Goal: Task Accomplishment & Management: Complete application form

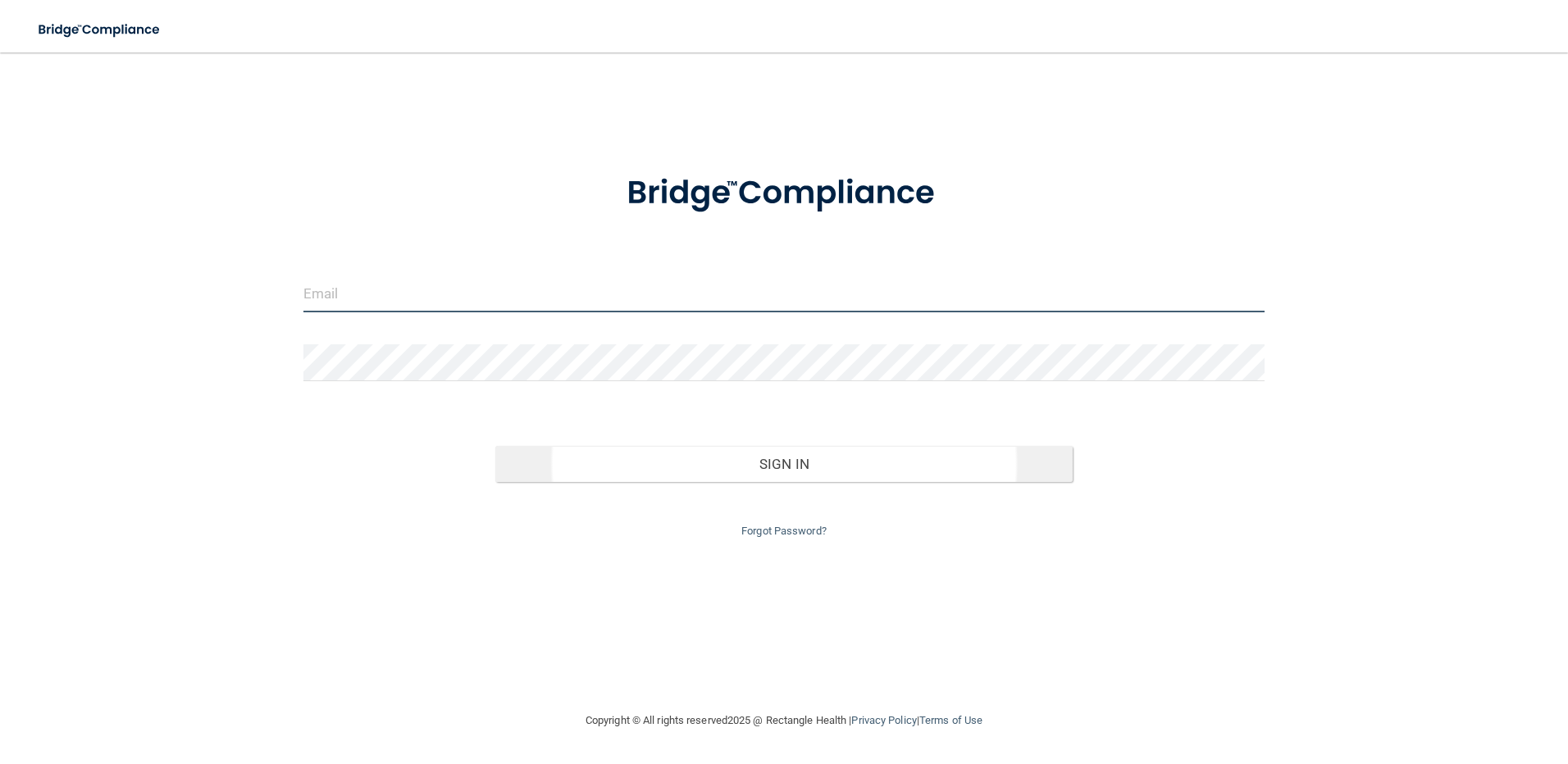
type input "[EMAIL_ADDRESS][DOMAIN_NAME]"
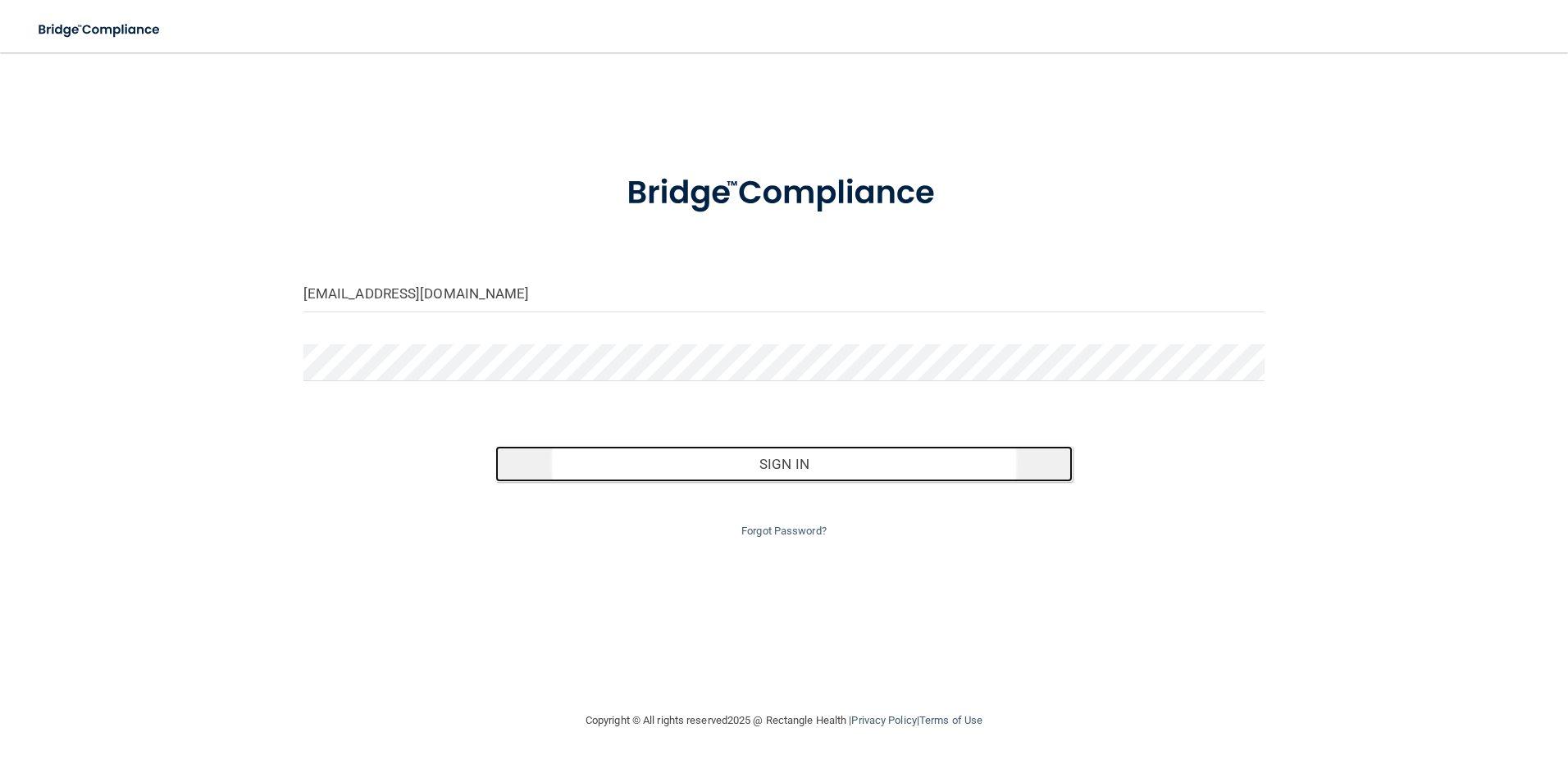
click at [818, 461] on button "Sign In" at bounding box center [784, 464] width 577 height 36
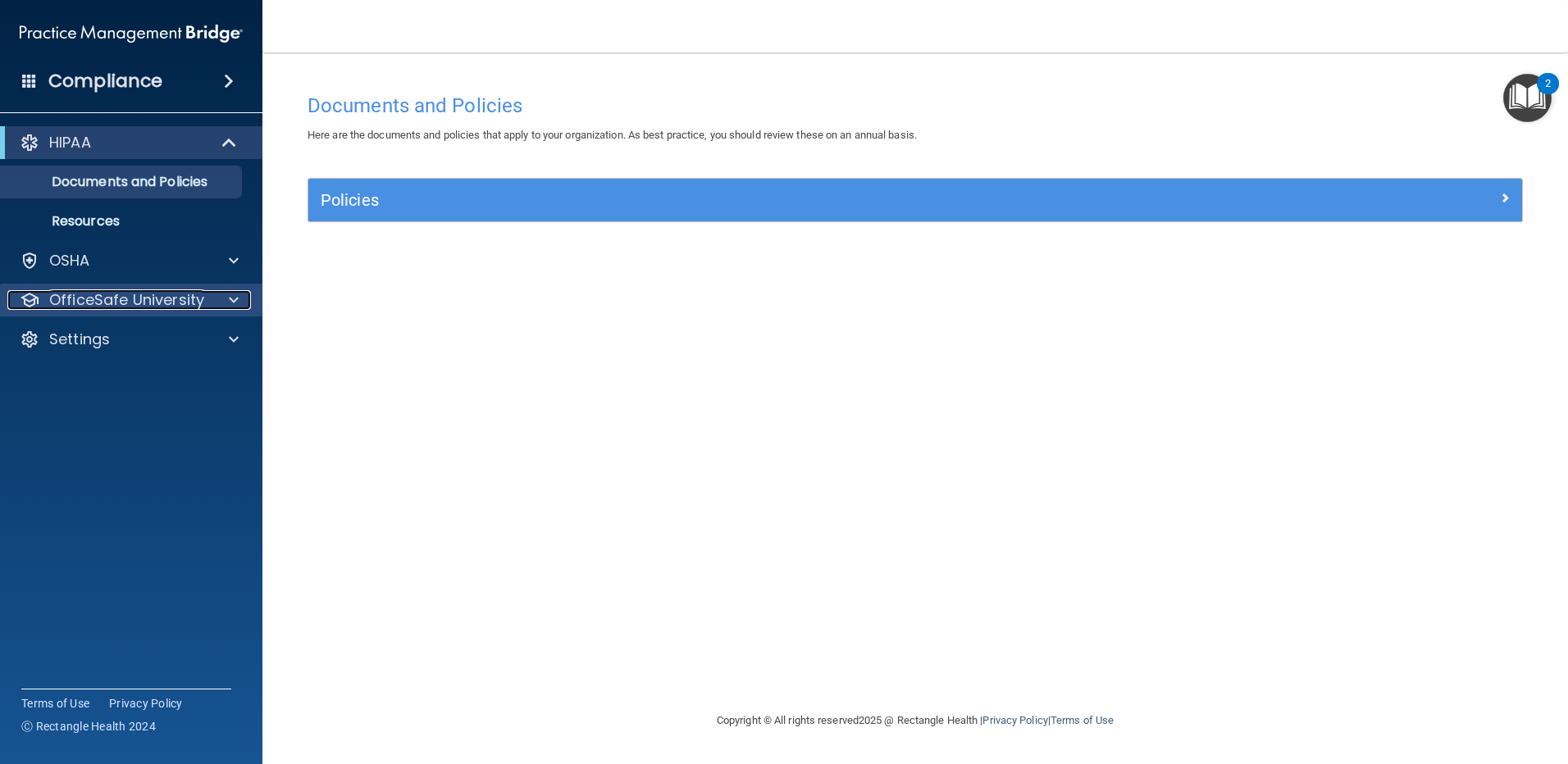
click at [123, 299] on p "OfficeSafe University" at bounding box center [127, 300] width 155 height 20
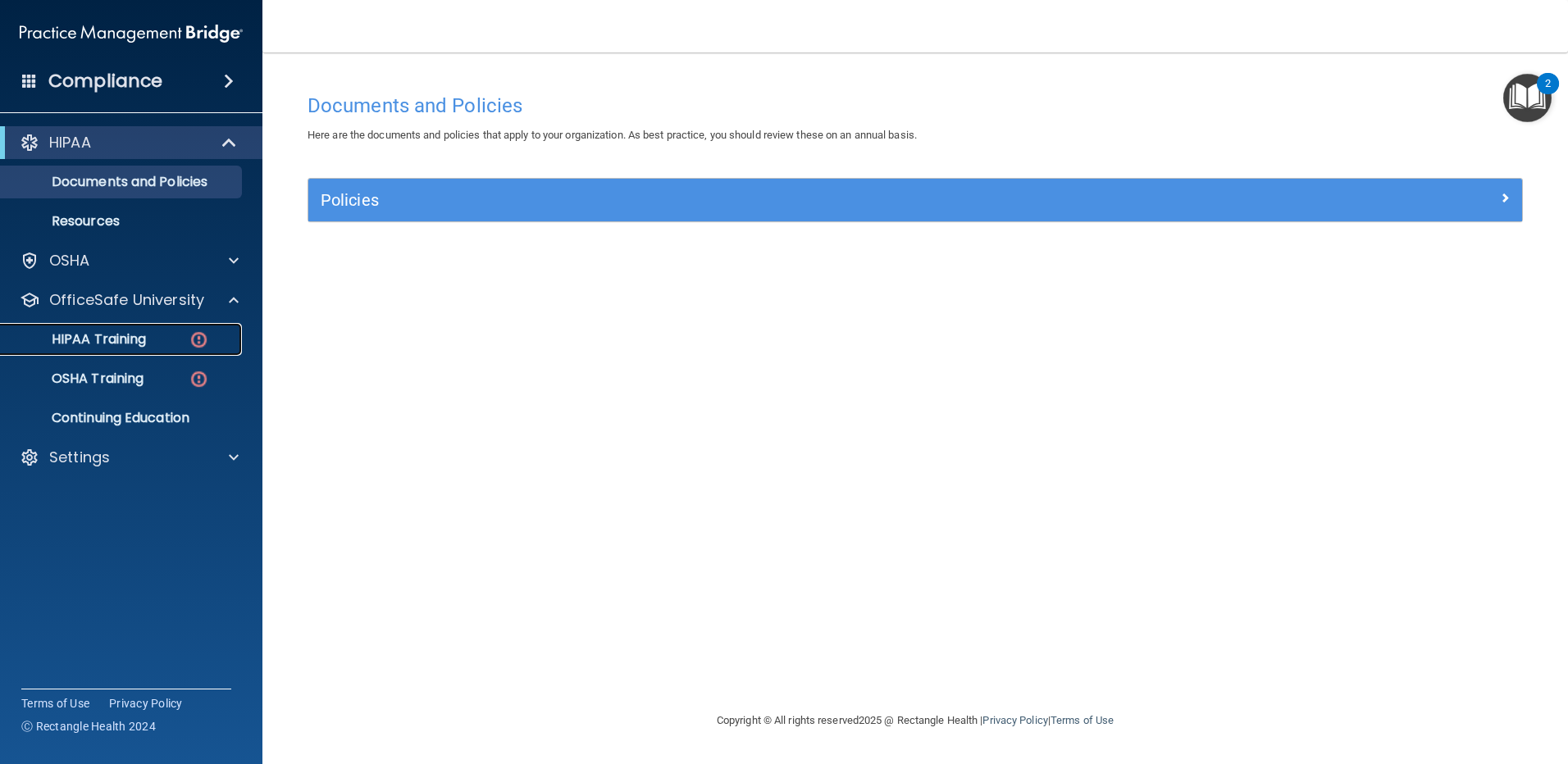
click at [119, 341] on p "HIPAA Training" at bounding box center [78, 339] width 136 height 16
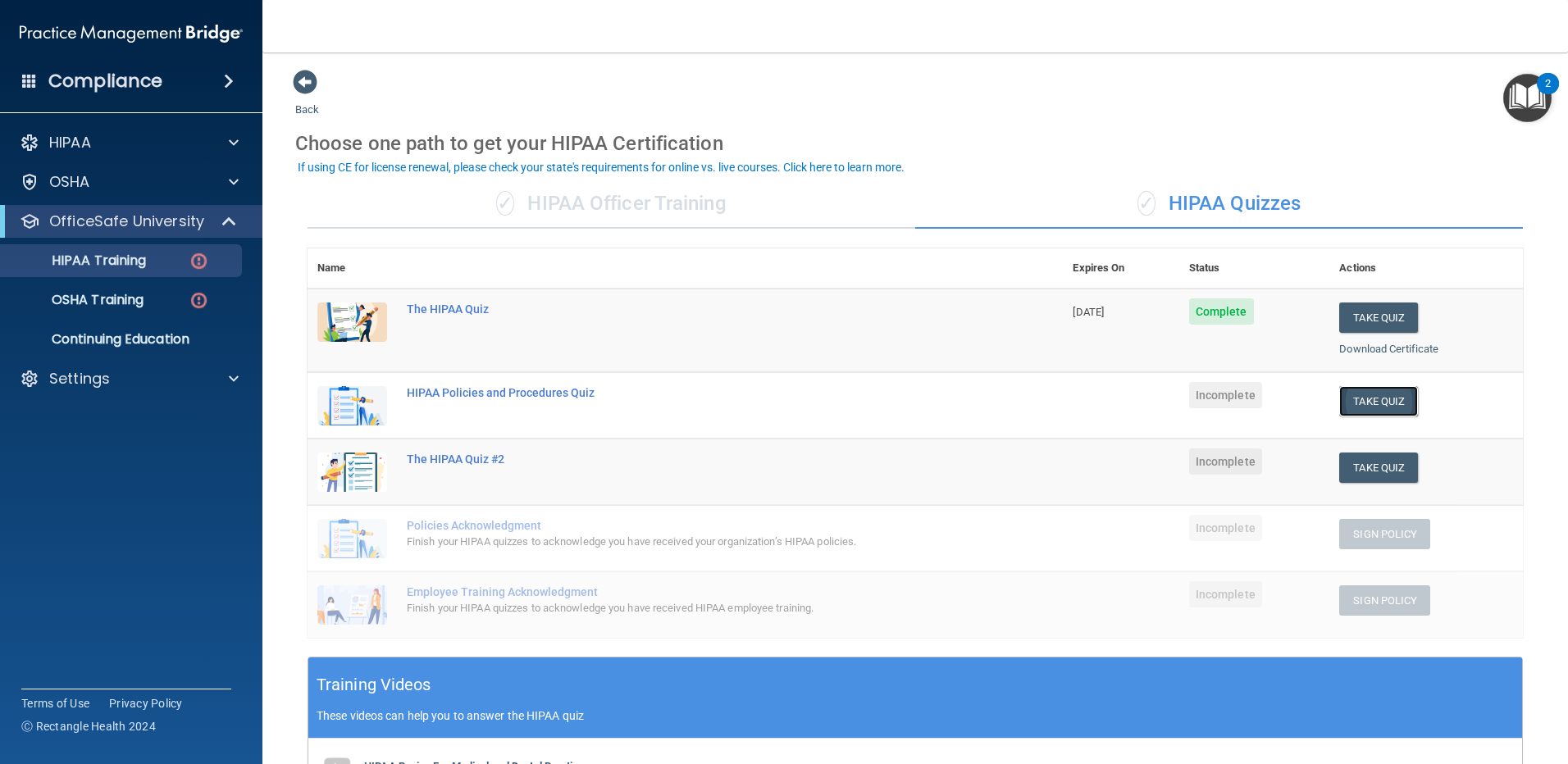
click at [1355, 400] on button "Take Quiz" at bounding box center [1379, 401] width 79 height 31
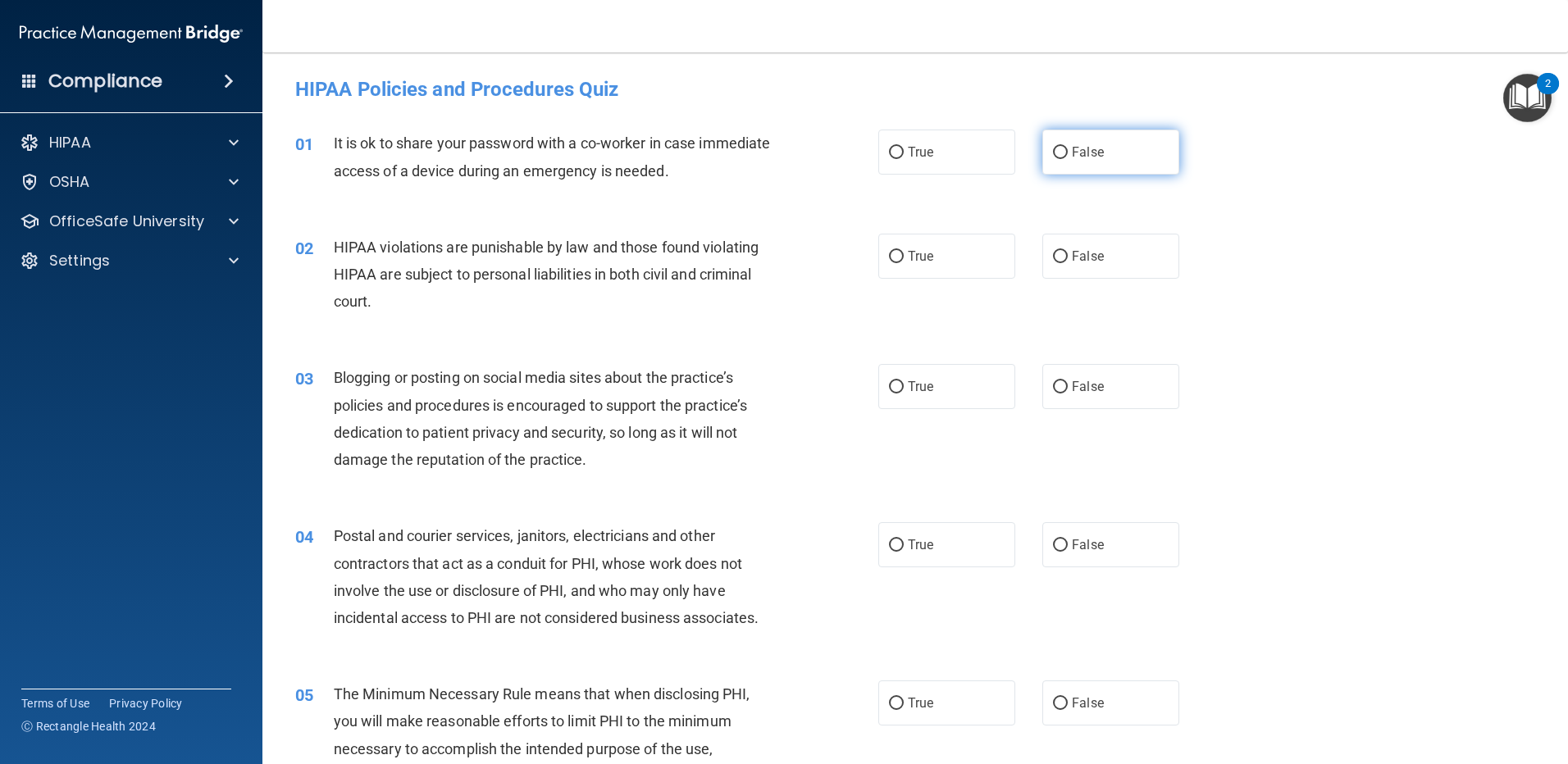
click at [1060, 151] on label "False" at bounding box center [1110, 152] width 137 height 45
click at [1060, 151] on input "False" at bounding box center [1060, 154] width 14 height 13
radio input "true"
click at [907, 261] on span "True" at bounding box center [920, 256] width 25 height 15
click at [904, 261] on input "True" at bounding box center [896, 258] width 14 height 13
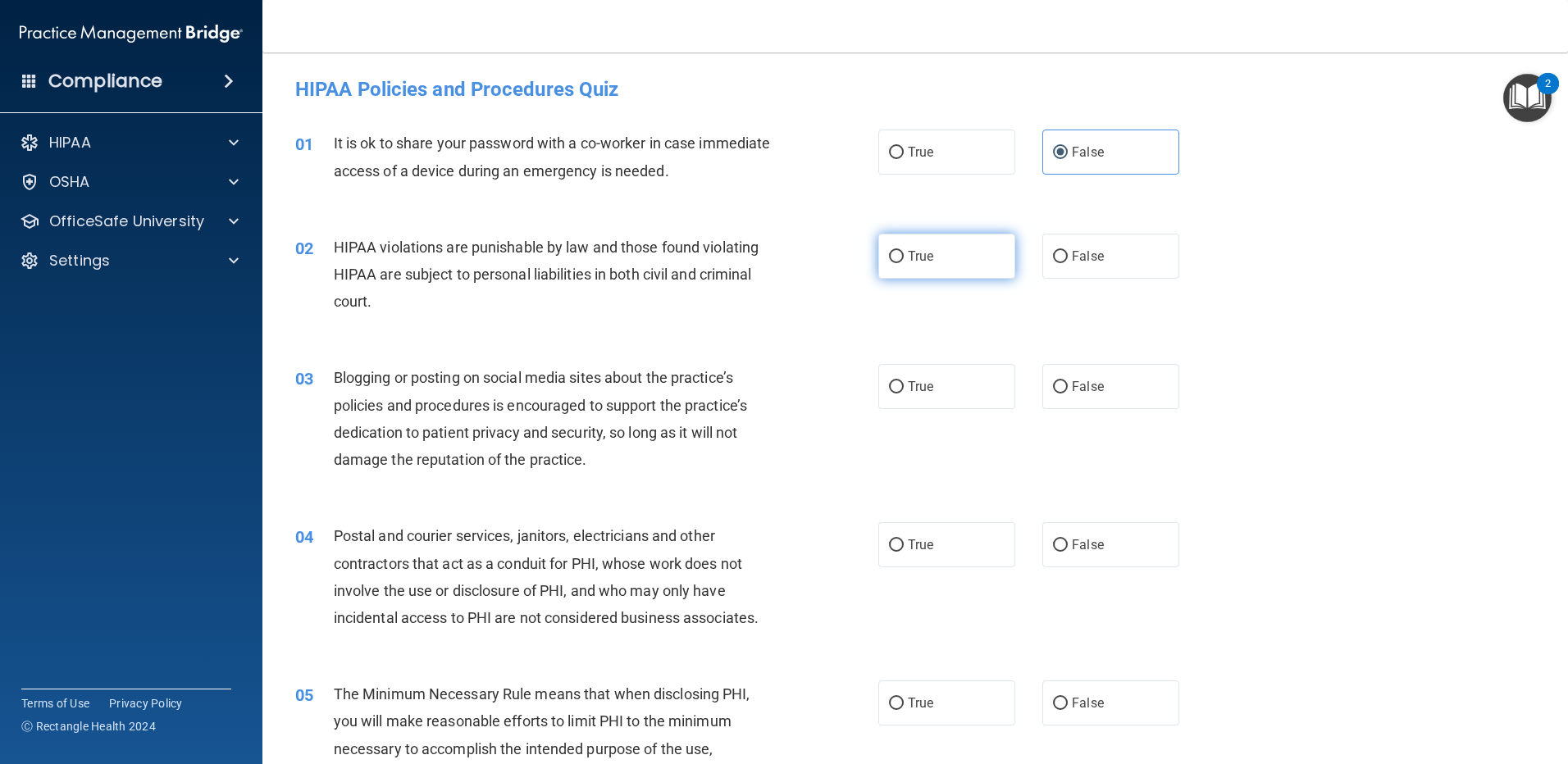
radio input "true"
click at [1072, 386] on span "False" at bounding box center [1088, 386] width 32 height 15
click at [1067, 386] on input "False" at bounding box center [1060, 388] width 14 height 13
radio input "true"
click at [910, 548] on span "True" at bounding box center [920, 544] width 25 height 15
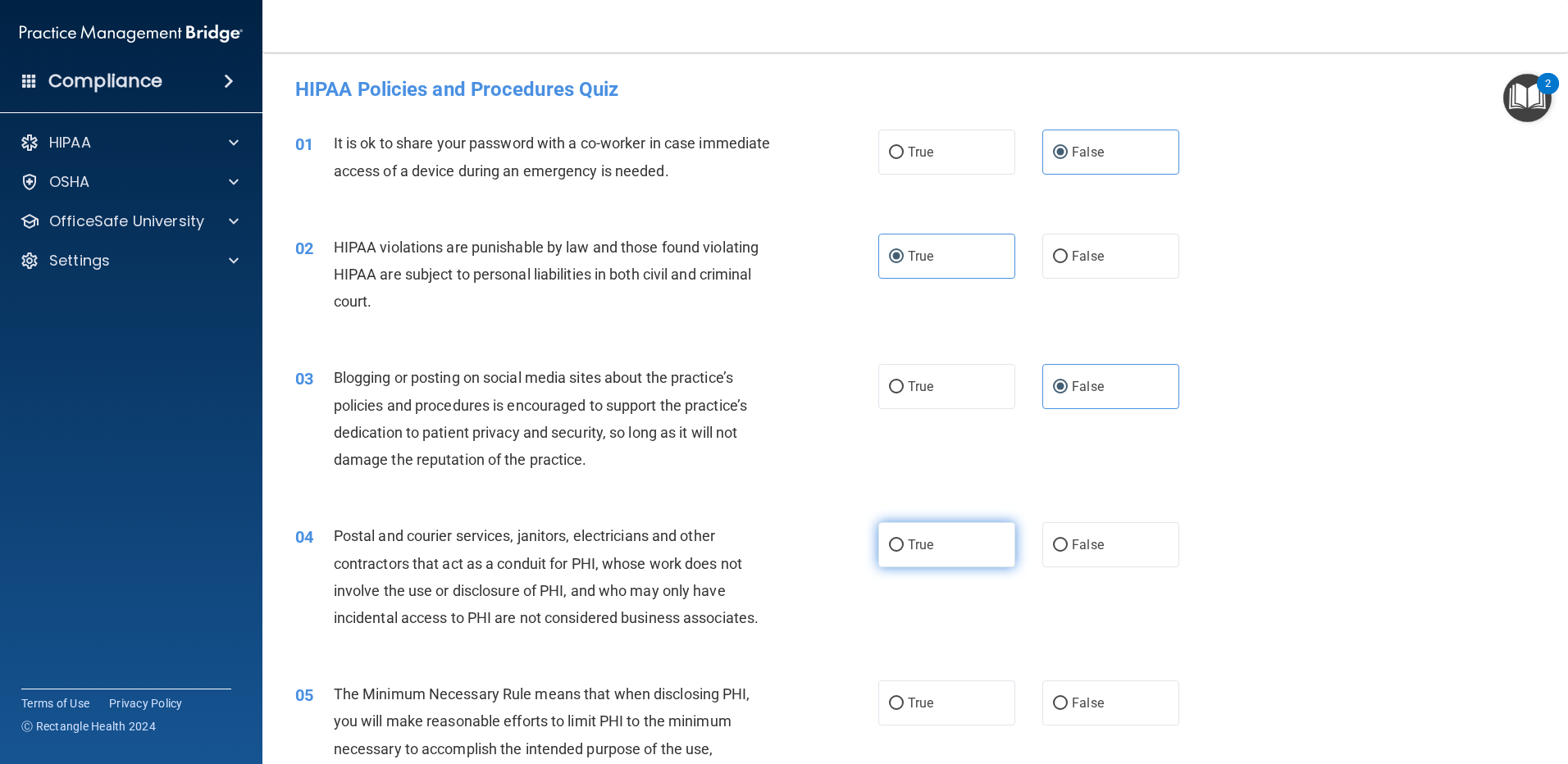
click at [904, 548] on input "True" at bounding box center [896, 546] width 14 height 13
radio input "true"
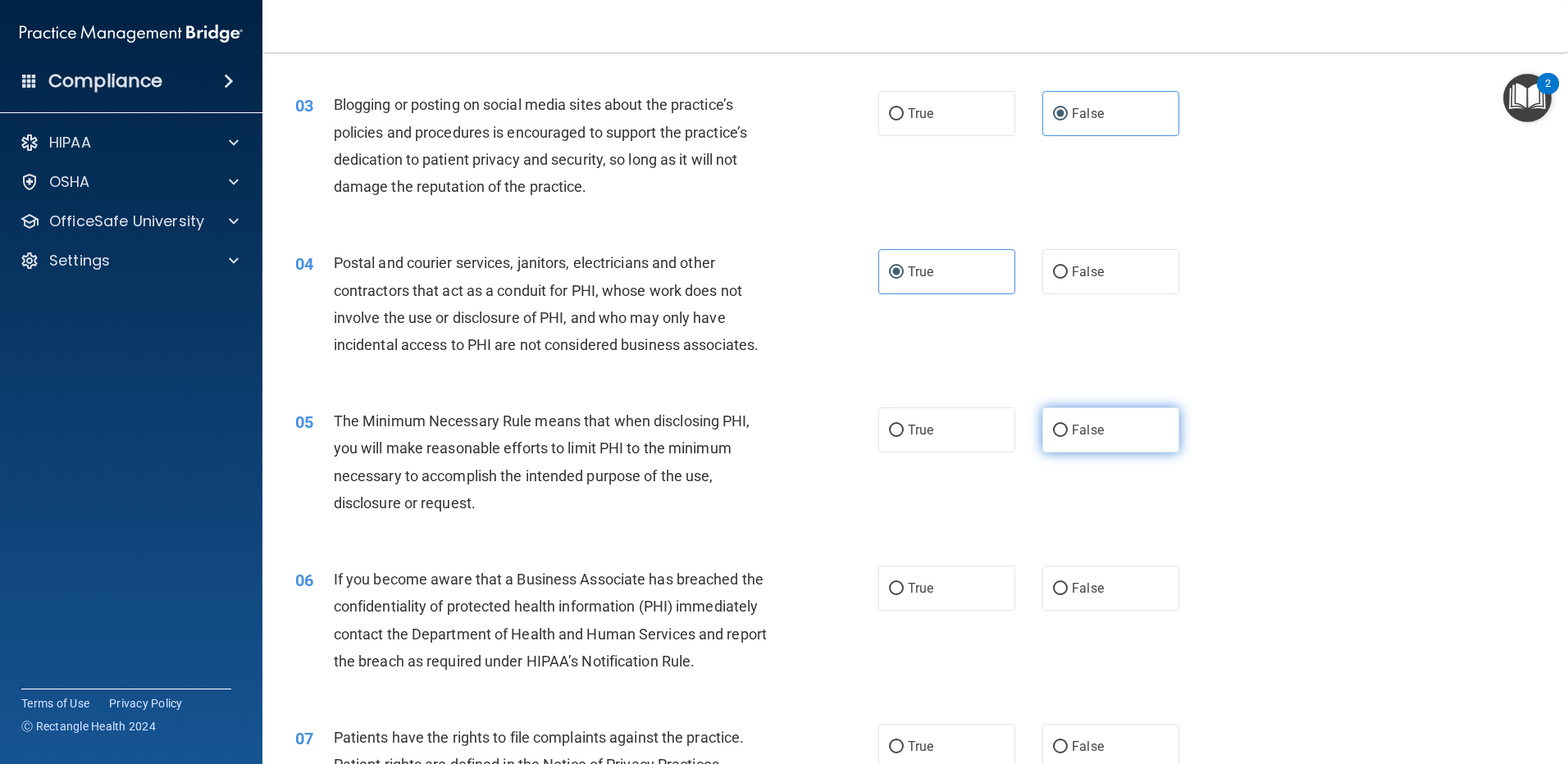
click at [1054, 431] on input "False" at bounding box center [1060, 431] width 14 height 13
radio input "true"
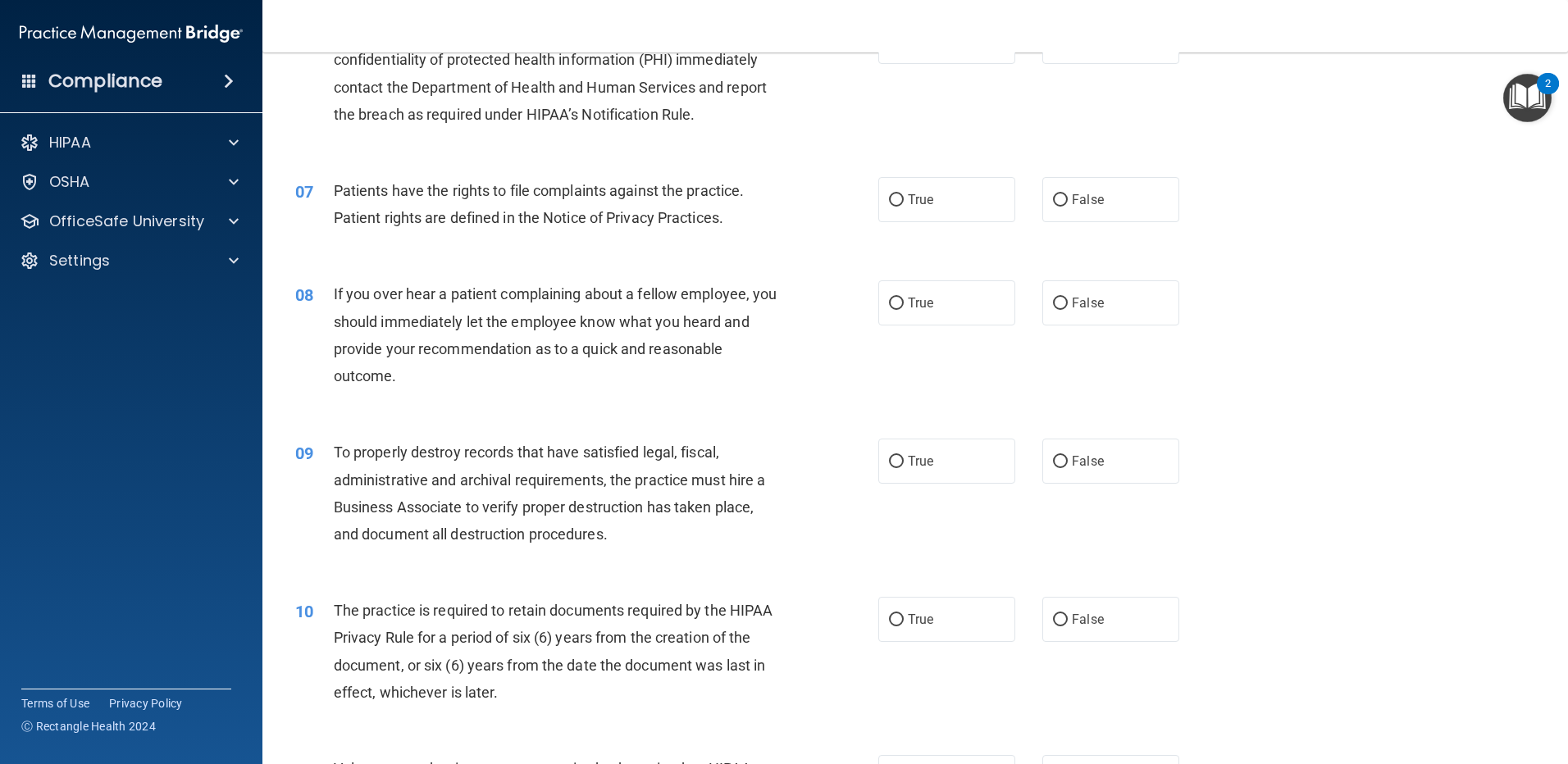
scroll to position [547, 0]
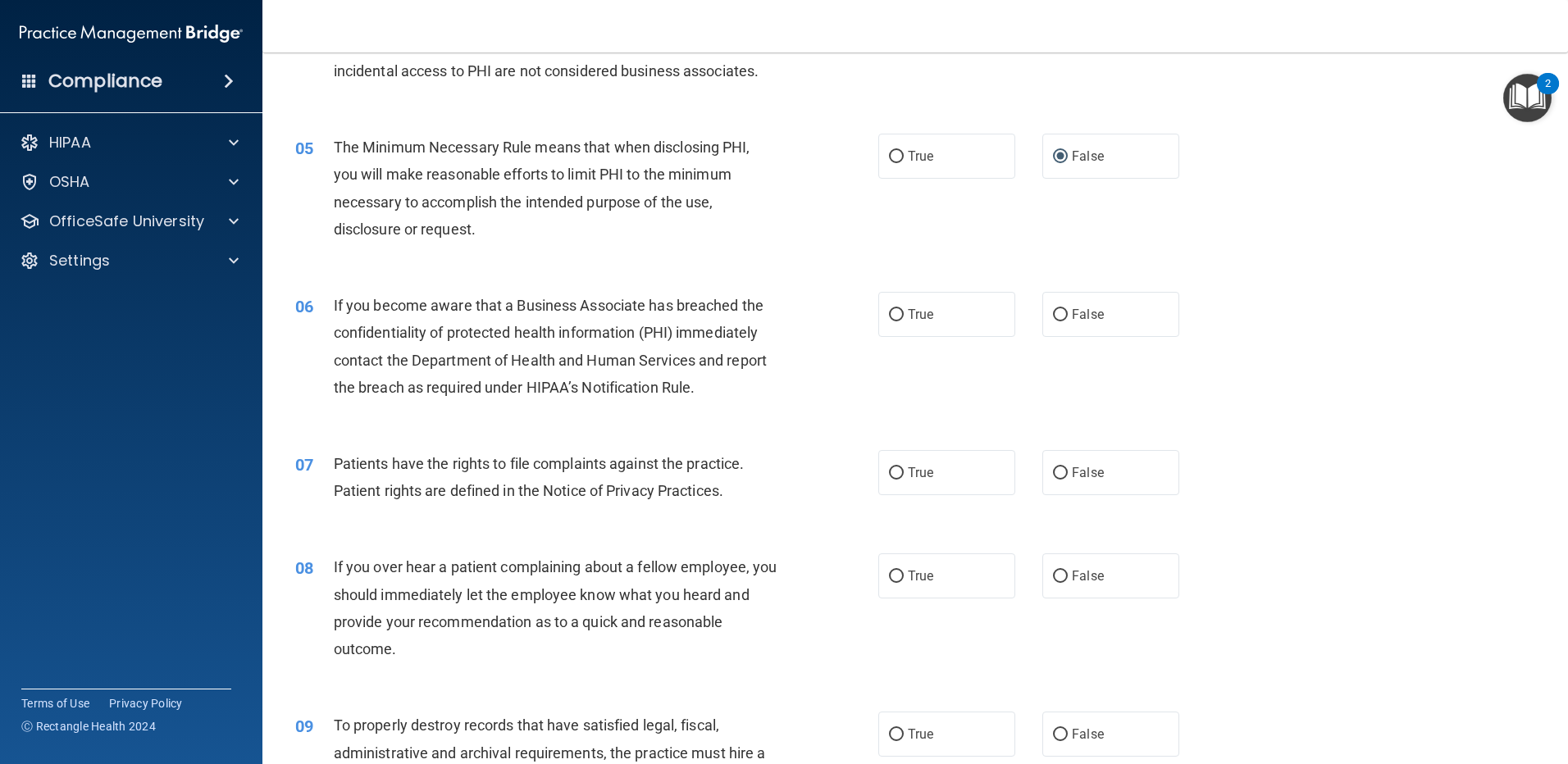
click at [1439, 463] on div "07 Patients have the rights to file complaints against the practice. Patient ri…" at bounding box center [915, 481] width 1265 height 103
click at [914, 311] on span "True" at bounding box center [920, 314] width 25 height 15
click at [904, 311] on input "True" at bounding box center [896, 315] width 14 height 13
radio input "true"
click at [899, 476] on label "True" at bounding box center [946, 473] width 137 height 45
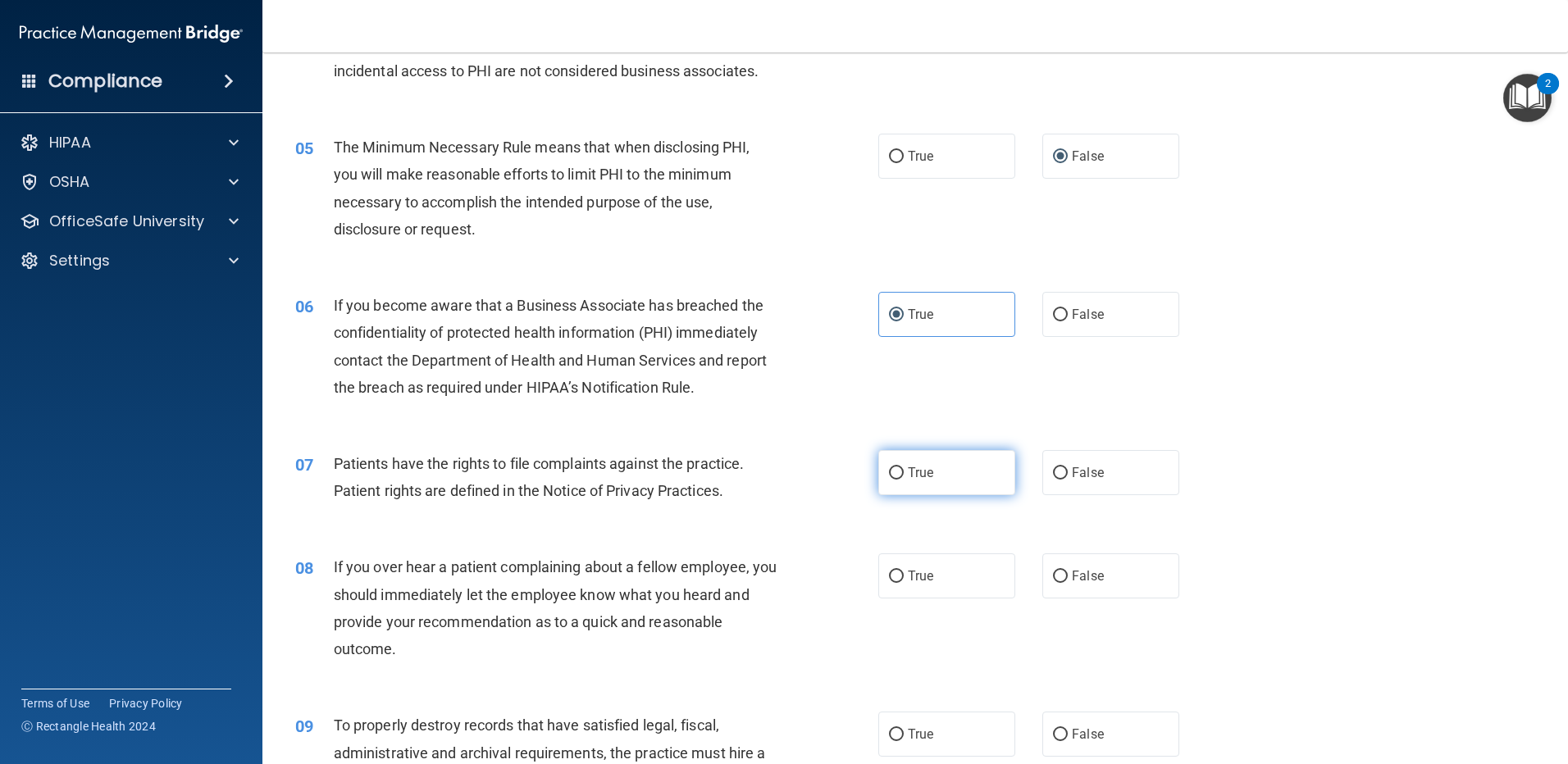
click at [899, 476] on input "True" at bounding box center [896, 474] width 14 height 13
radio input "true"
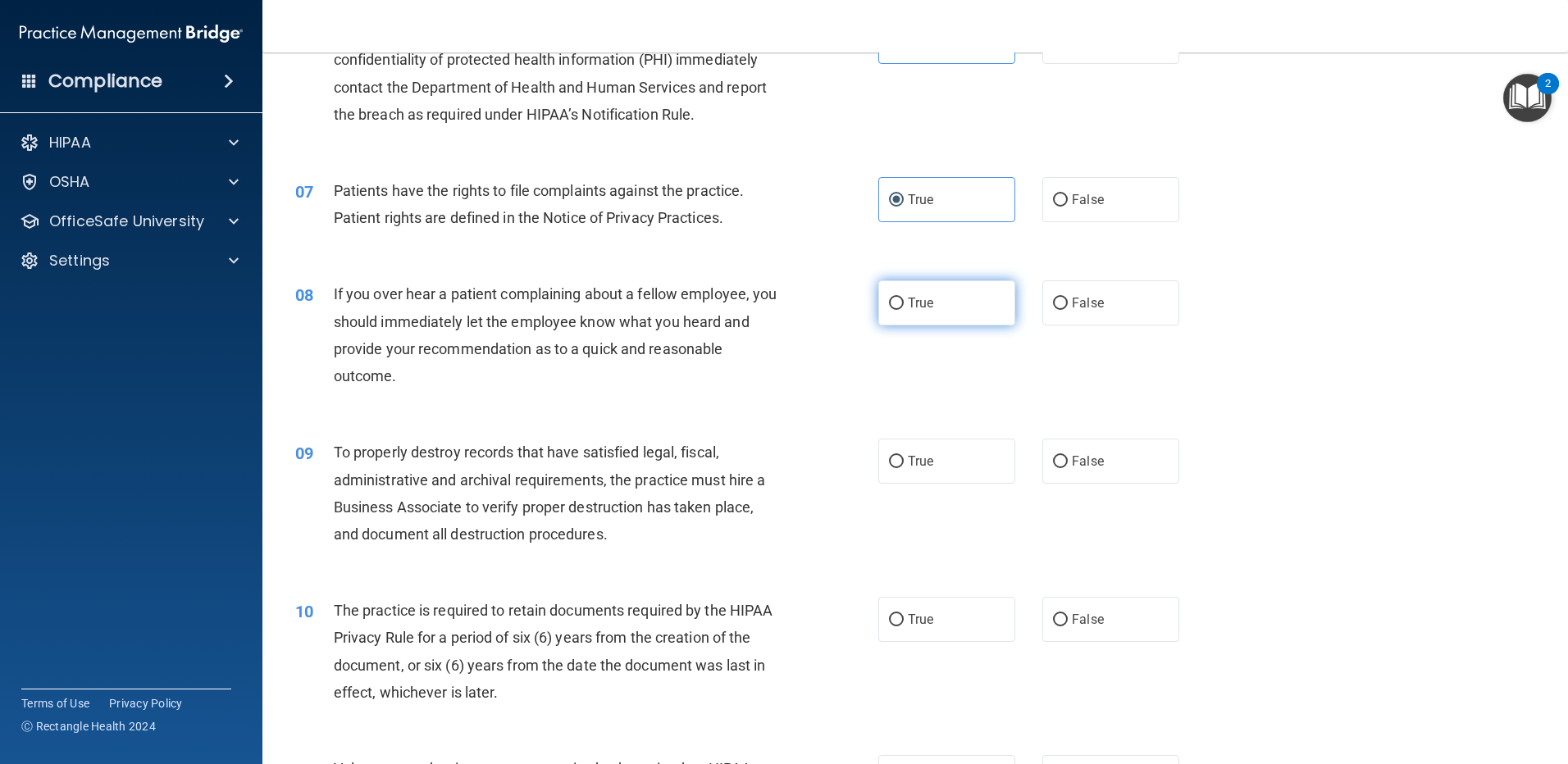
click at [893, 301] on input "True" at bounding box center [896, 304] width 14 height 13
radio input "true"
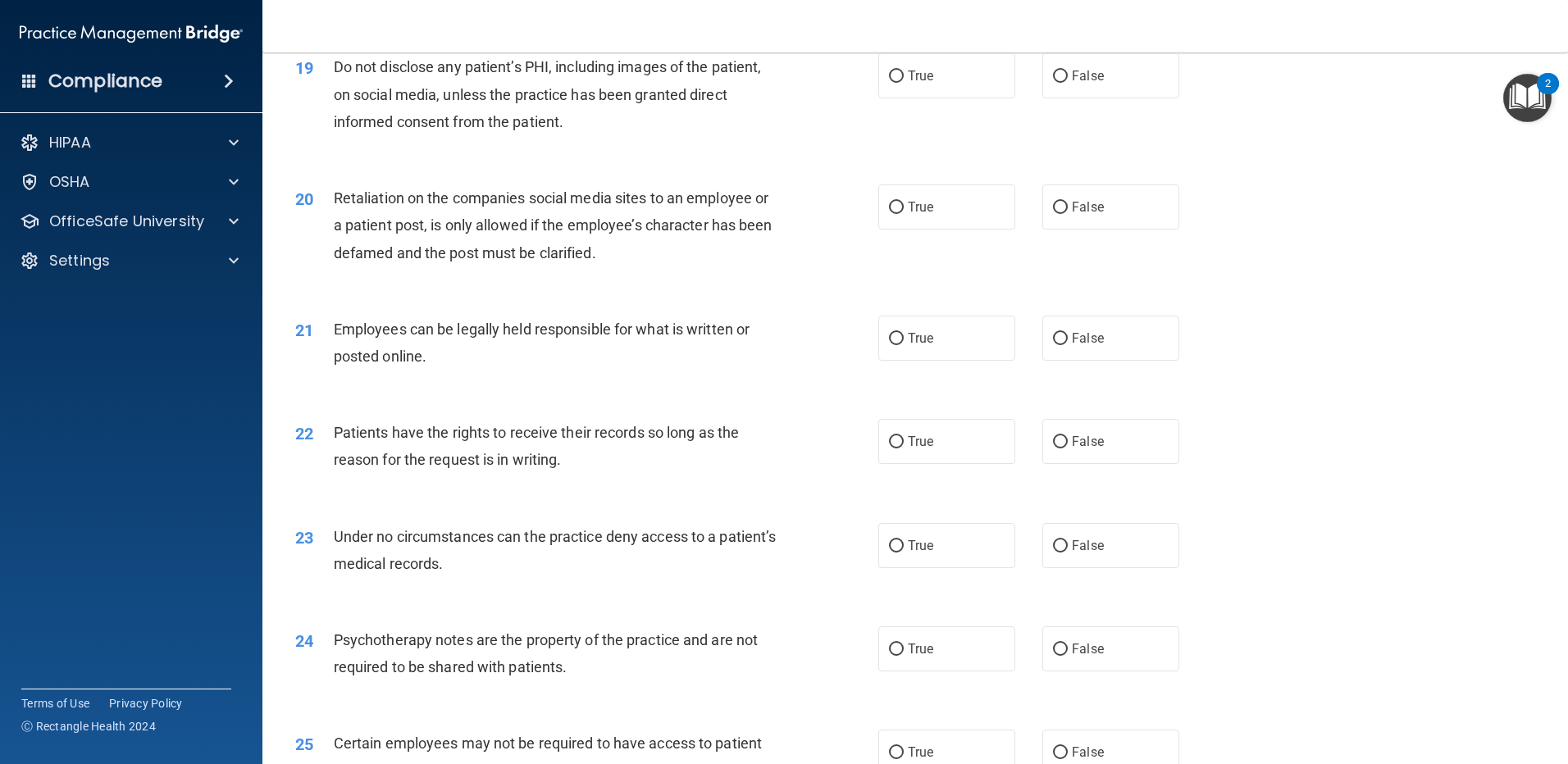
scroll to position [3353, 0]
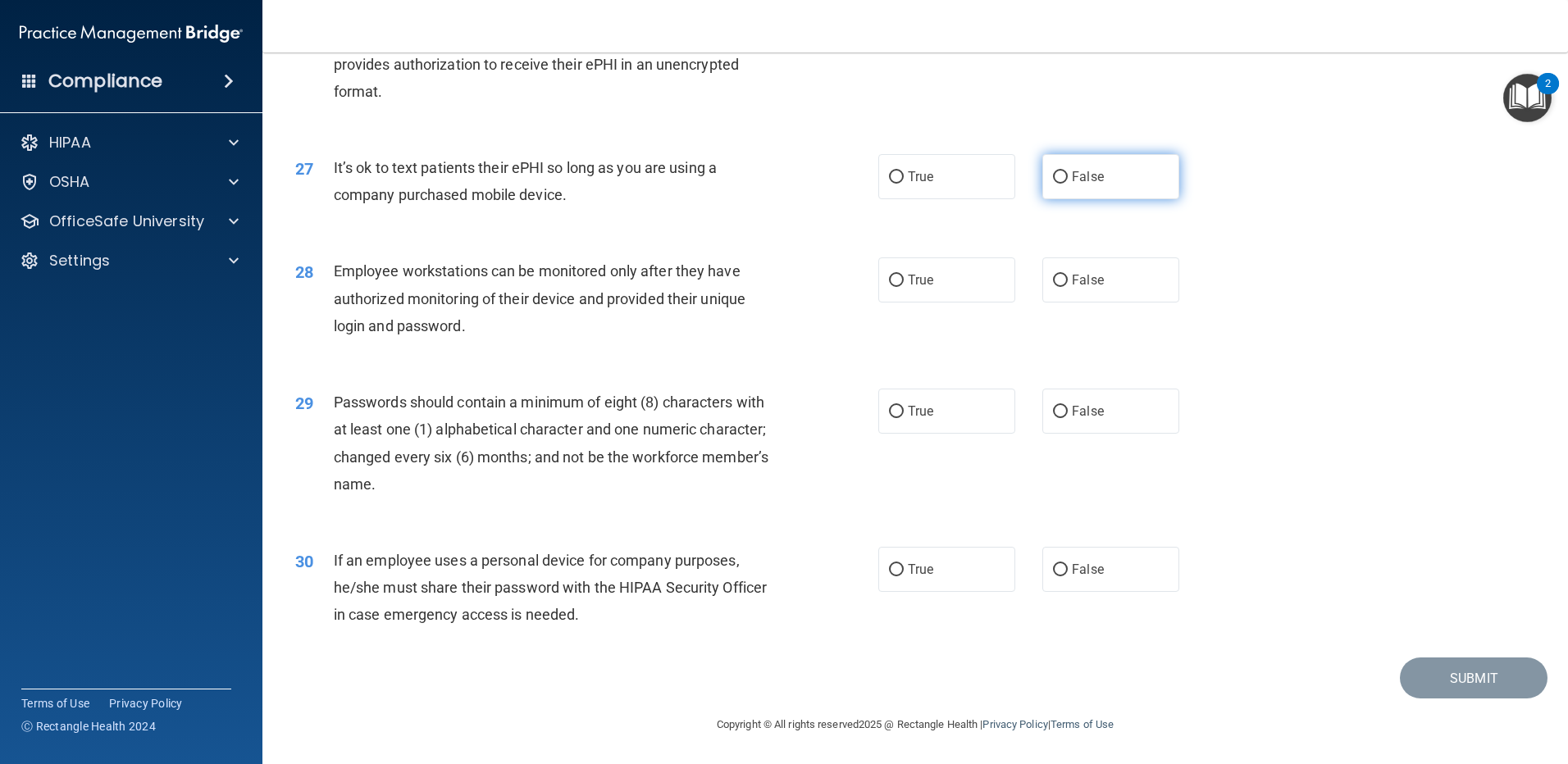
click at [1053, 172] on input "False" at bounding box center [1060, 178] width 14 height 13
radio input "true"
click at [1061, 281] on label "False" at bounding box center [1110, 280] width 137 height 45
click at [1061, 281] on input "False" at bounding box center [1060, 281] width 14 height 13
radio input "true"
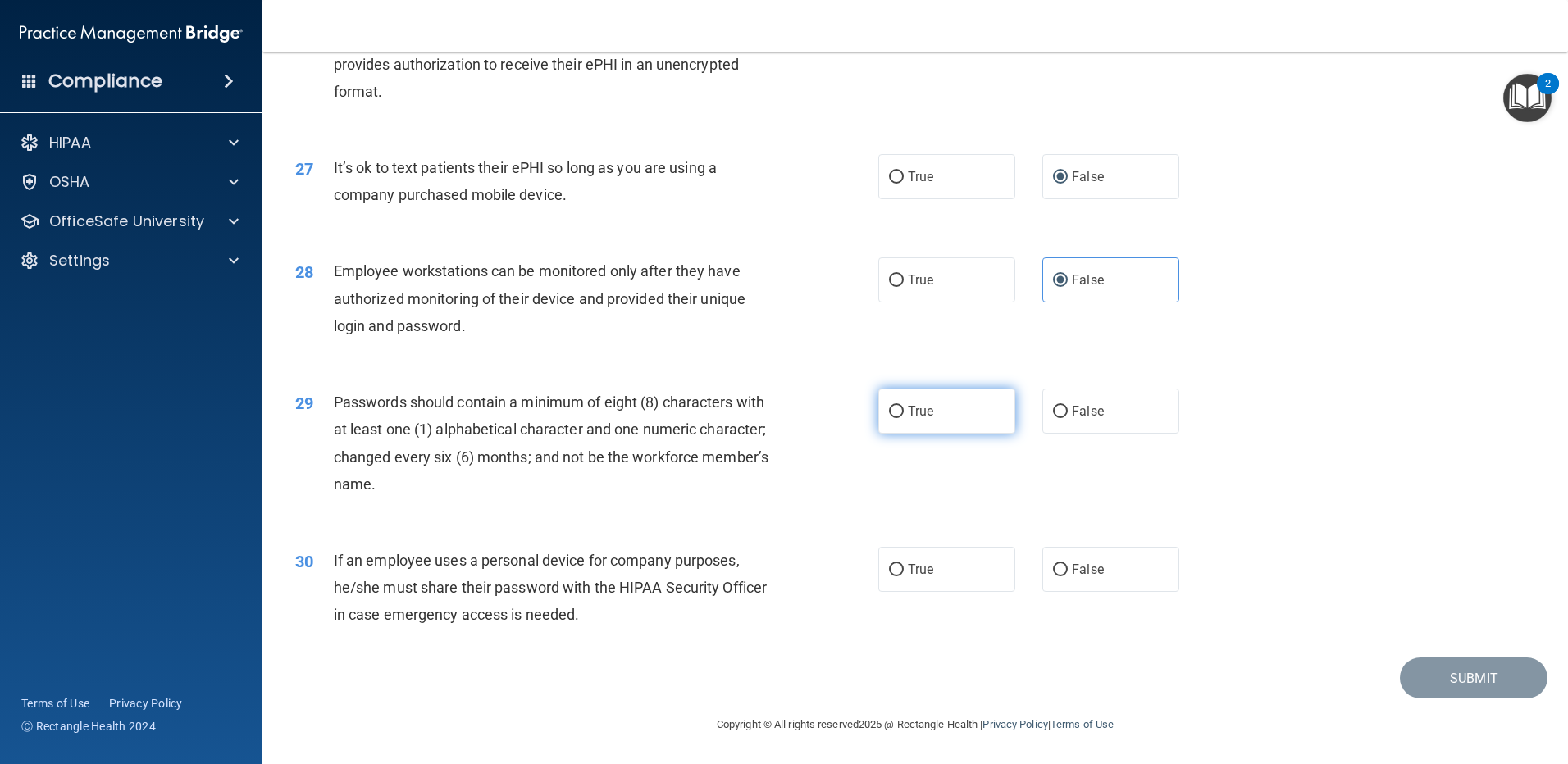
click at [982, 422] on label "True" at bounding box center [946, 411] width 137 height 45
click at [904, 418] on input "True" at bounding box center [896, 412] width 14 height 13
radio input "true"
click at [1074, 574] on span "False" at bounding box center [1088, 569] width 32 height 15
click at [1067, 574] on input "False" at bounding box center [1060, 571] width 14 height 13
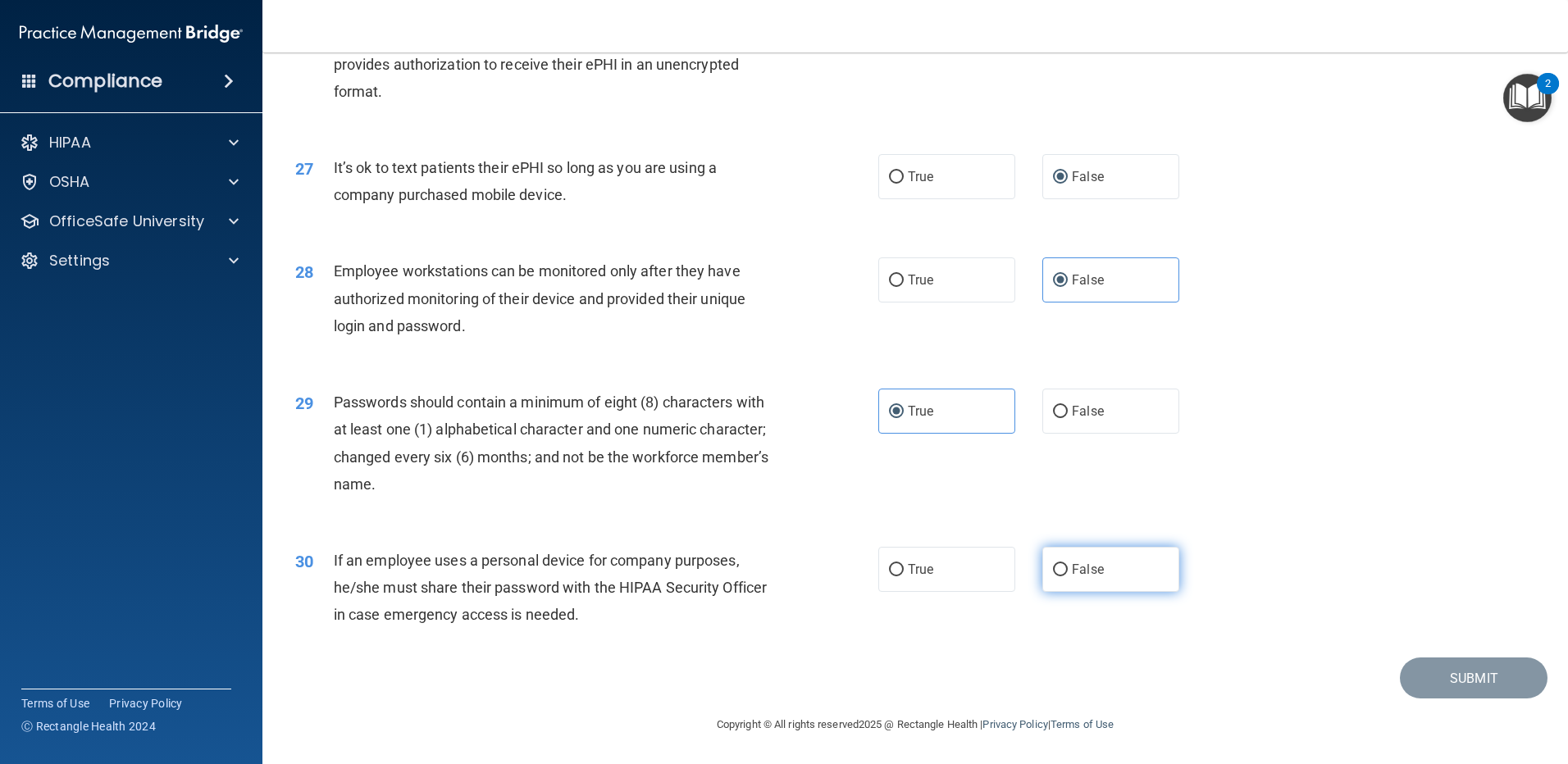
radio input "true"
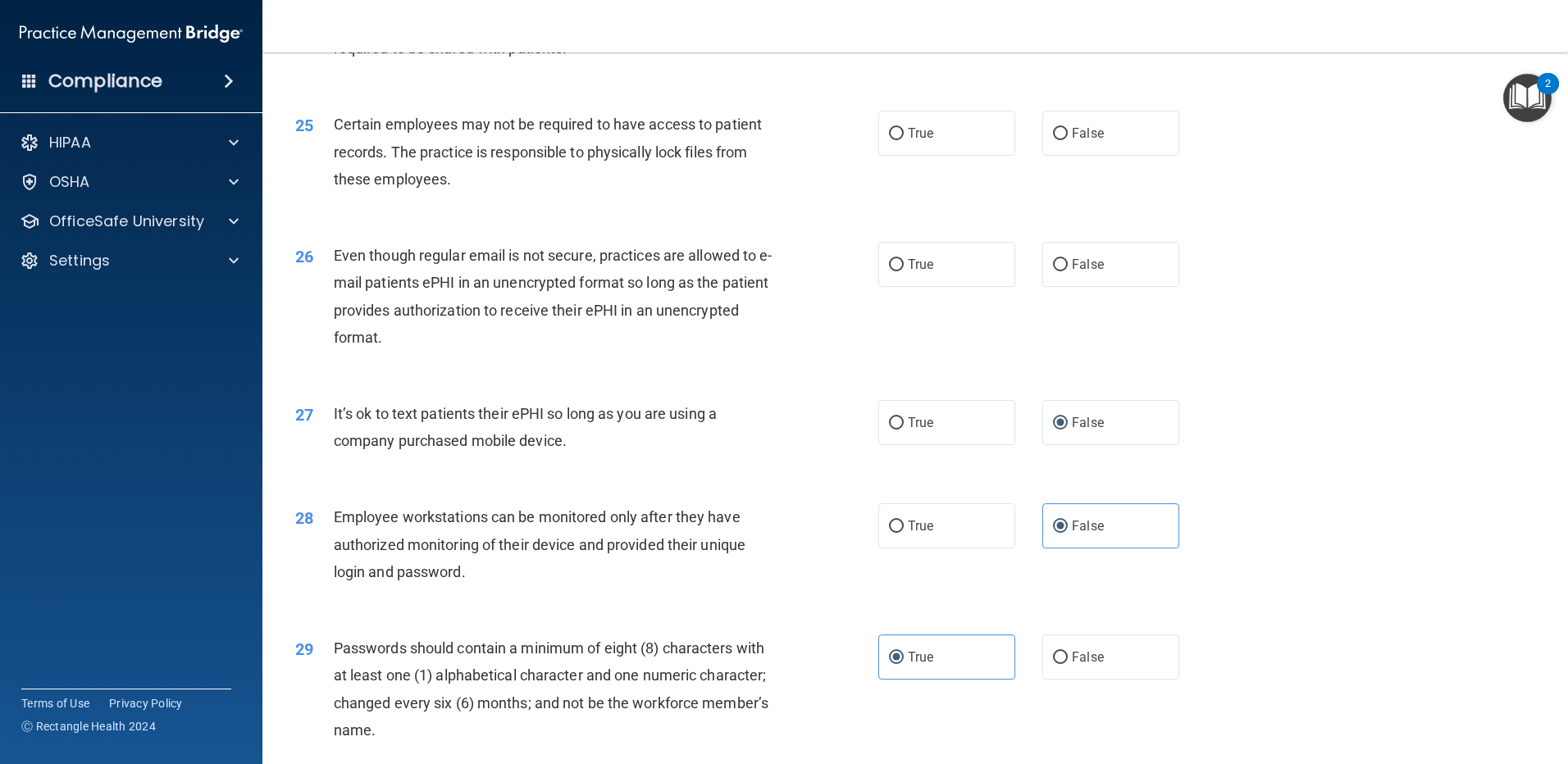
scroll to position [2806, 0]
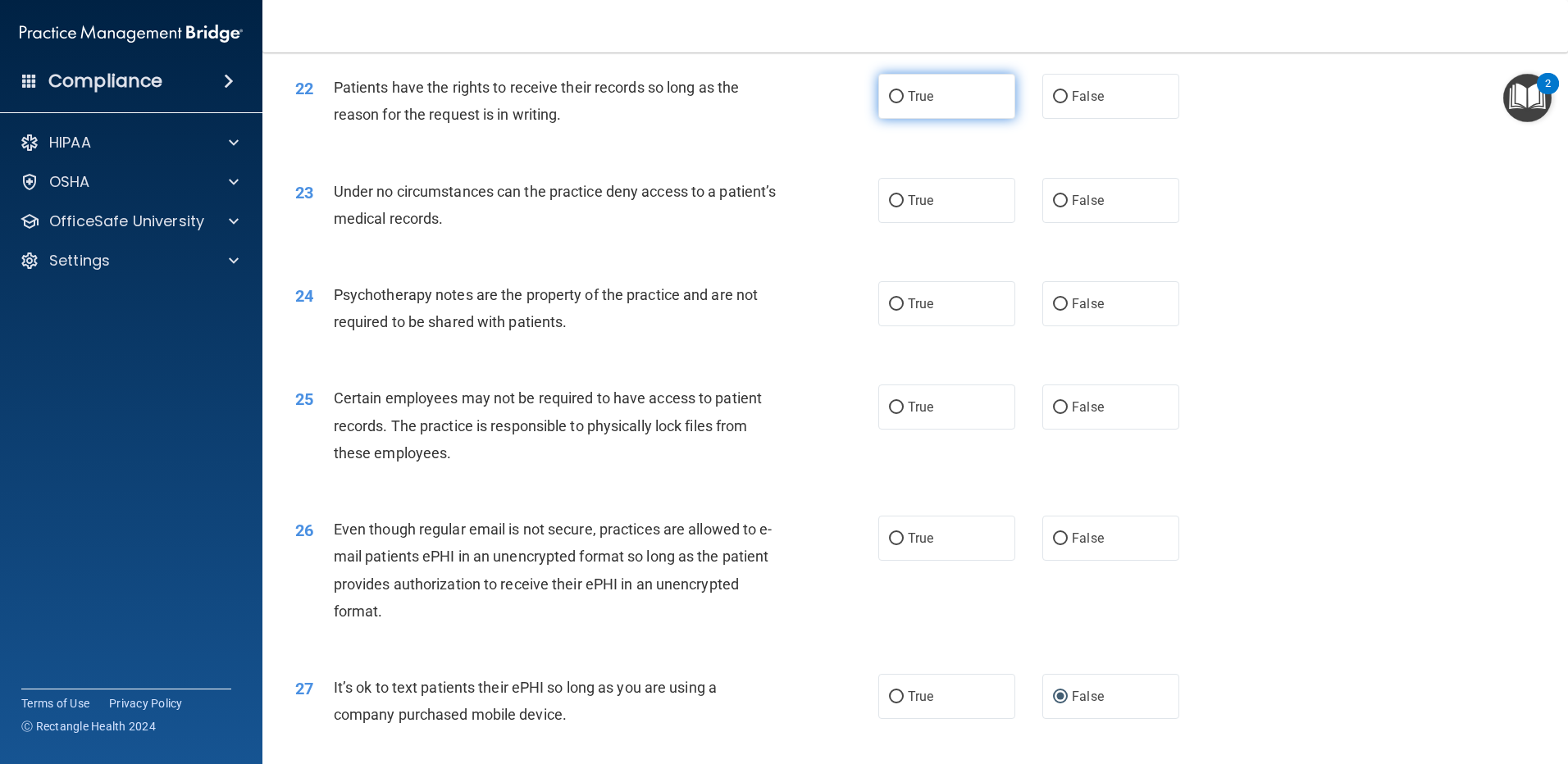
click at [907, 104] on span "True" at bounding box center [920, 96] width 25 height 15
click at [904, 103] on input "True" at bounding box center [896, 97] width 14 height 13
radio input "true"
click at [1056, 207] on input "False" at bounding box center [1060, 201] width 14 height 13
radio input "true"
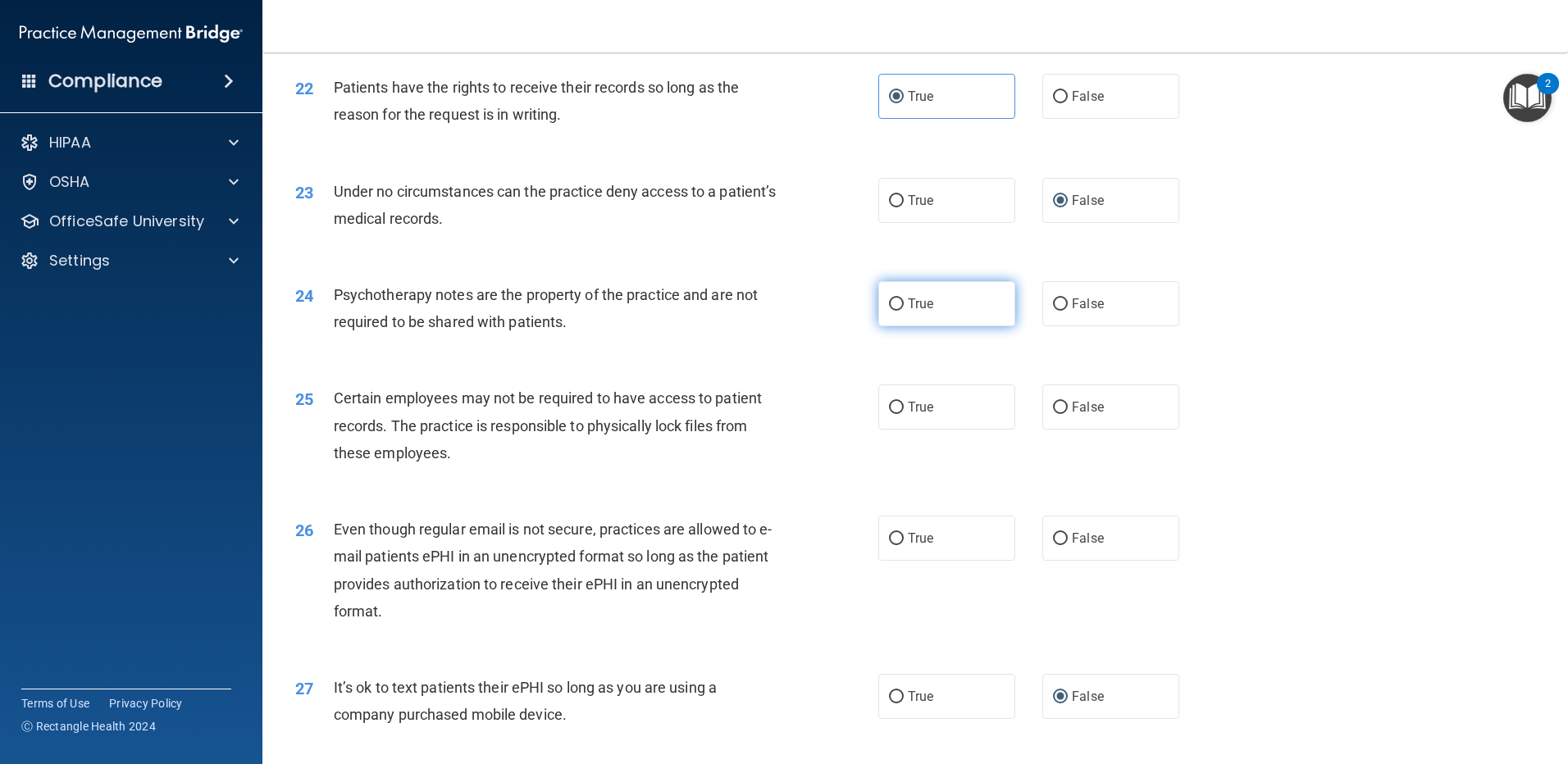
click at [947, 327] on label "True" at bounding box center [946, 303] width 137 height 45
click at [904, 311] on input "True" at bounding box center [896, 305] width 14 height 13
radio input "true"
click at [912, 415] on span "True" at bounding box center [920, 407] width 25 height 15
click at [904, 414] on input "True" at bounding box center [896, 408] width 14 height 13
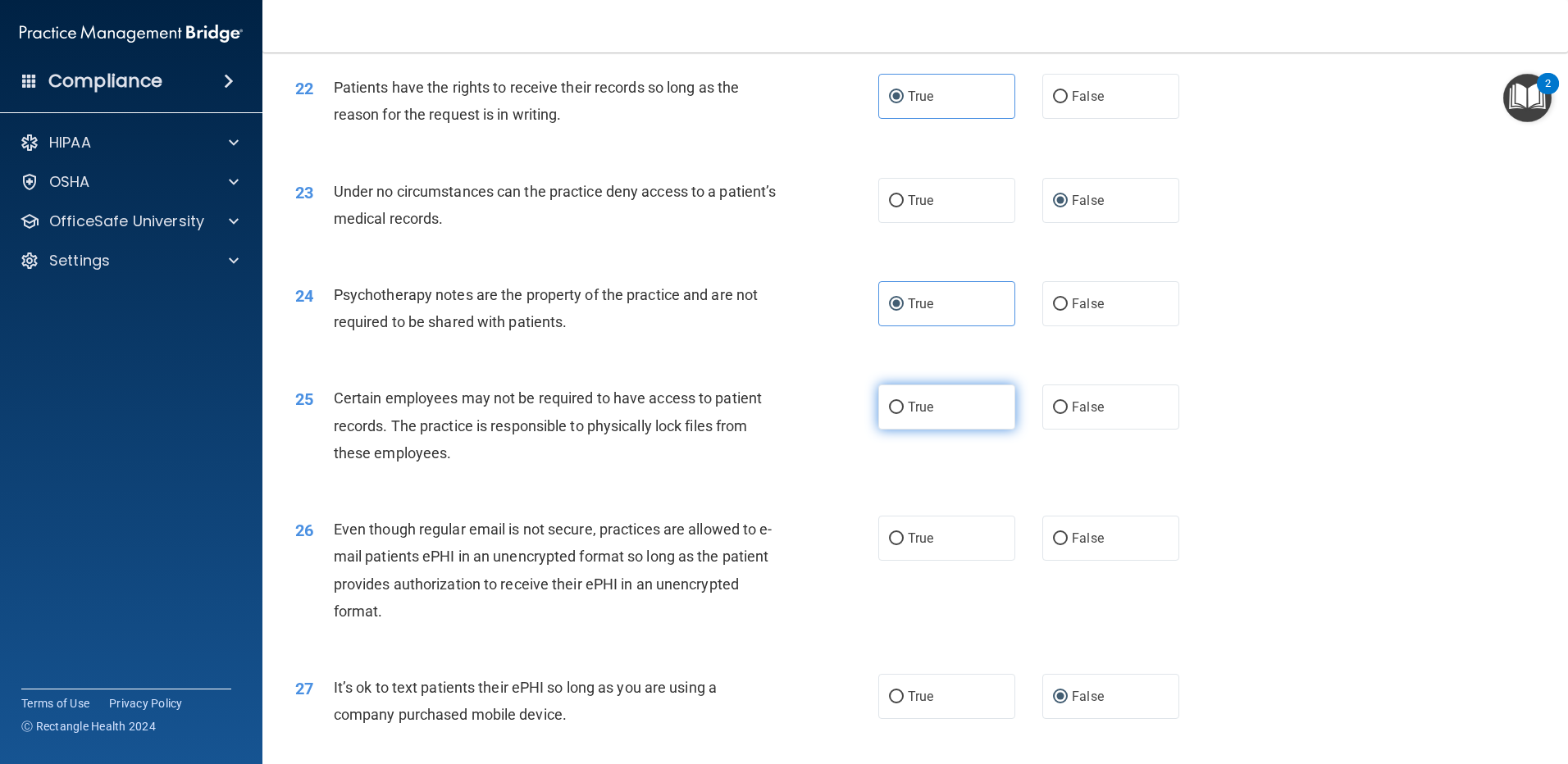
radio input "true"
click at [895, 546] on input "True" at bounding box center [896, 540] width 14 height 13
radio input "true"
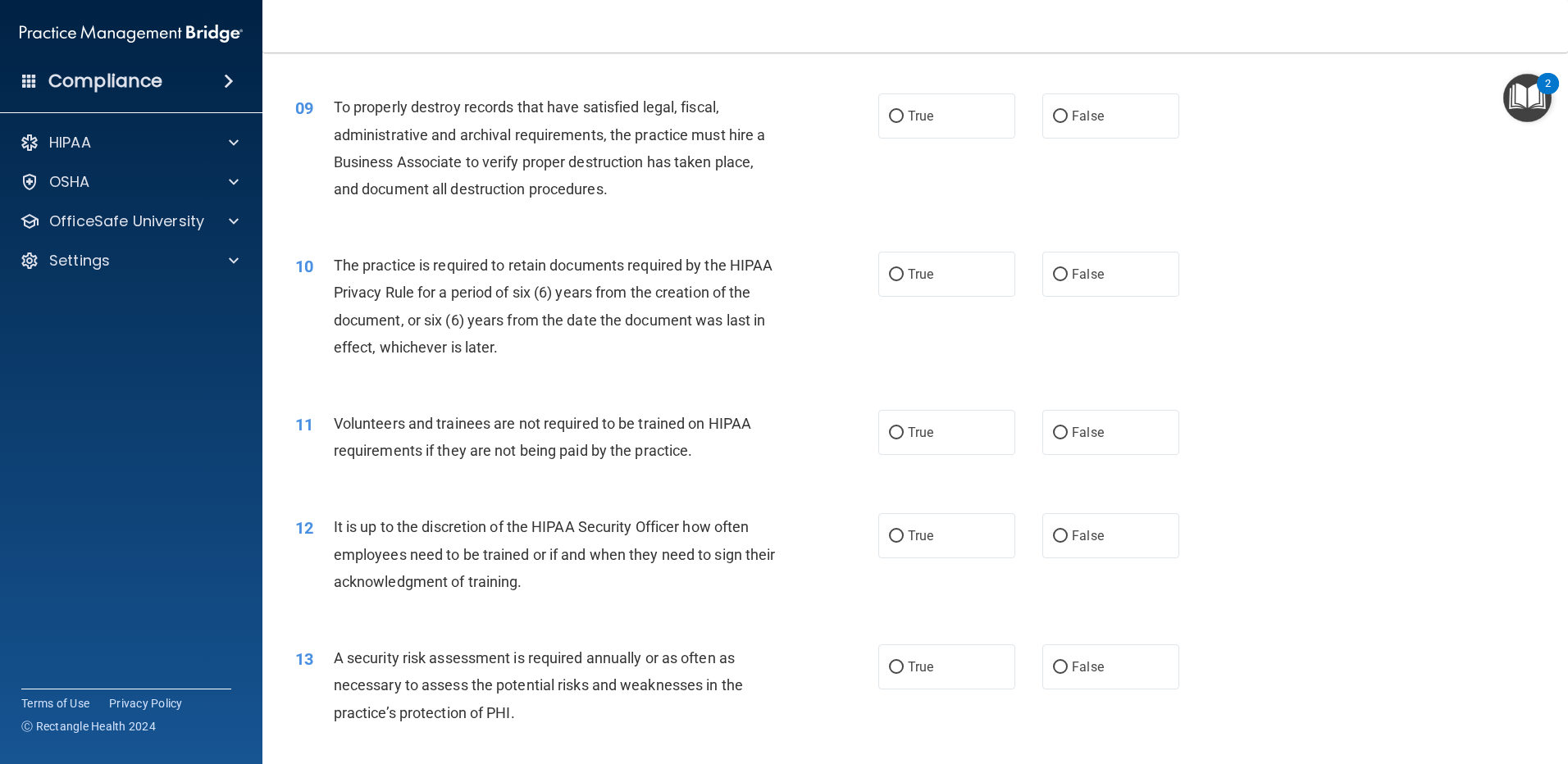
scroll to position [1439, 0]
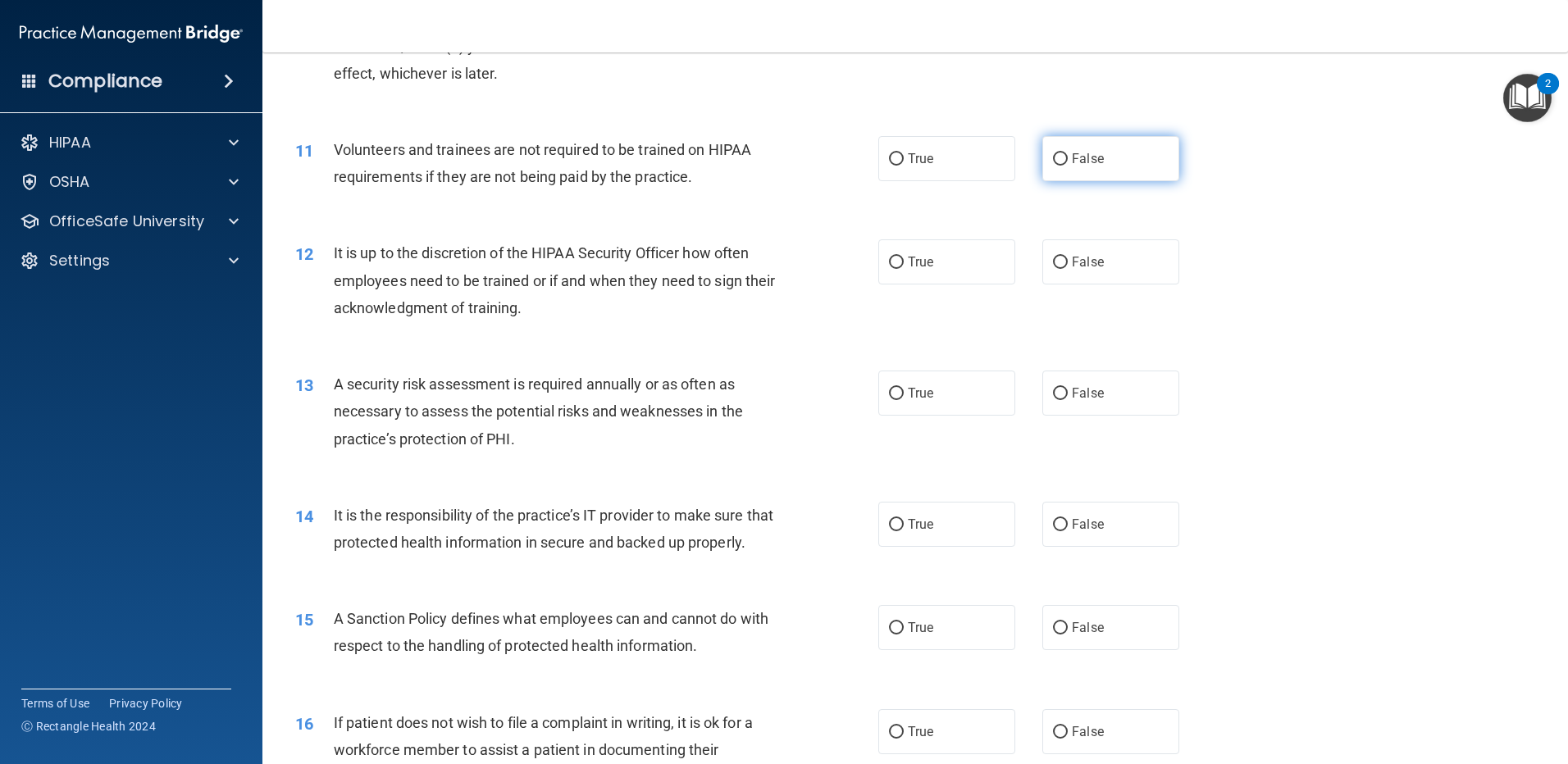
click at [1072, 161] on span "False" at bounding box center [1088, 158] width 32 height 15
click at [1067, 161] on input "False" at bounding box center [1060, 160] width 14 height 13
radio input "true"
click at [925, 274] on label "True" at bounding box center [946, 262] width 137 height 45
click at [904, 269] on input "True" at bounding box center [896, 263] width 14 height 13
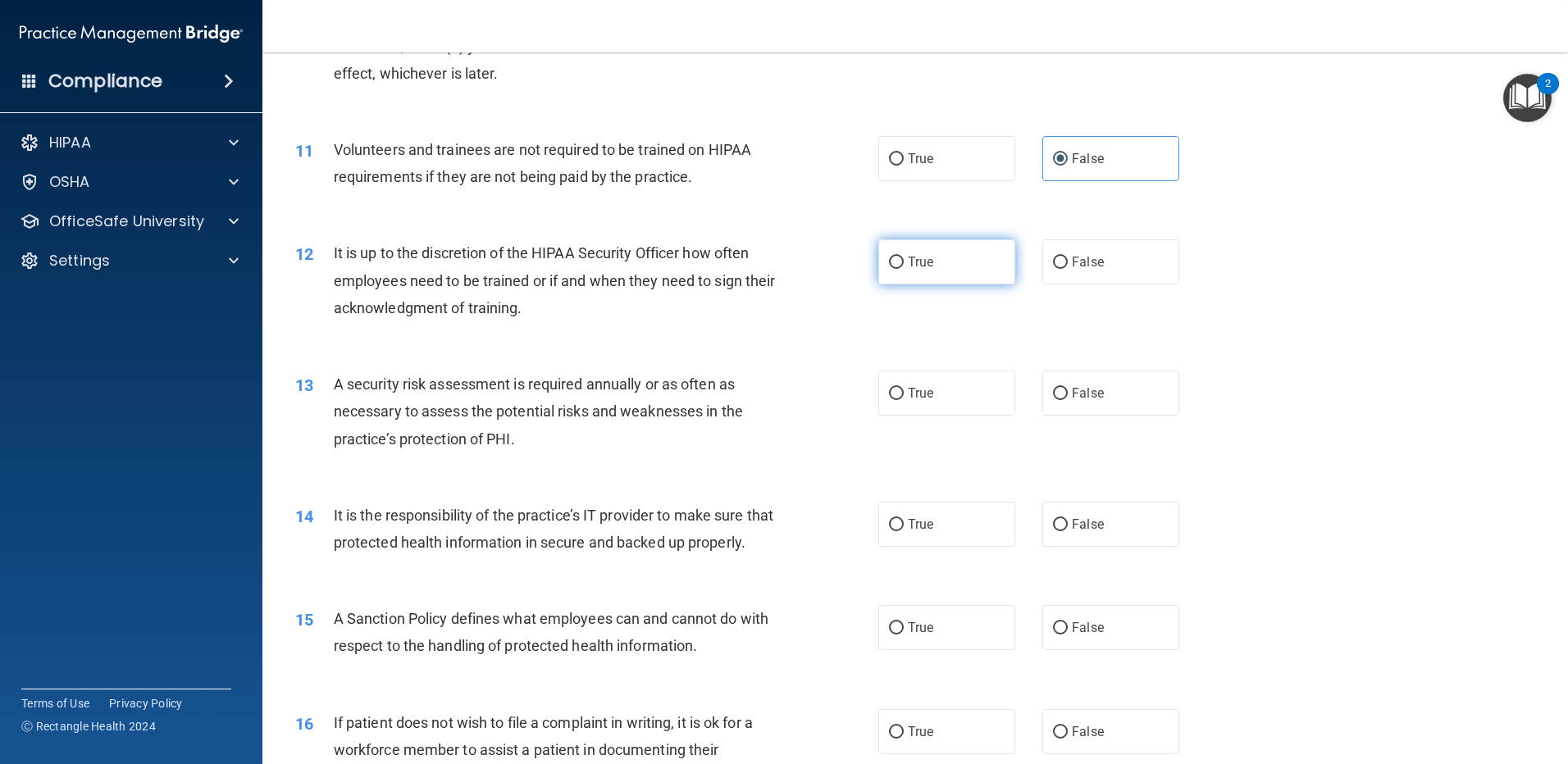
radio input "true"
click at [907, 392] on span "True" at bounding box center [920, 392] width 25 height 15
click at [902, 392] on input "True" at bounding box center [896, 394] width 14 height 13
radio input "true"
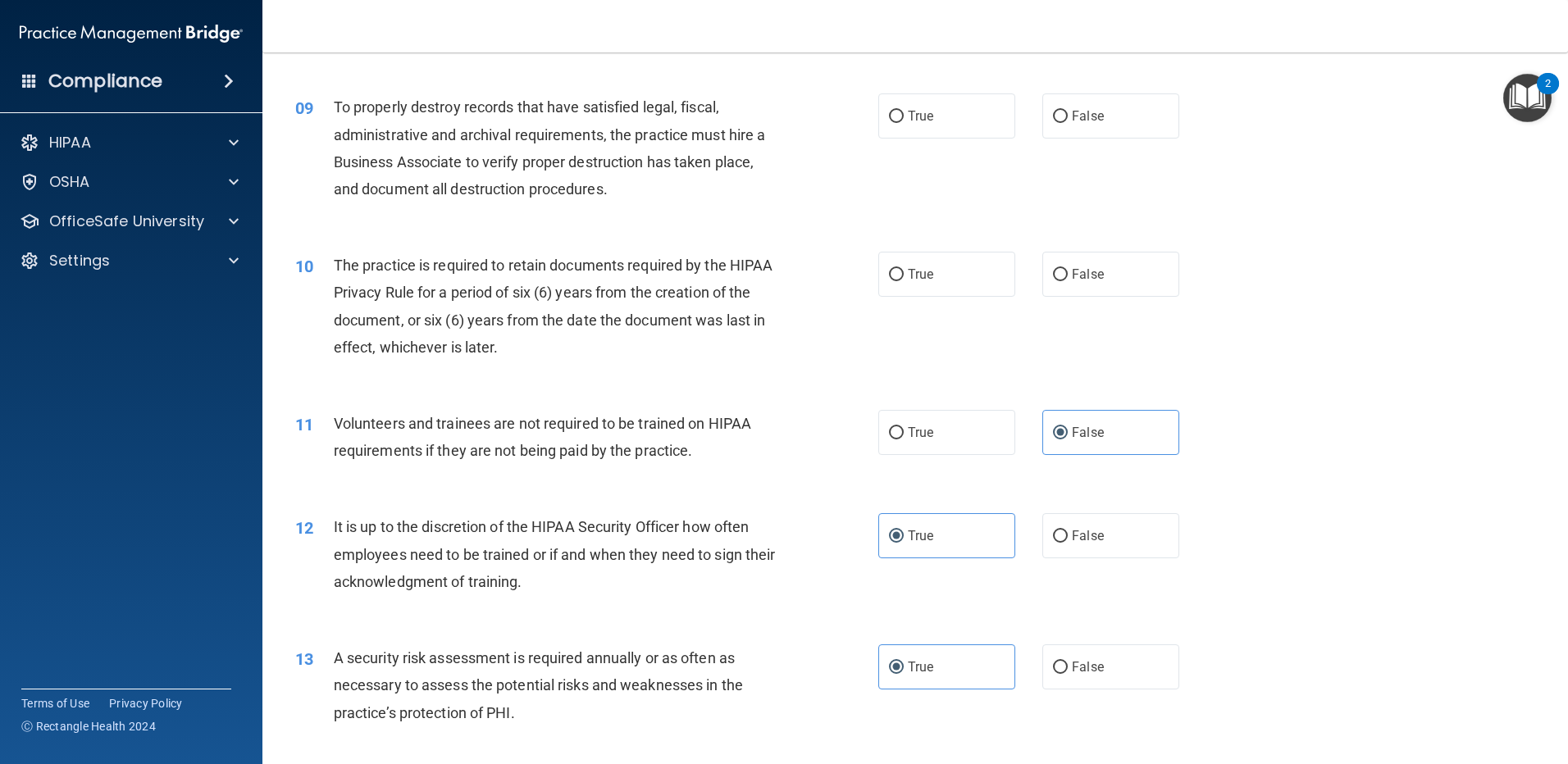
scroll to position [892, 0]
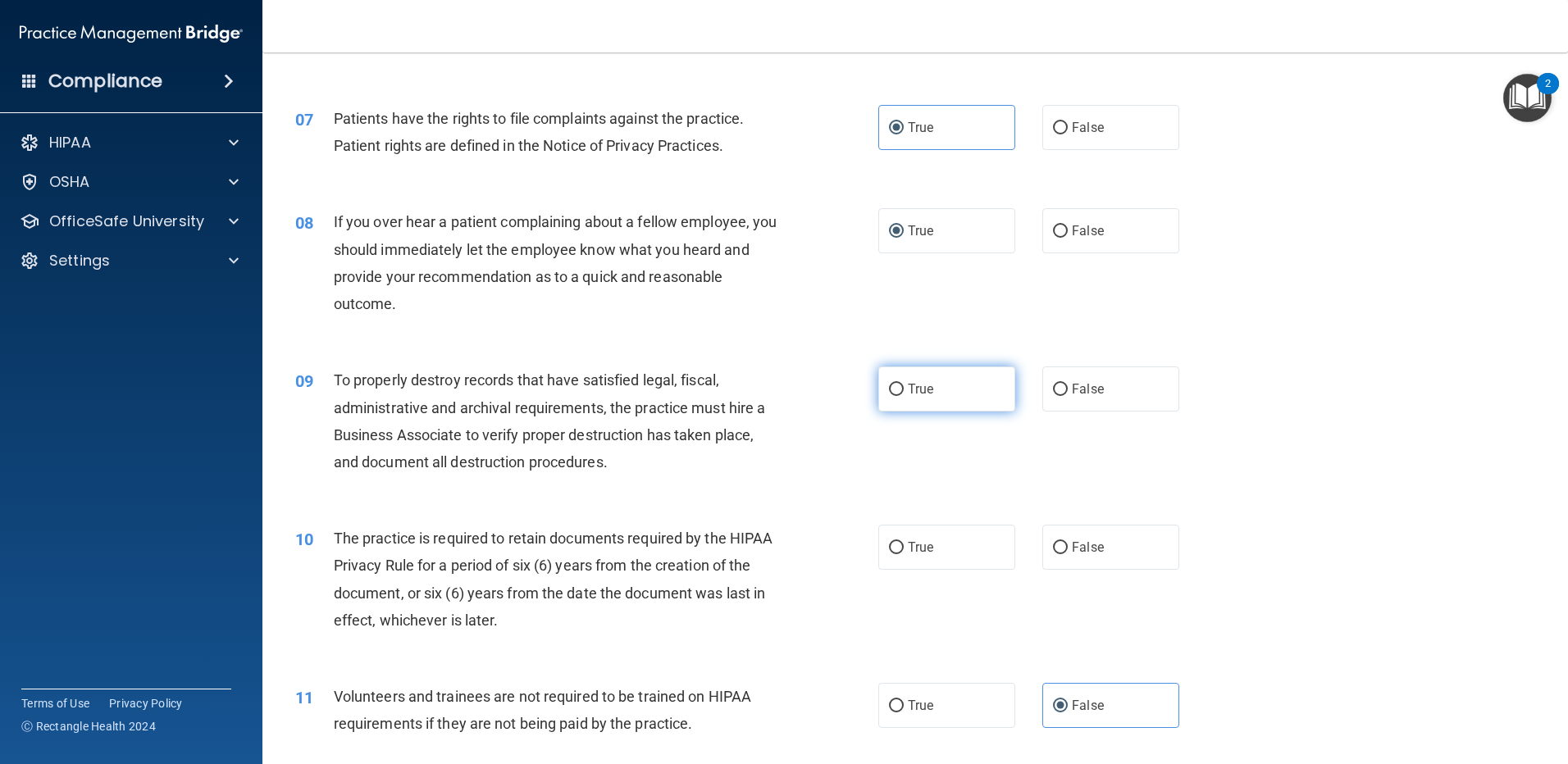
click at [897, 395] on input "True" at bounding box center [896, 391] width 14 height 13
radio input "true"
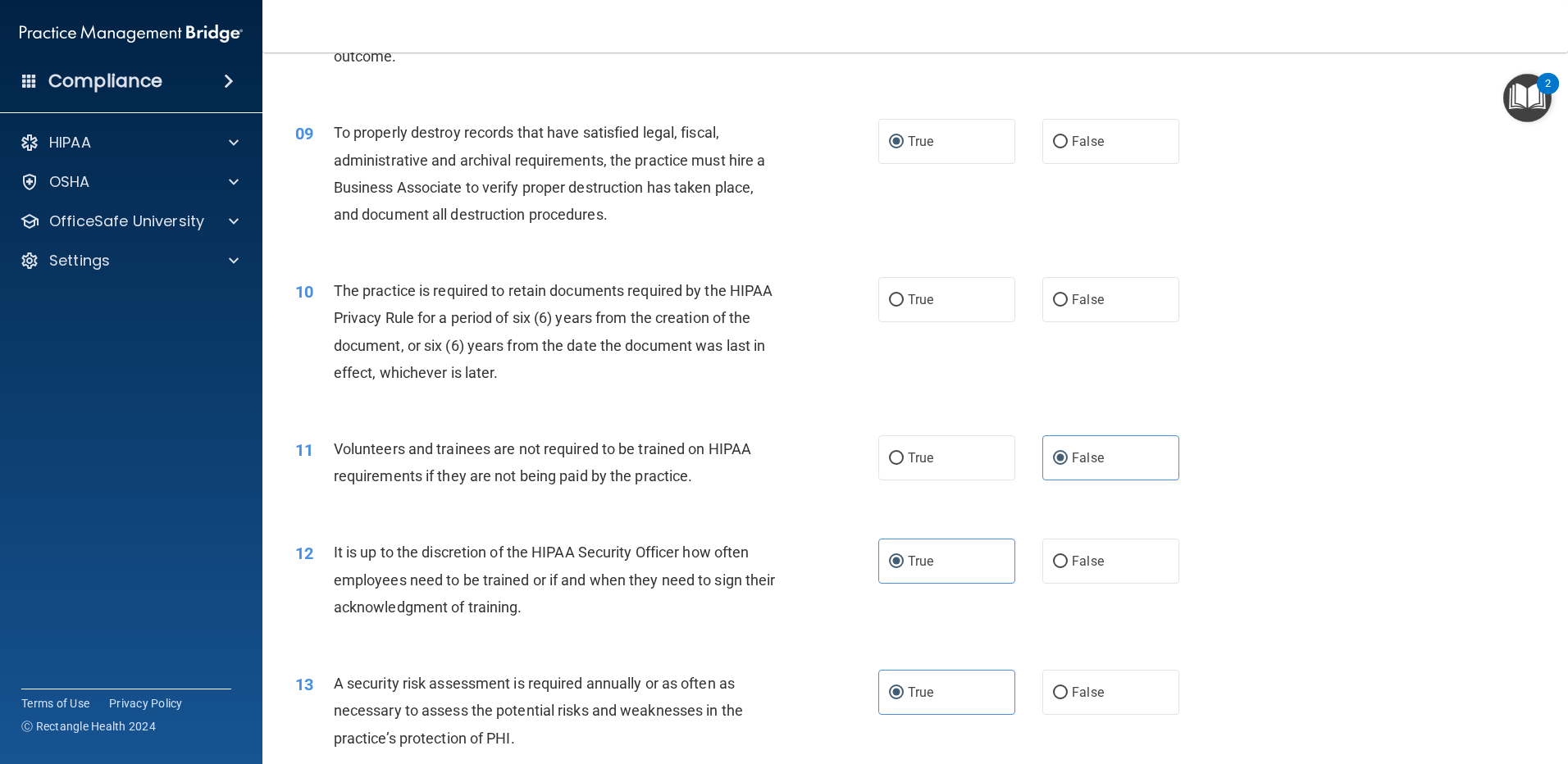
scroll to position [1165, 0]
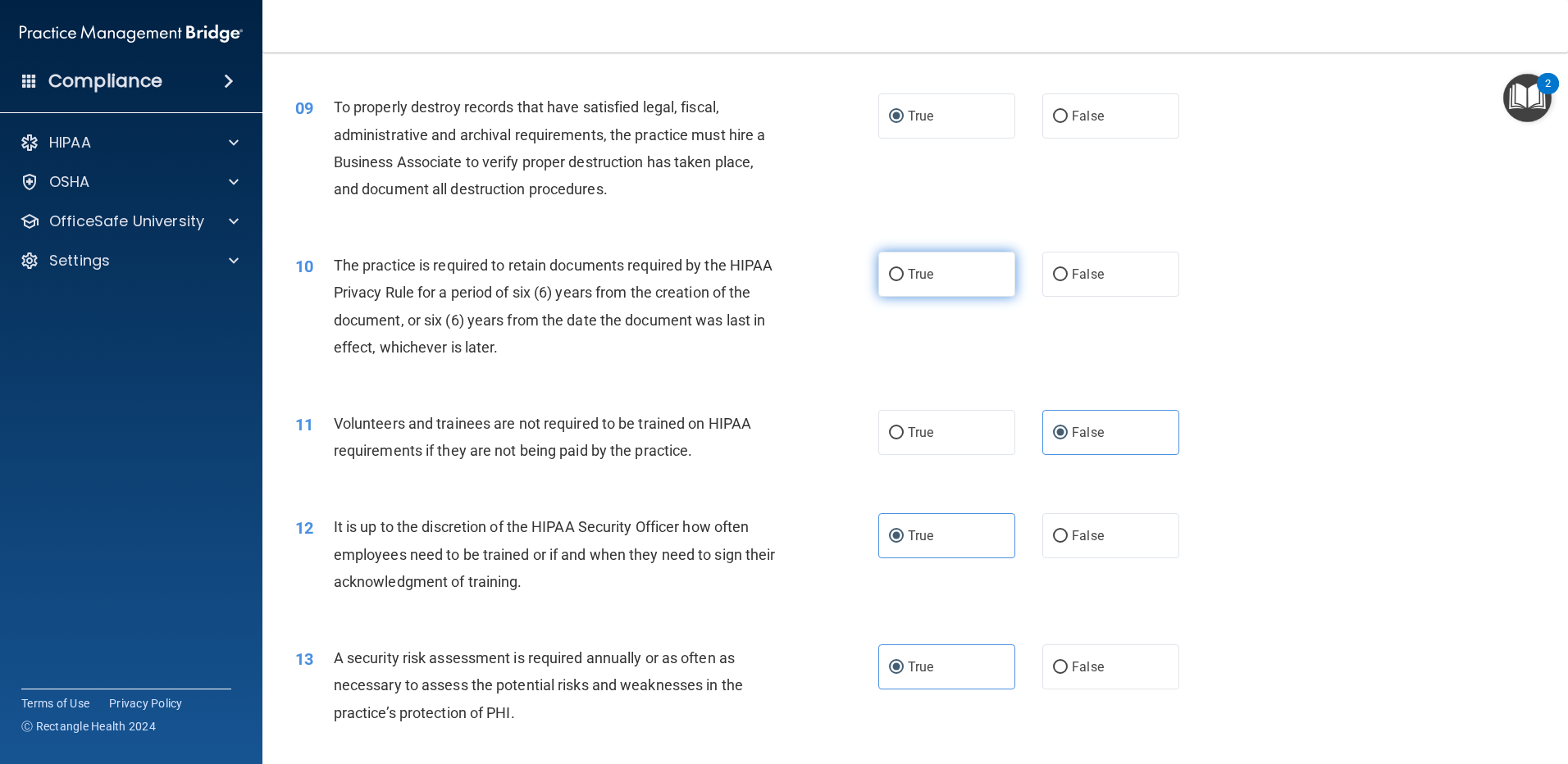
click at [923, 275] on span "True" at bounding box center [920, 274] width 25 height 15
click at [904, 275] on input "True" at bounding box center [896, 276] width 14 height 13
radio input "true"
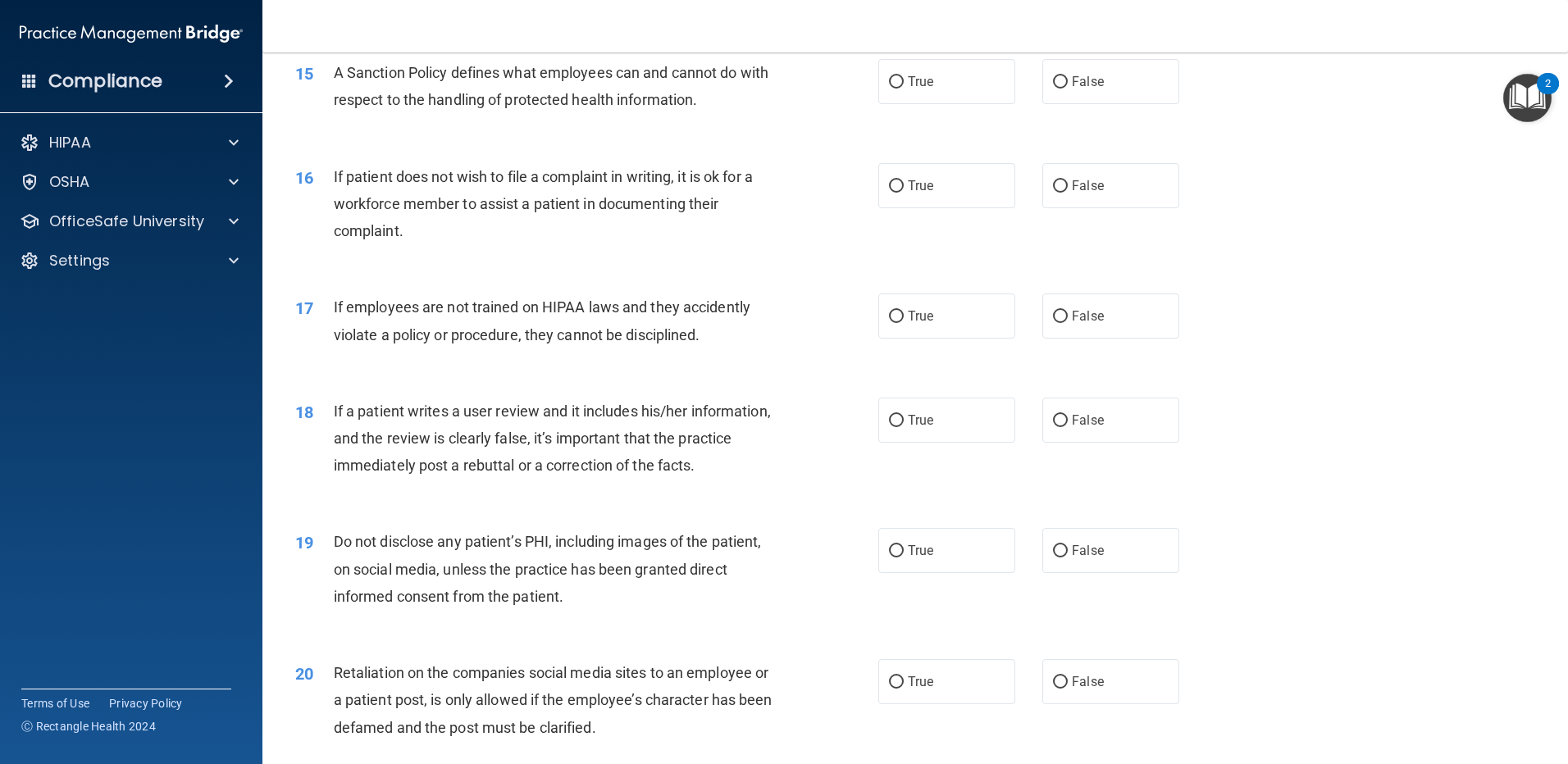
scroll to position [1713, 0]
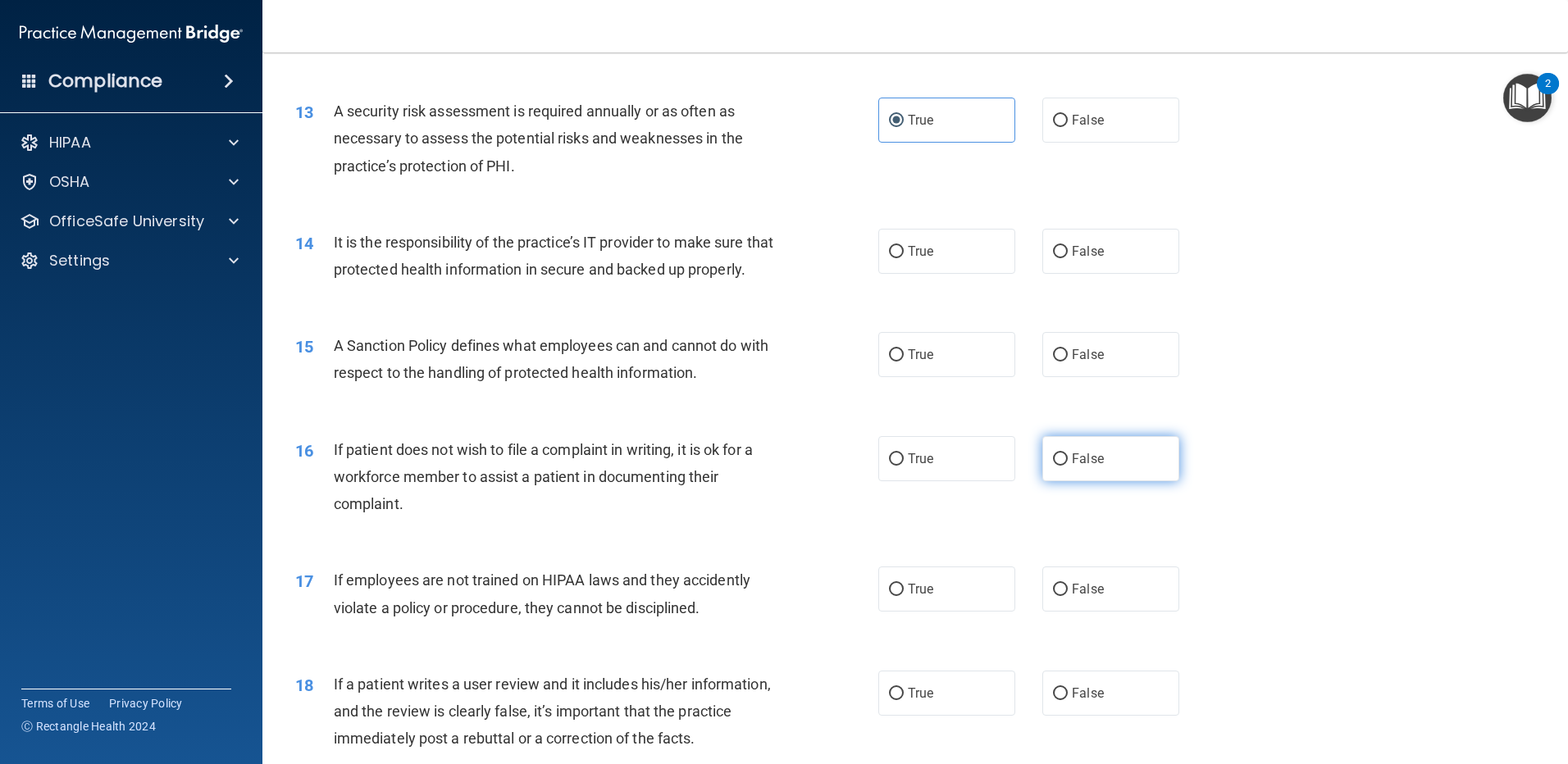
click at [1053, 466] on input "False" at bounding box center [1060, 460] width 14 height 13
radio input "true"
click at [949, 377] on label "True" at bounding box center [946, 355] width 137 height 45
click at [904, 362] on input "True" at bounding box center [896, 356] width 14 height 13
radio input "true"
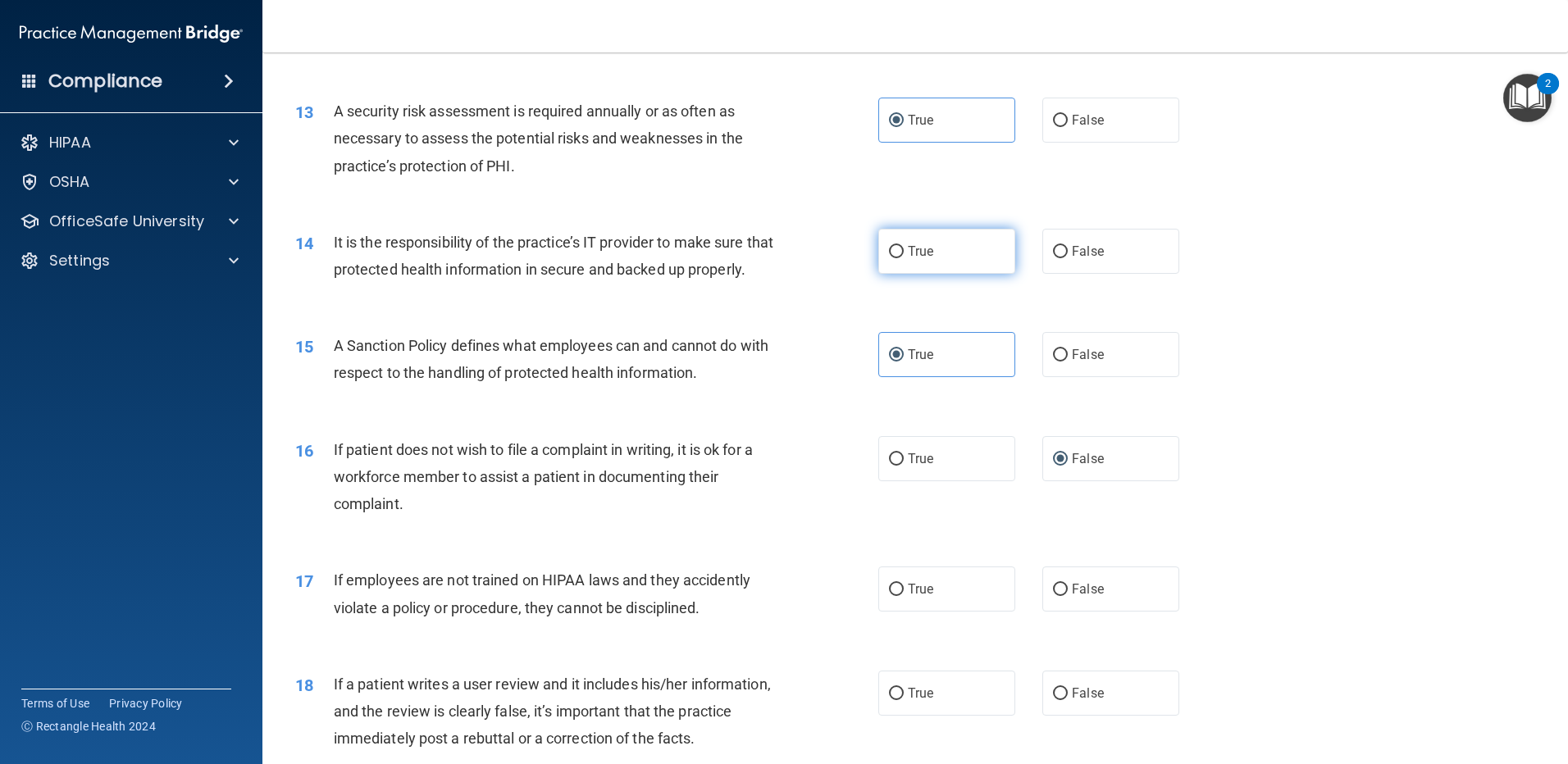
click at [907, 247] on span "True" at bounding box center [920, 250] width 25 height 15
click at [904, 247] on input "True" at bounding box center [896, 252] width 14 height 13
radio input "true"
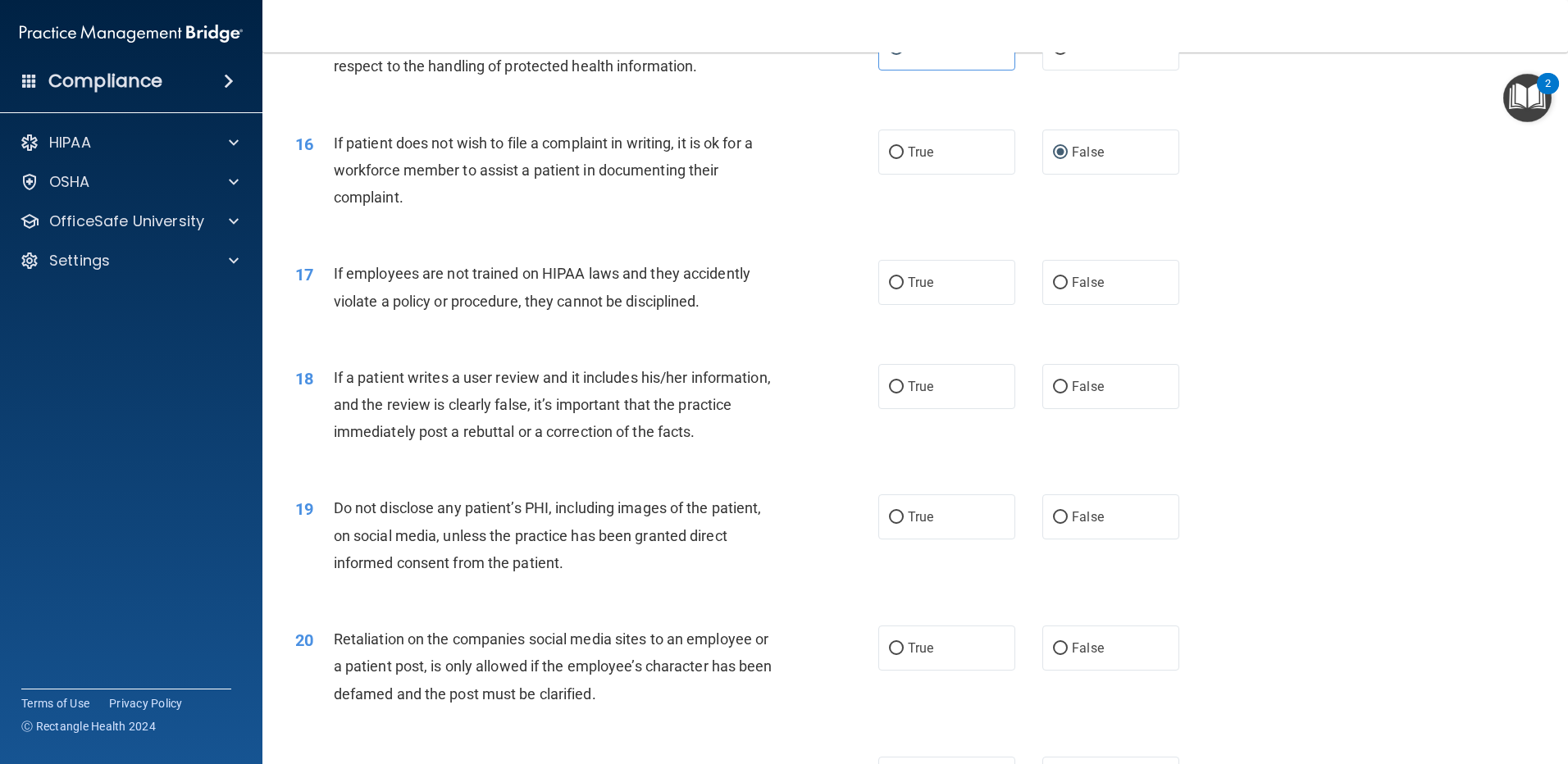
scroll to position [1986, 0]
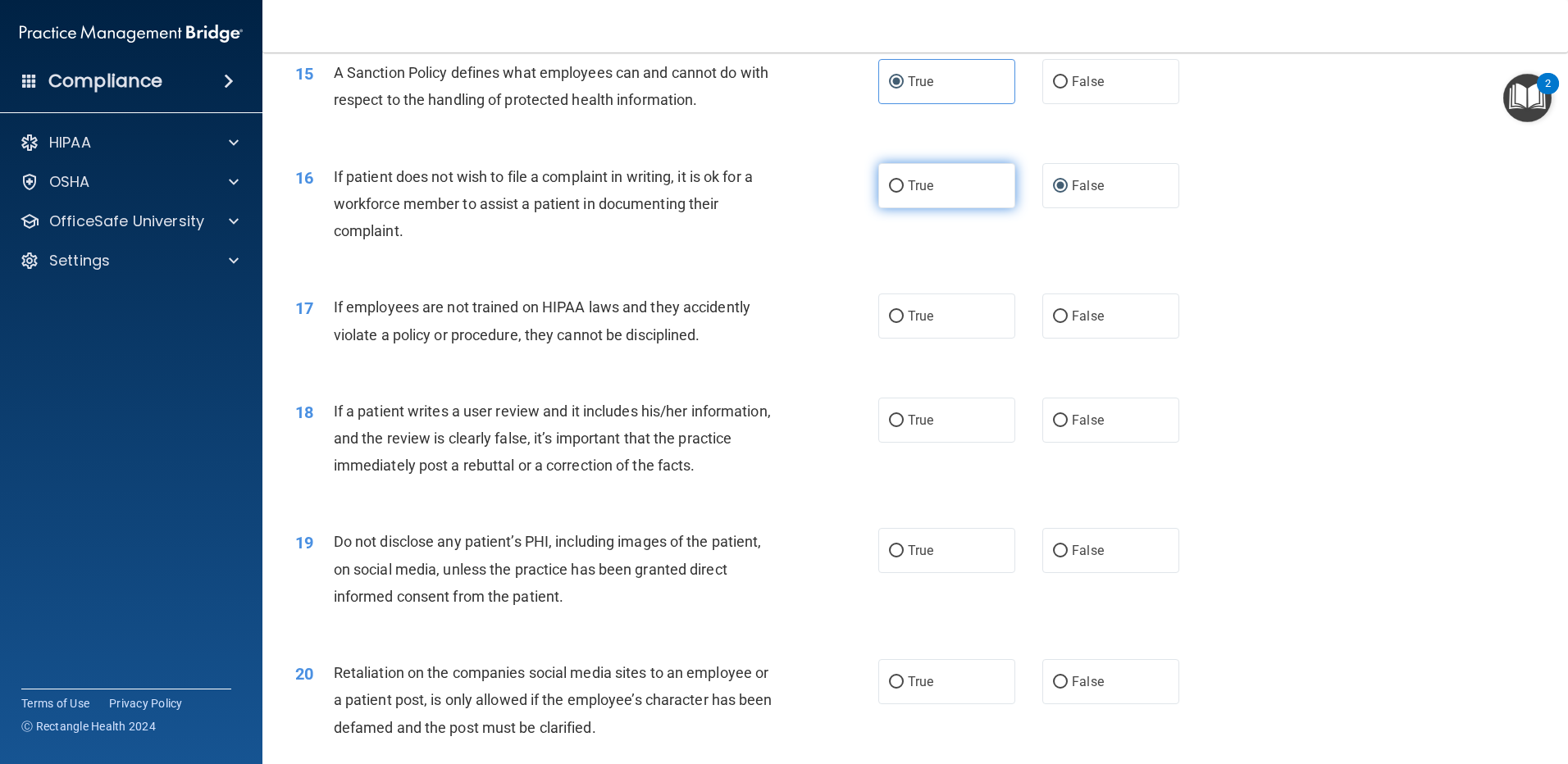
click at [915, 208] on label "True" at bounding box center [946, 186] width 137 height 45
click at [904, 193] on input "True" at bounding box center [896, 187] width 14 height 13
radio input "true"
radio input "false"
click at [1093, 324] on span "False" at bounding box center [1088, 316] width 32 height 15
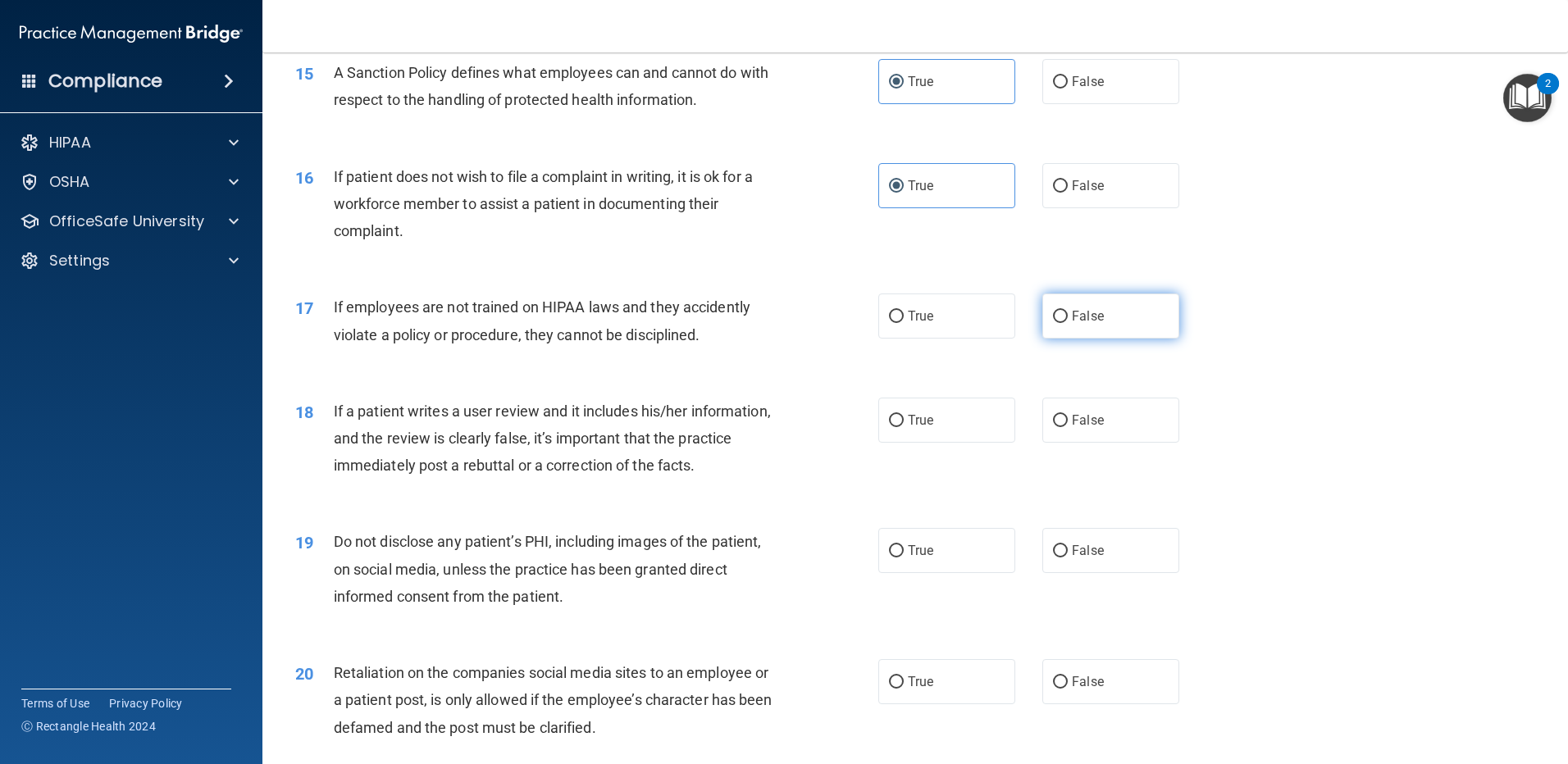
click at [1067, 323] on input "False" at bounding box center [1060, 317] width 14 height 13
radio input "true"
click at [1066, 443] on label "False" at bounding box center [1110, 420] width 137 height 45
click at [1066, 427] on input "False" at bounding box center [1060, 421] width 14 height 13
radio input "true"
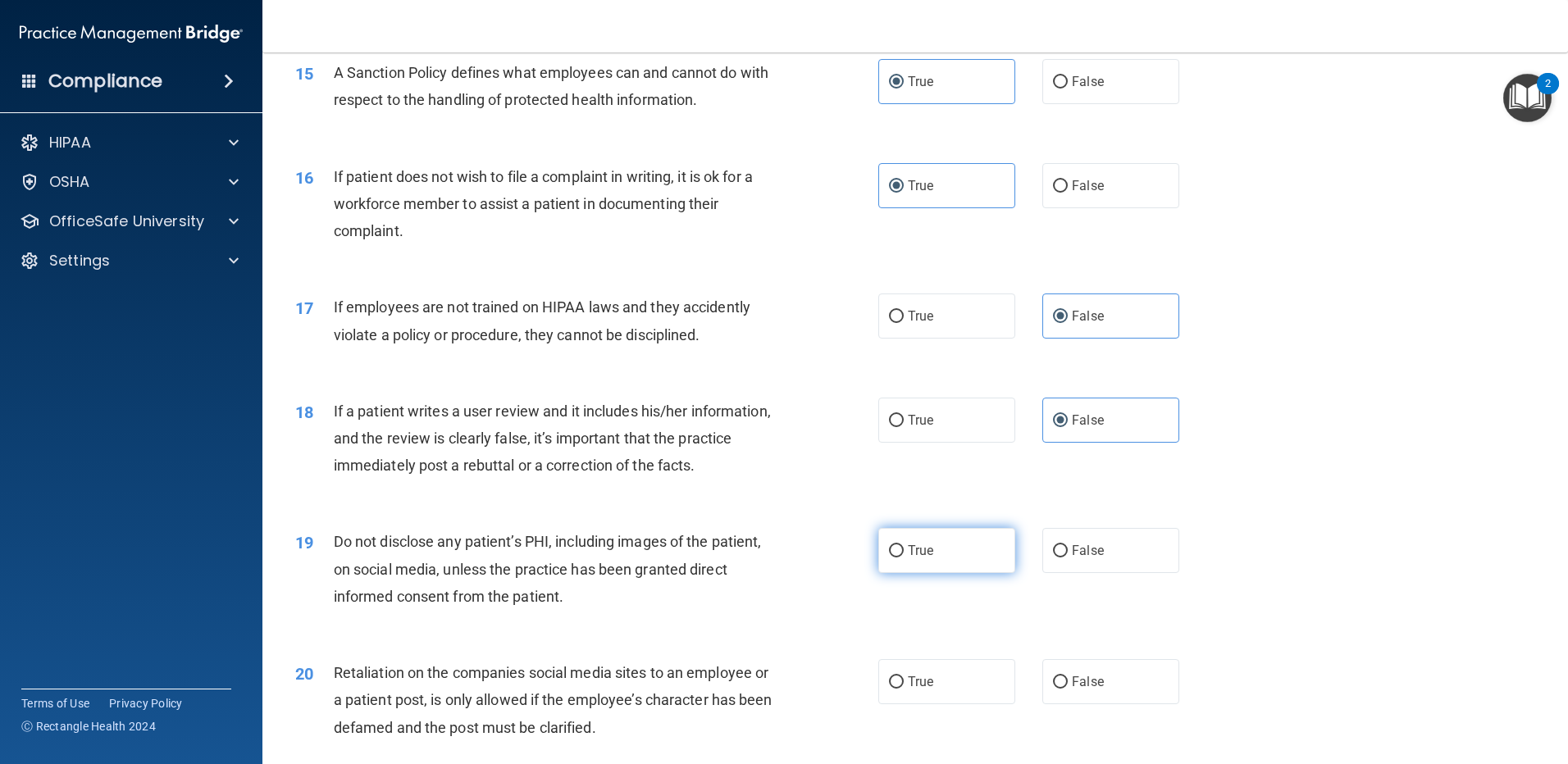
click at [971, 570] on label "True" at bounding box center [946, 550] width 137 height 45
click at [904, 558] on input "True" at bounding box center [896, 552] width 14 height 13
radio input "true"
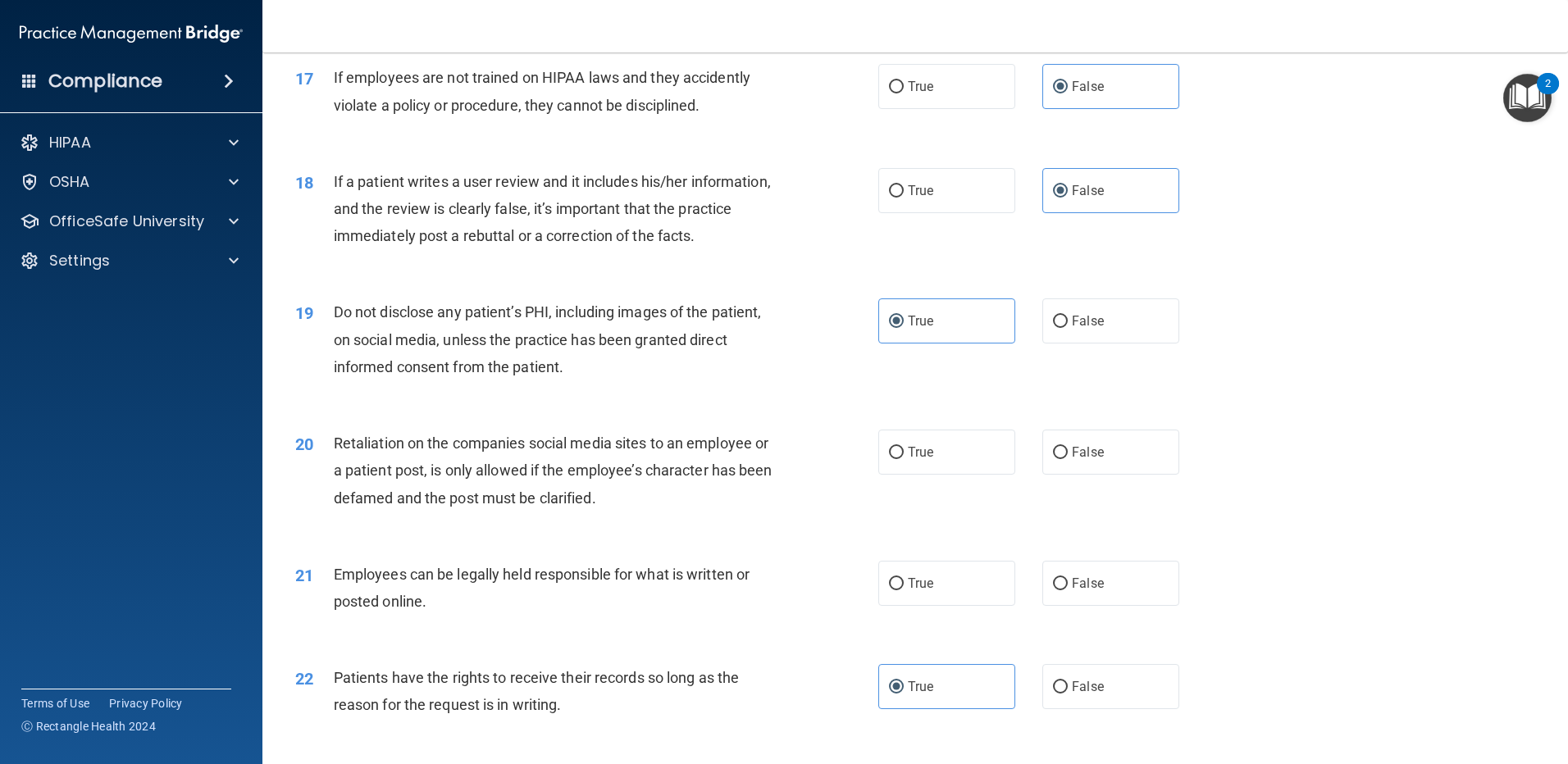
scroll to position [2260, 0]
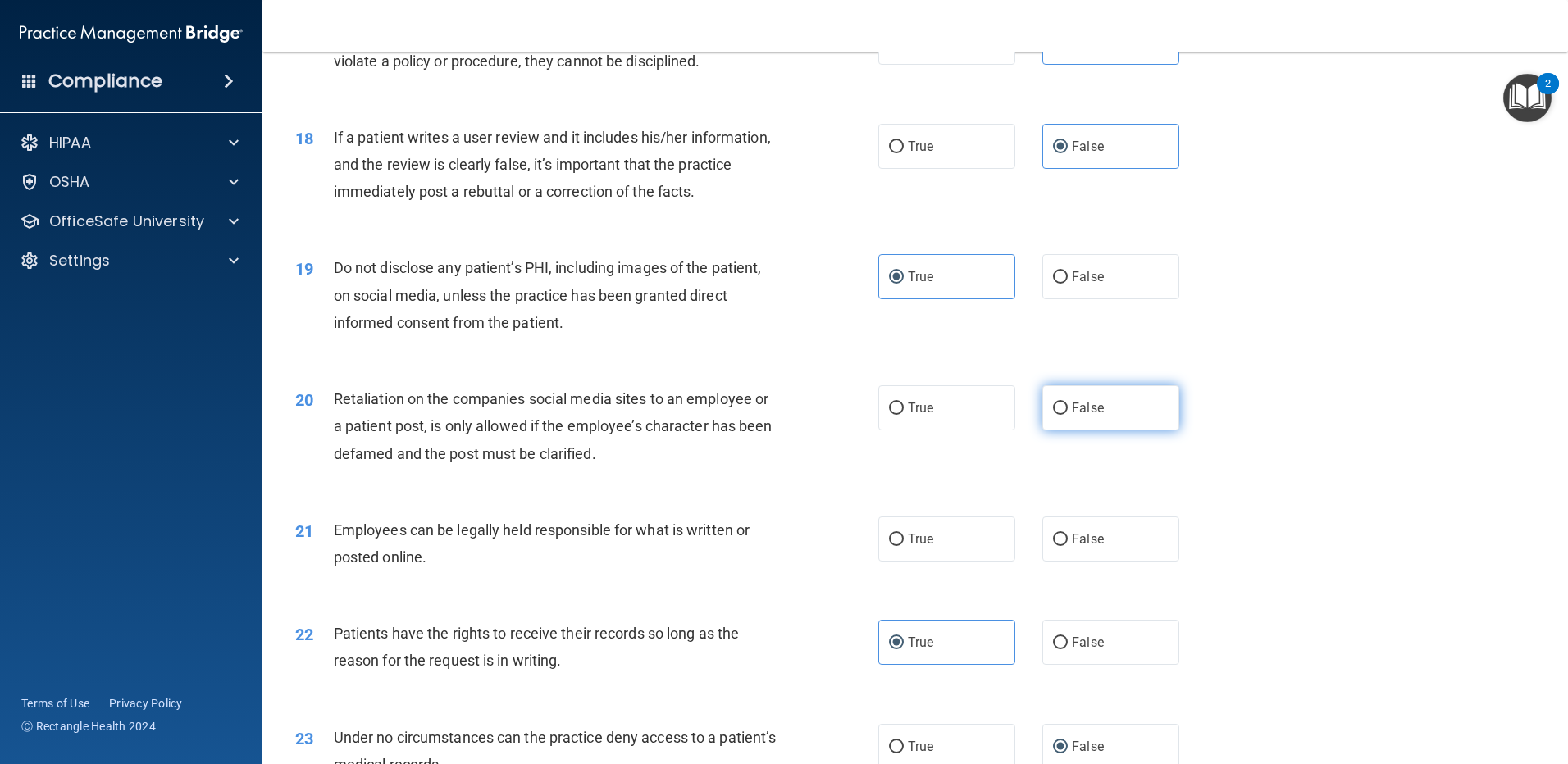
click at [1091, 423] on label "False" at bounding box center [1110, 408] width 137 height 45
click at [1067, 415] on input "False" at bounding box center [1060, 409] width 14 height 13
radio input "true"
click at [799, 542] on div "21 Employees can be legally held responsible for what is written or posted onli…" at bounding box center [915, 548] width 1265 height 103
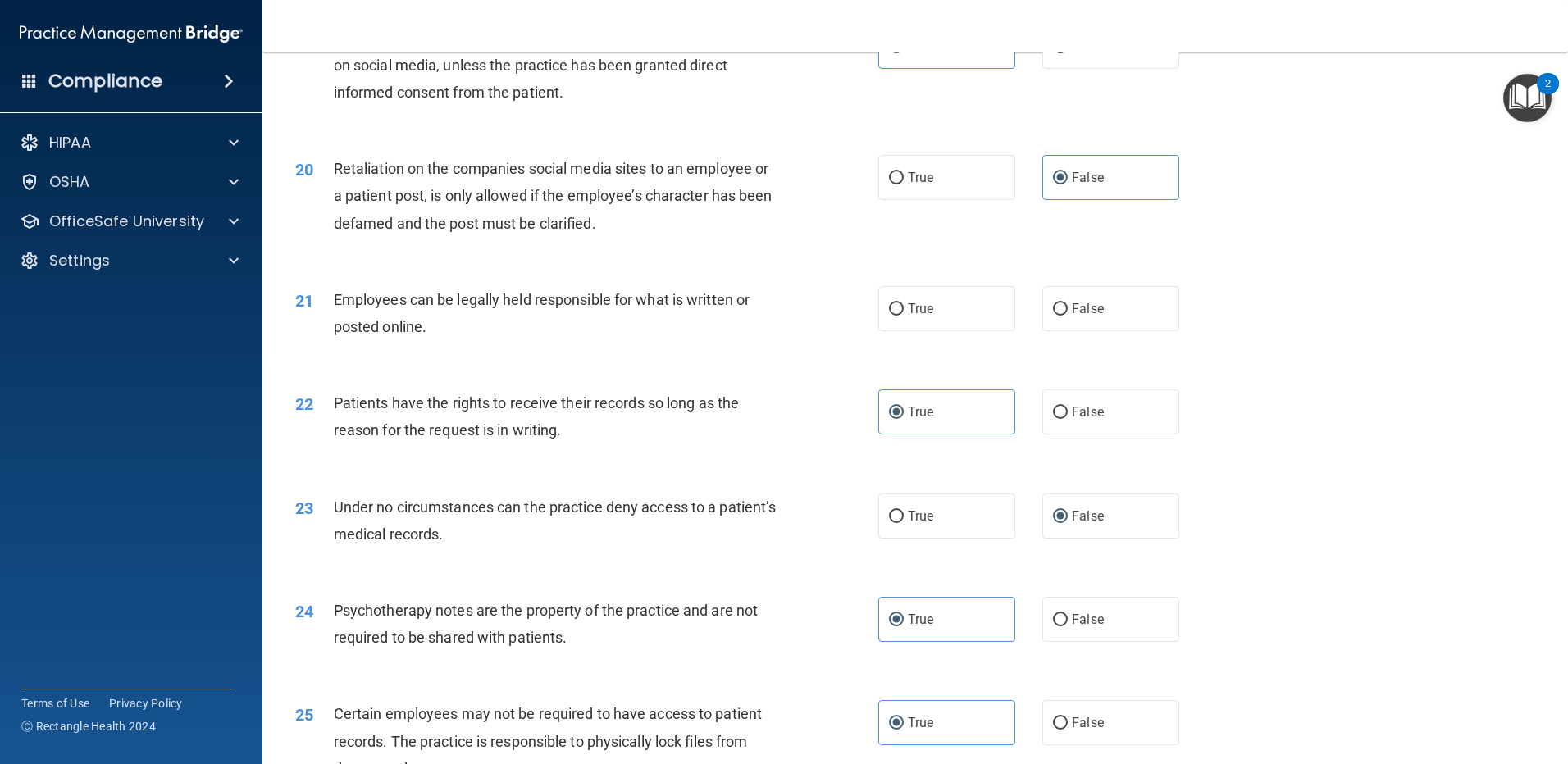
scroll to position [2461, 0]
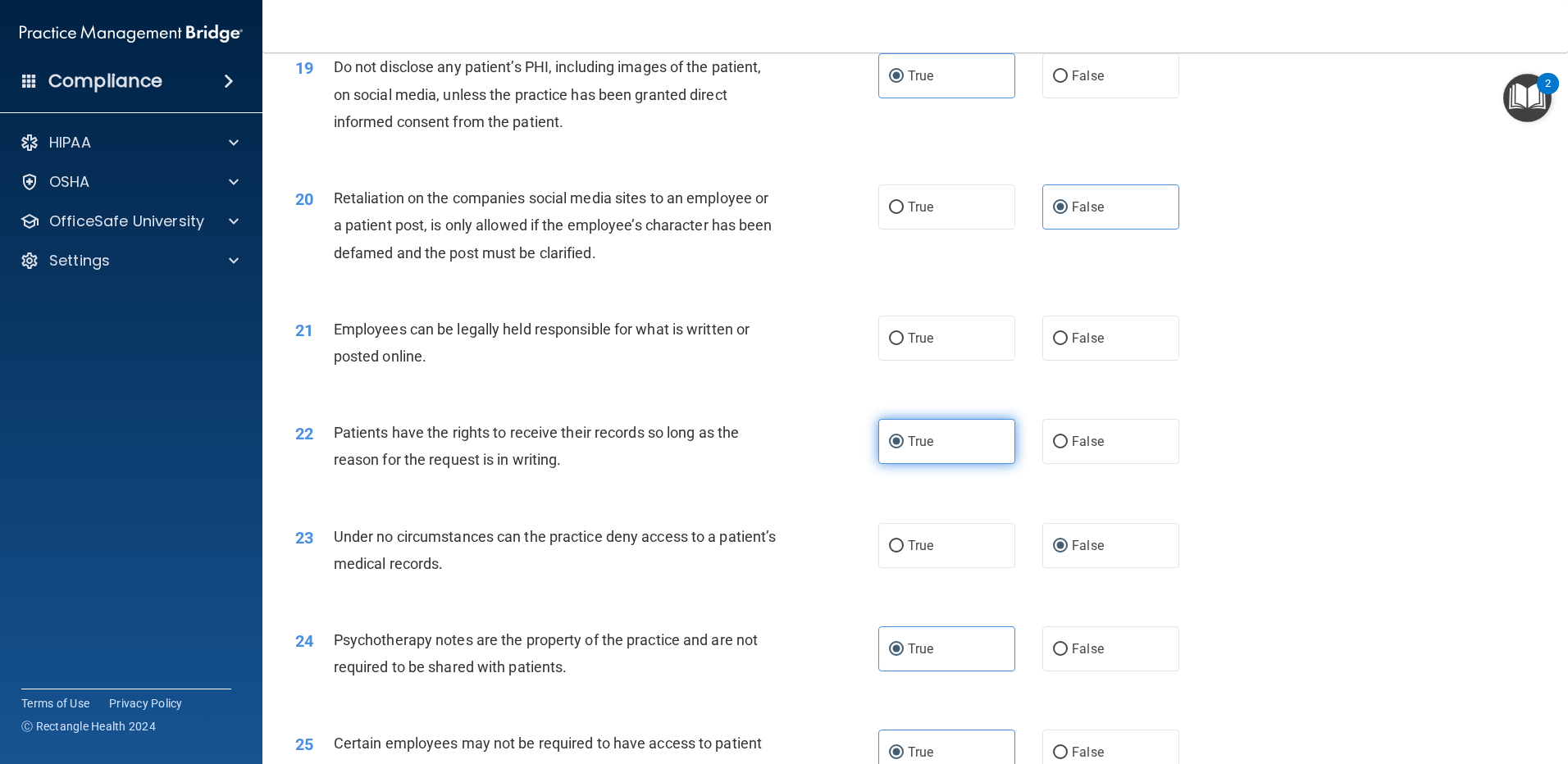
click at [914, 464] on label "True" at bounding box center [946, 442] width 137 height 45
click at [904, 449] on input "True" at bounding box center [896, 443] width 14 height 13
click at [921, 361] on label "True" at bounding box center [946, 338] width 137 height 45
click at [904, 346] on input "True" at bounding box center [896, 339] width 14 height 13
radio input "true"
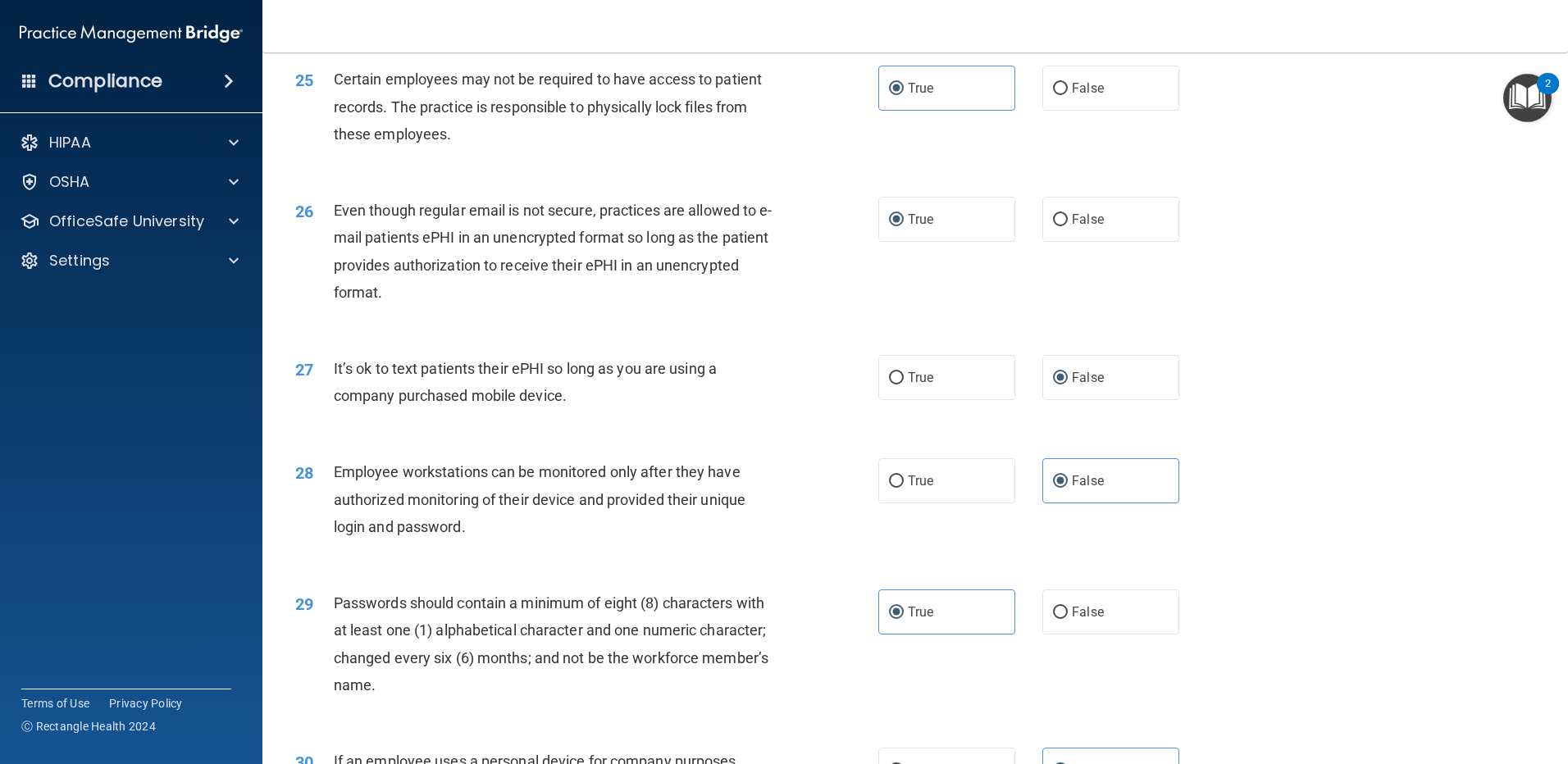
scroll to position [3353, 0]
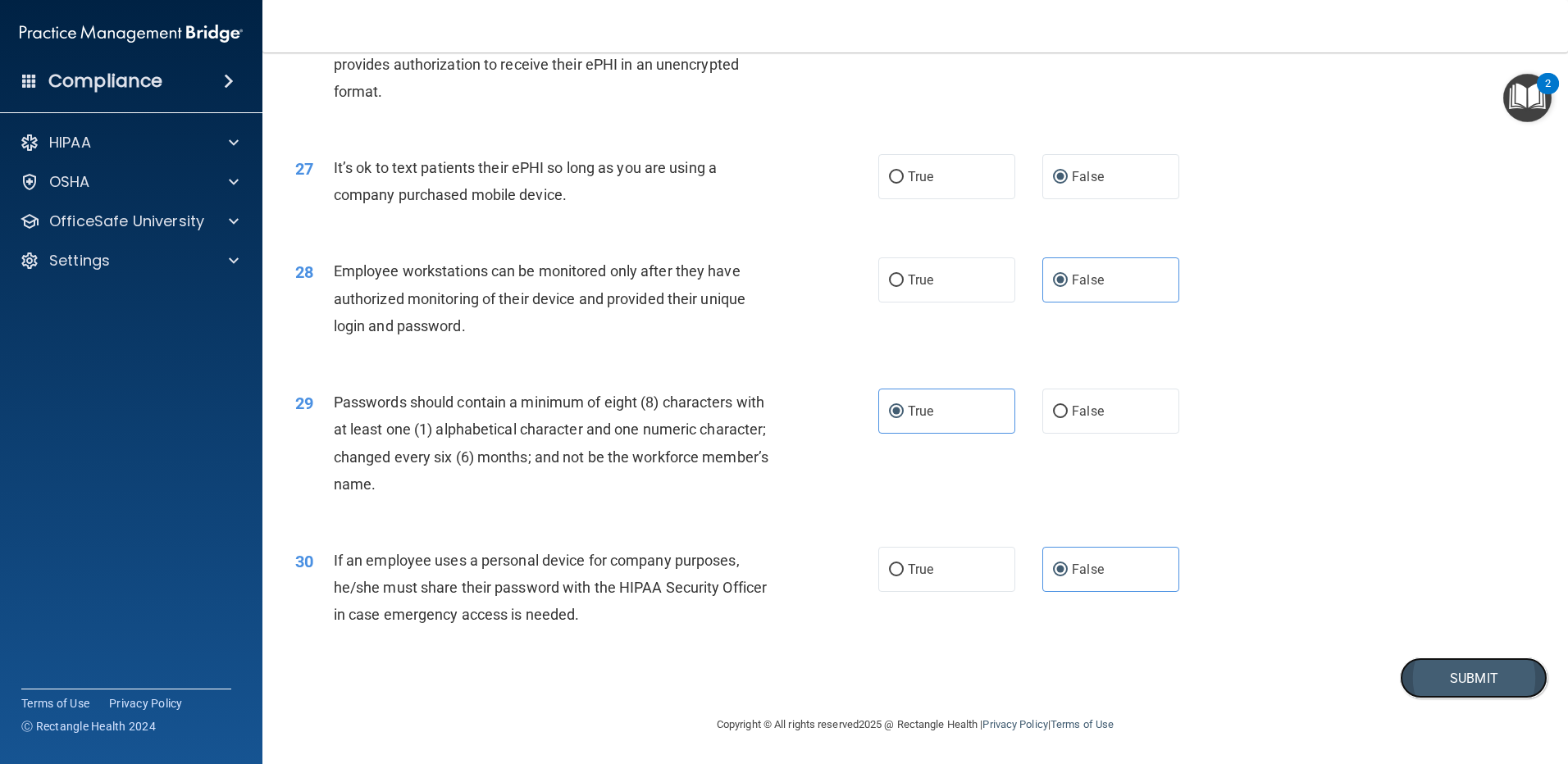
click at [1436, 682] on button "Submit" at bounding box center [1473, 679] width 147 height 42
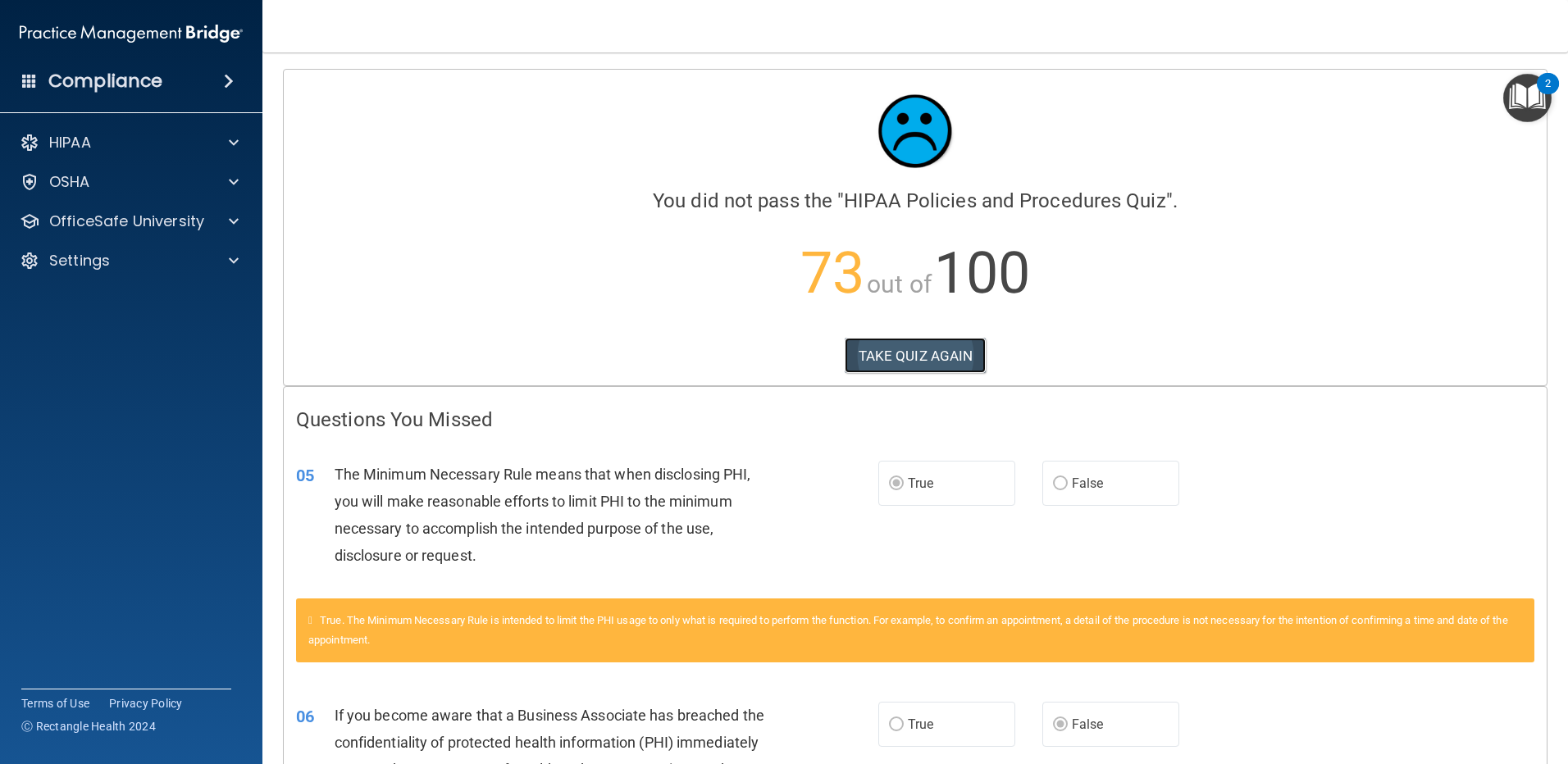
click at [929, 362] on button "TAKE QUIZ AGAIN" at bounding box center [915, 356] width 142 height 36
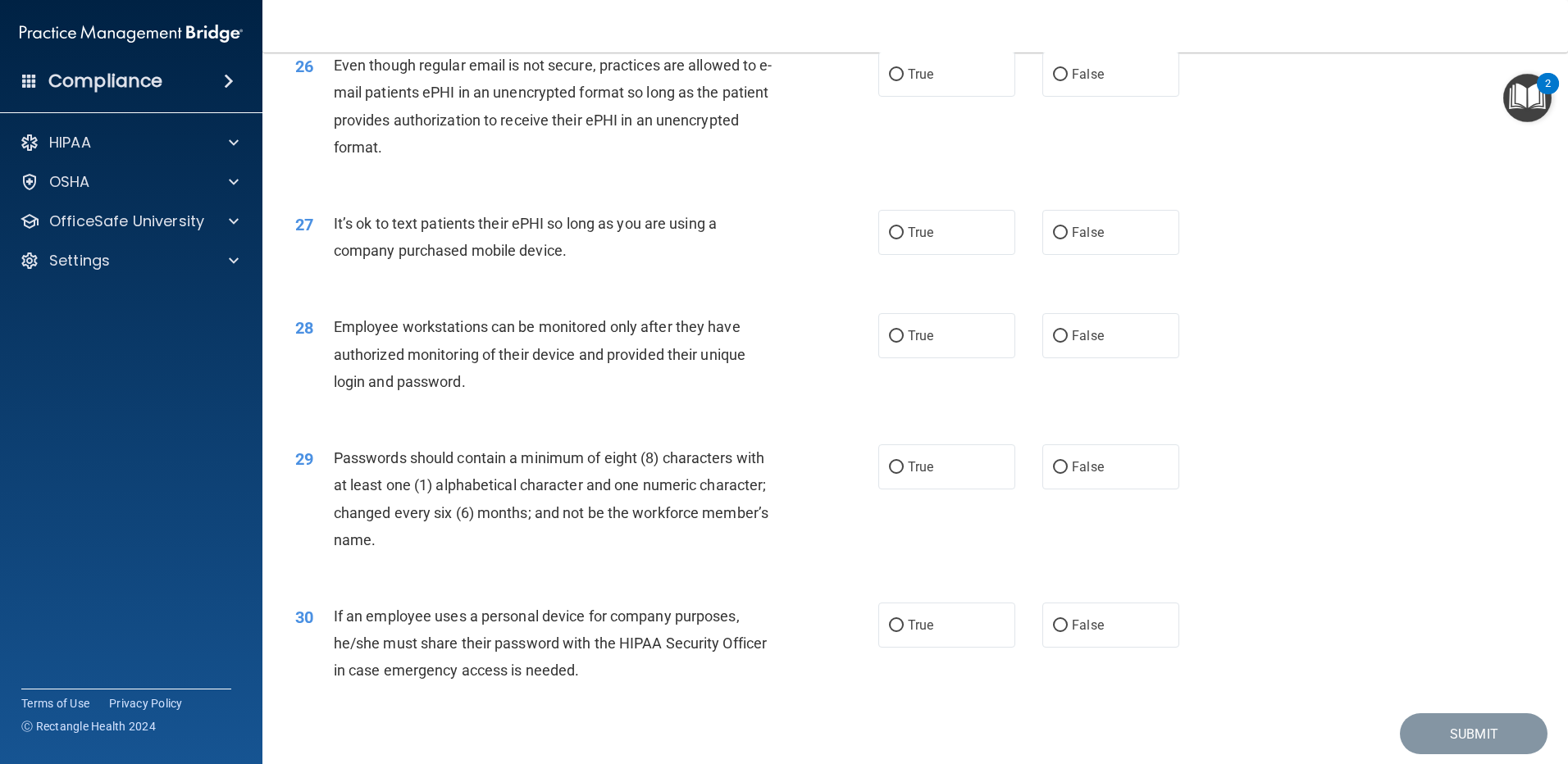
scroll to position [3353, 0]
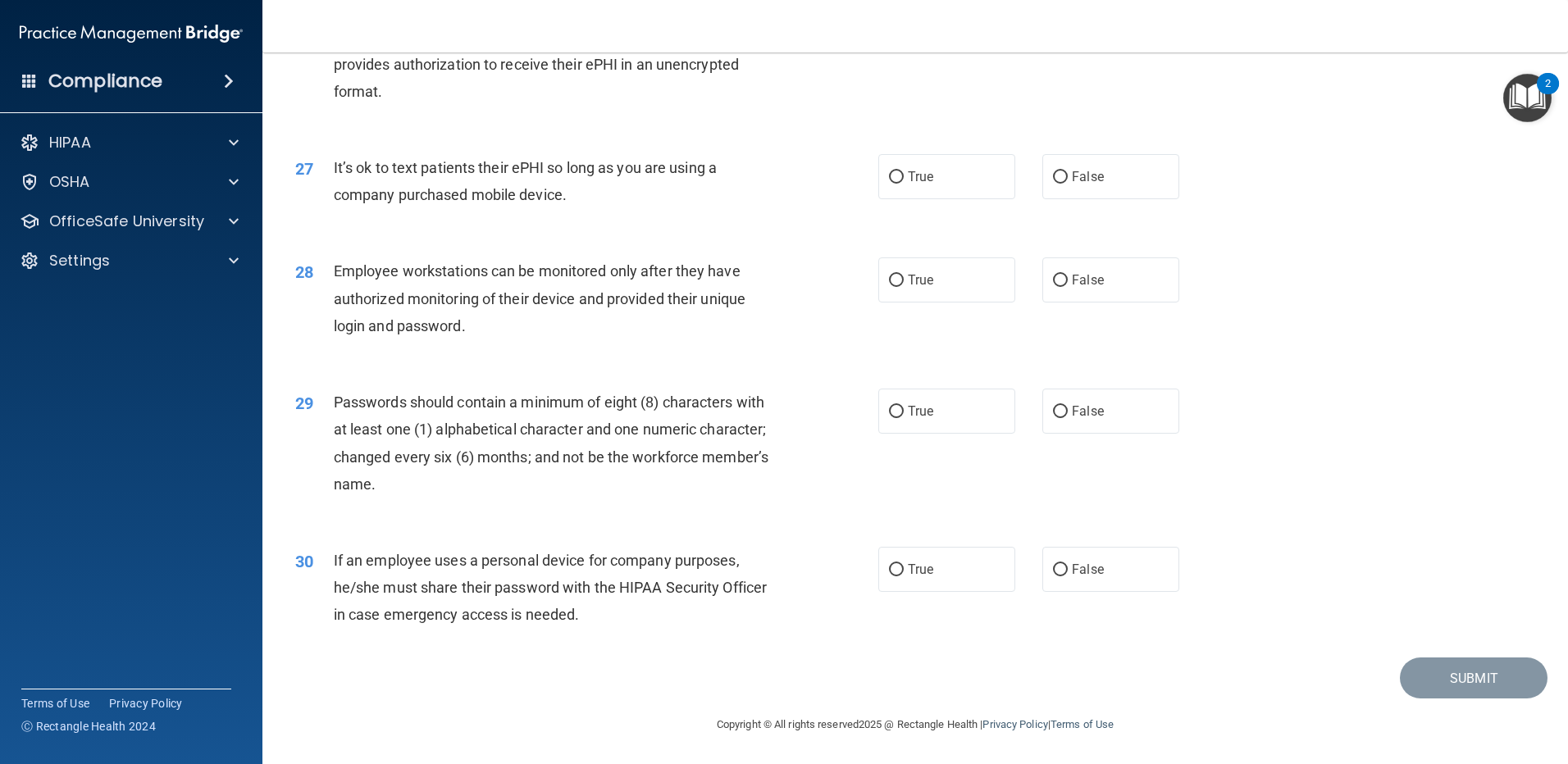
click at [1446, 707] on footer "Copyright © All rights reserved 2025 @ Rectangle Health | Privacy Policy | Term…" at bounding box center [915, 723] width 1240 height 49
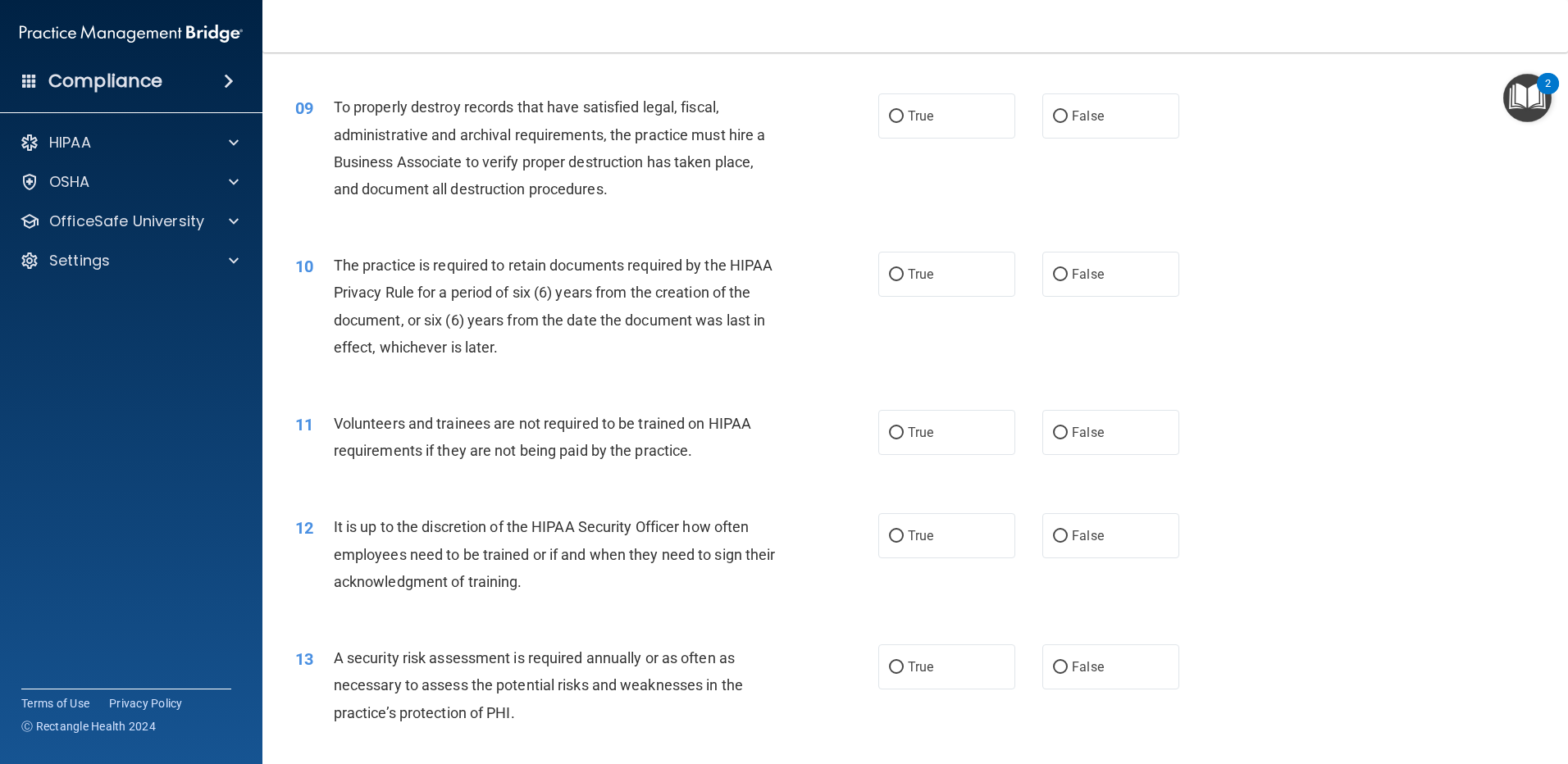
scroll to position [0, 0]
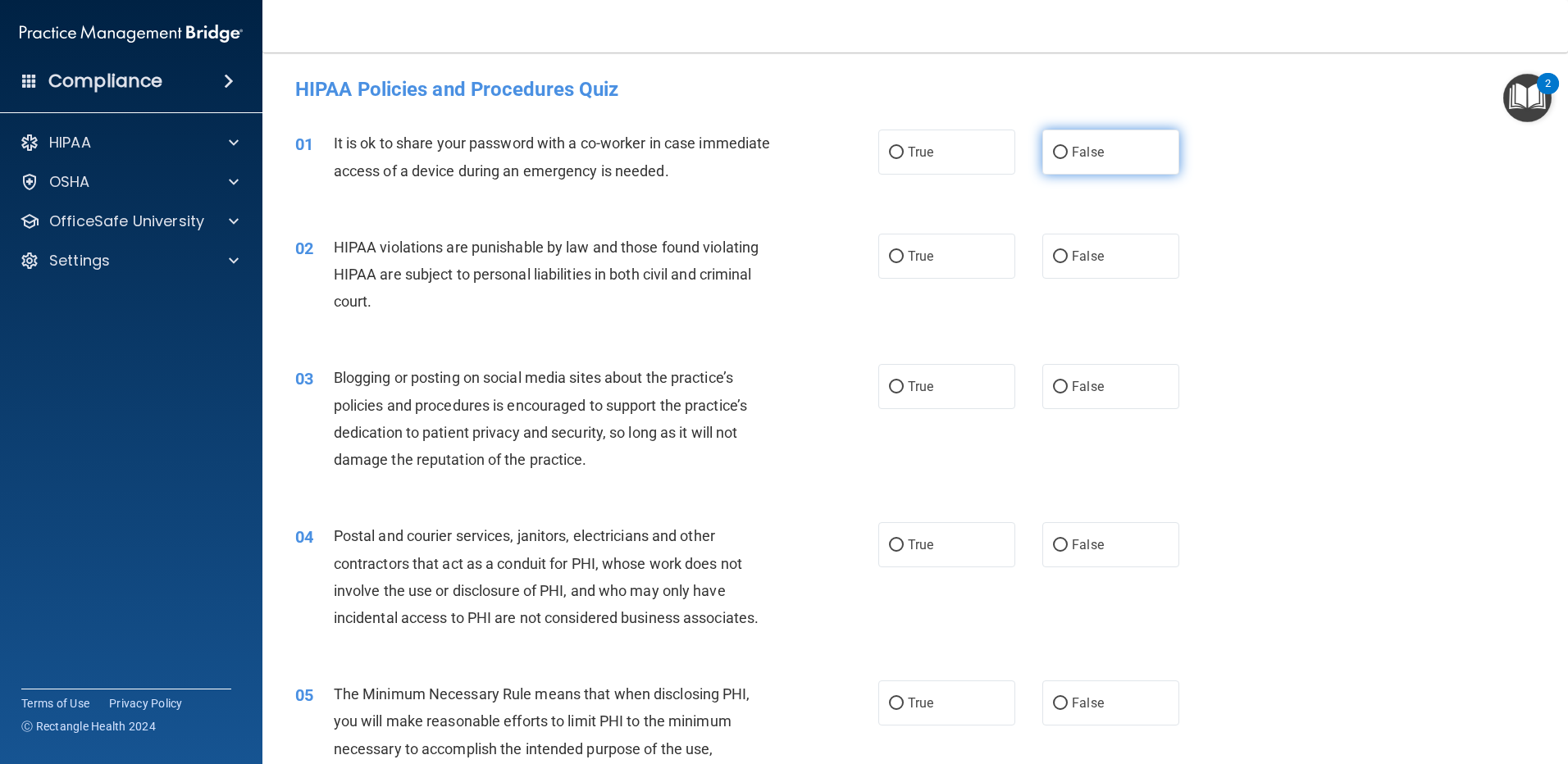
click at [1076, 154] on span "False" at bounding box center [1088, 152] width 32 height 15
click at [1067, 154] on input "False" at bounding box center [1060, 154] width 14 height 13
radio input "true"
click at [909, 263] on span "True" at bounding box center [920, 256] width 25 height 15
click at [904, 263] on input "True" at bounding box center [896, 258] width 14 height 13
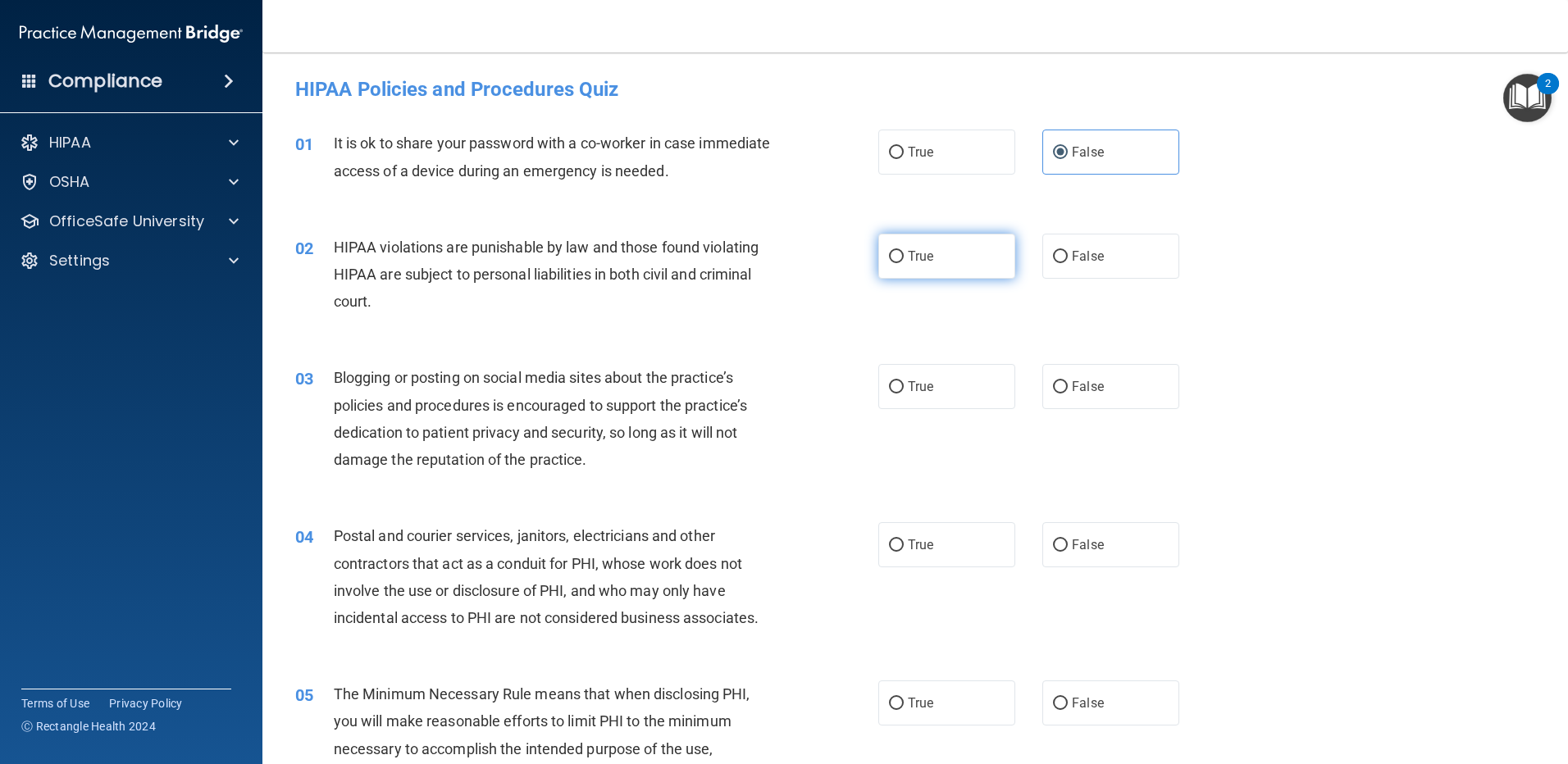
radio input "true"
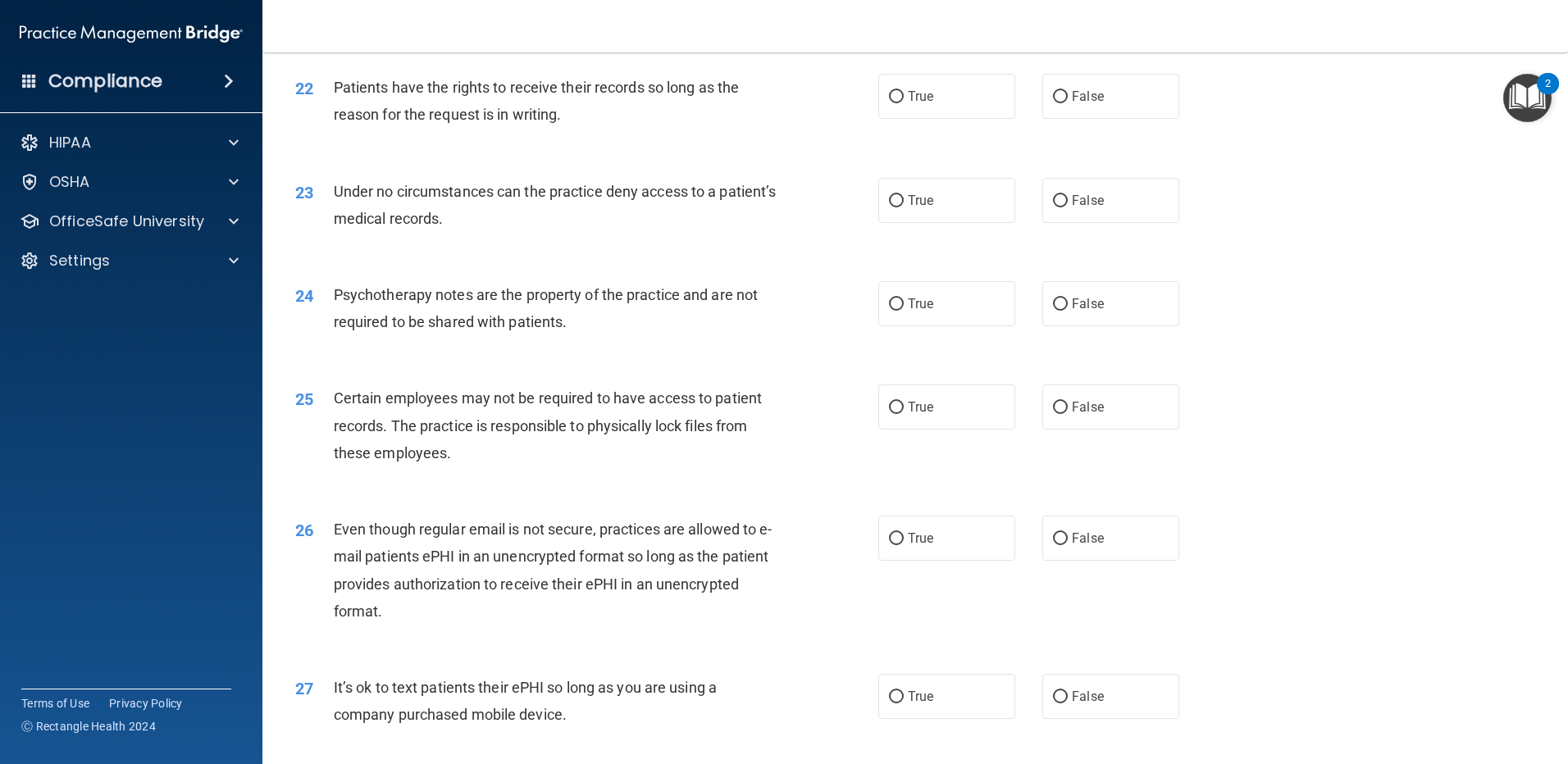
scroll to position [2533, 0]
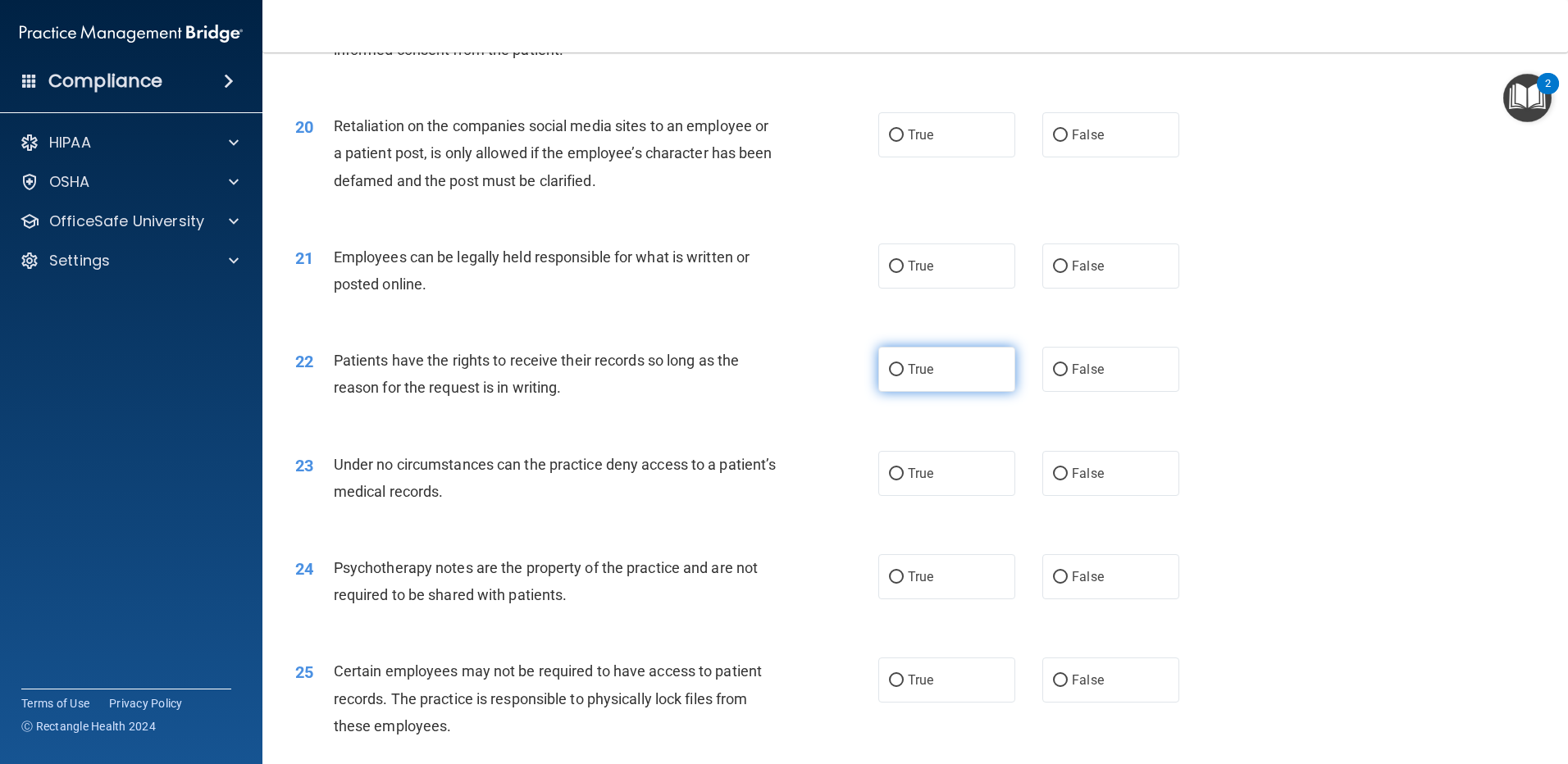
click at [931, 392] on label "True" at bounding box center [946, 369] width 137 height 45
click at [904, 376] on input "True" at bounding box center [896, 371] width 14 height 13
radio input "true"
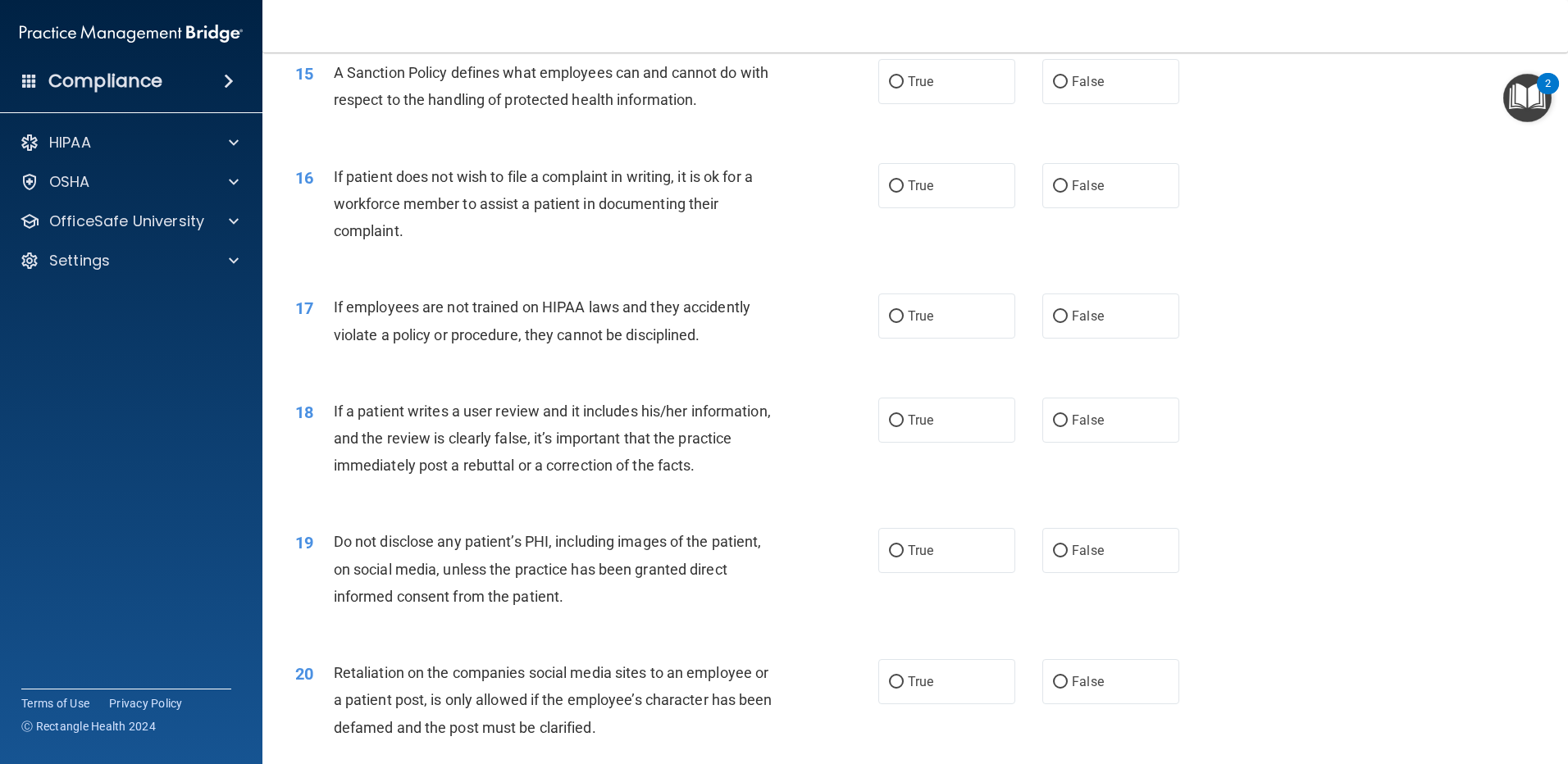
scroll to position [1713, 0]
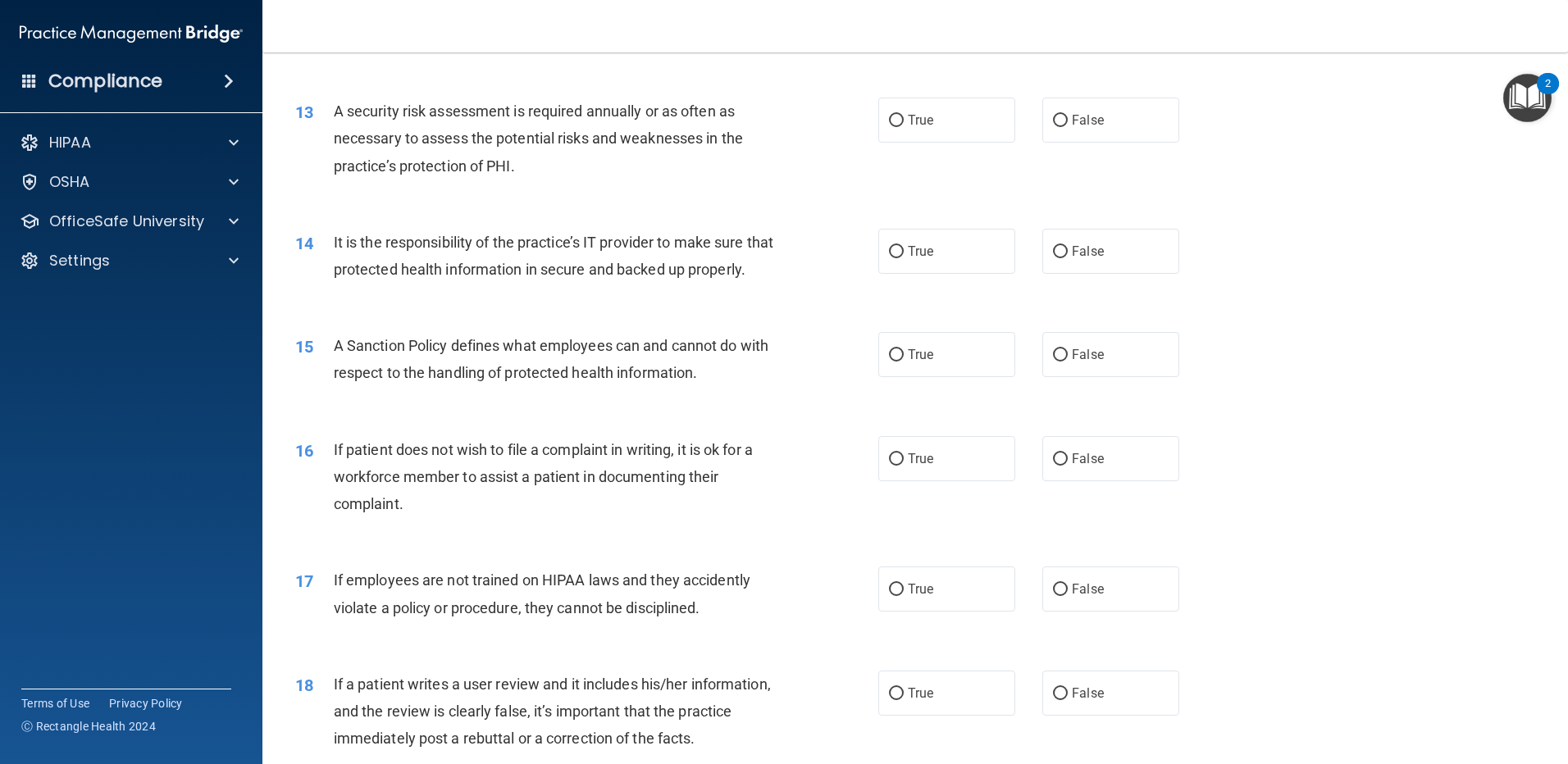
drag, startPoint x: 897, startPoint y: 382, endPoint x: 889, endPoint y: 329, distance: 53.6
click at [897, 362] on input "True" at bounding box center [896, 356] width 14 height 13
radio input "true"
click at [916, 241] on label "True" at bounding box center [946, 251] width 137 height 45
click at [904, 246] on input "True" at bounding box center [896, 252] width 14 height 13
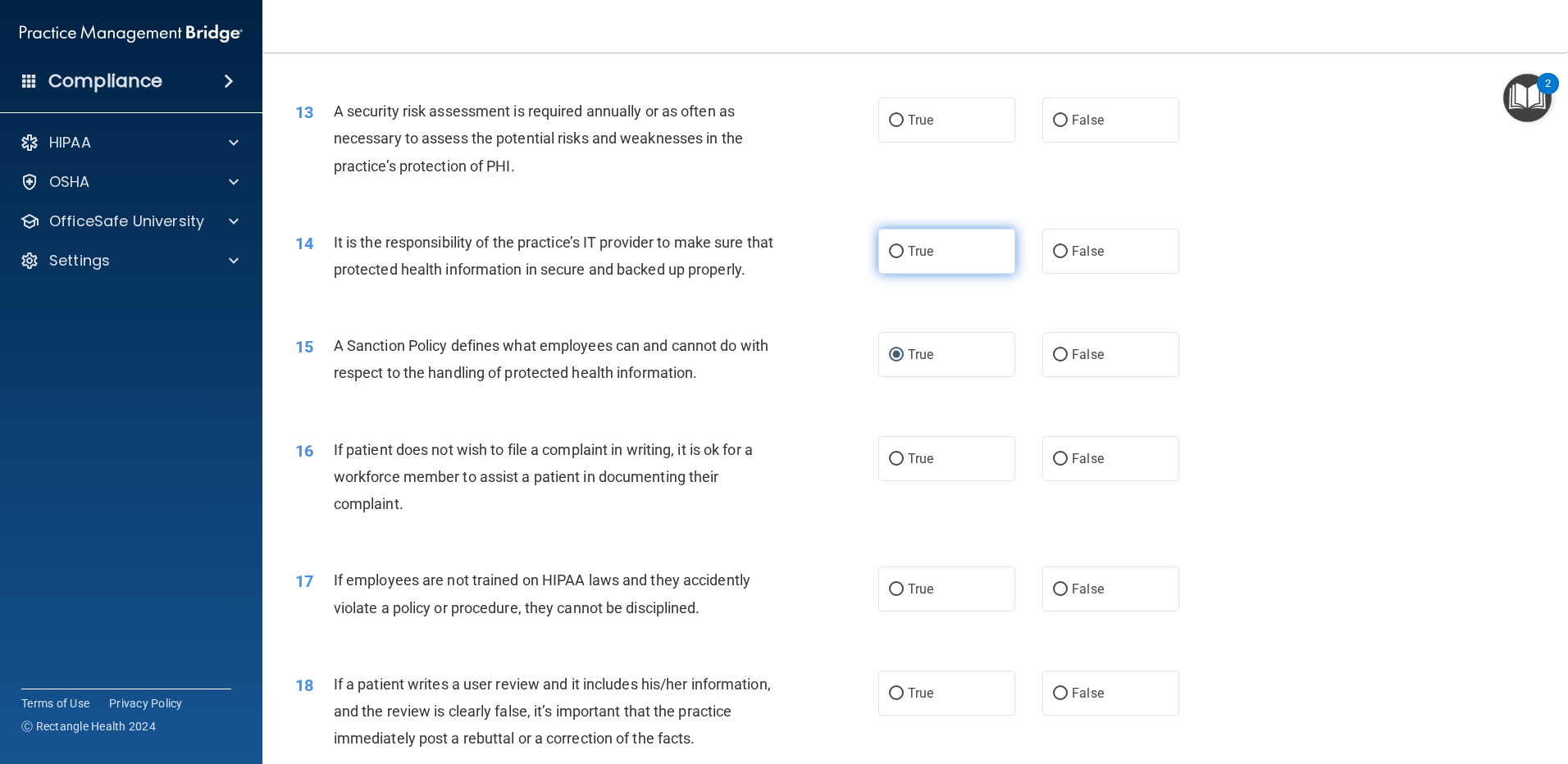
radio input "true"
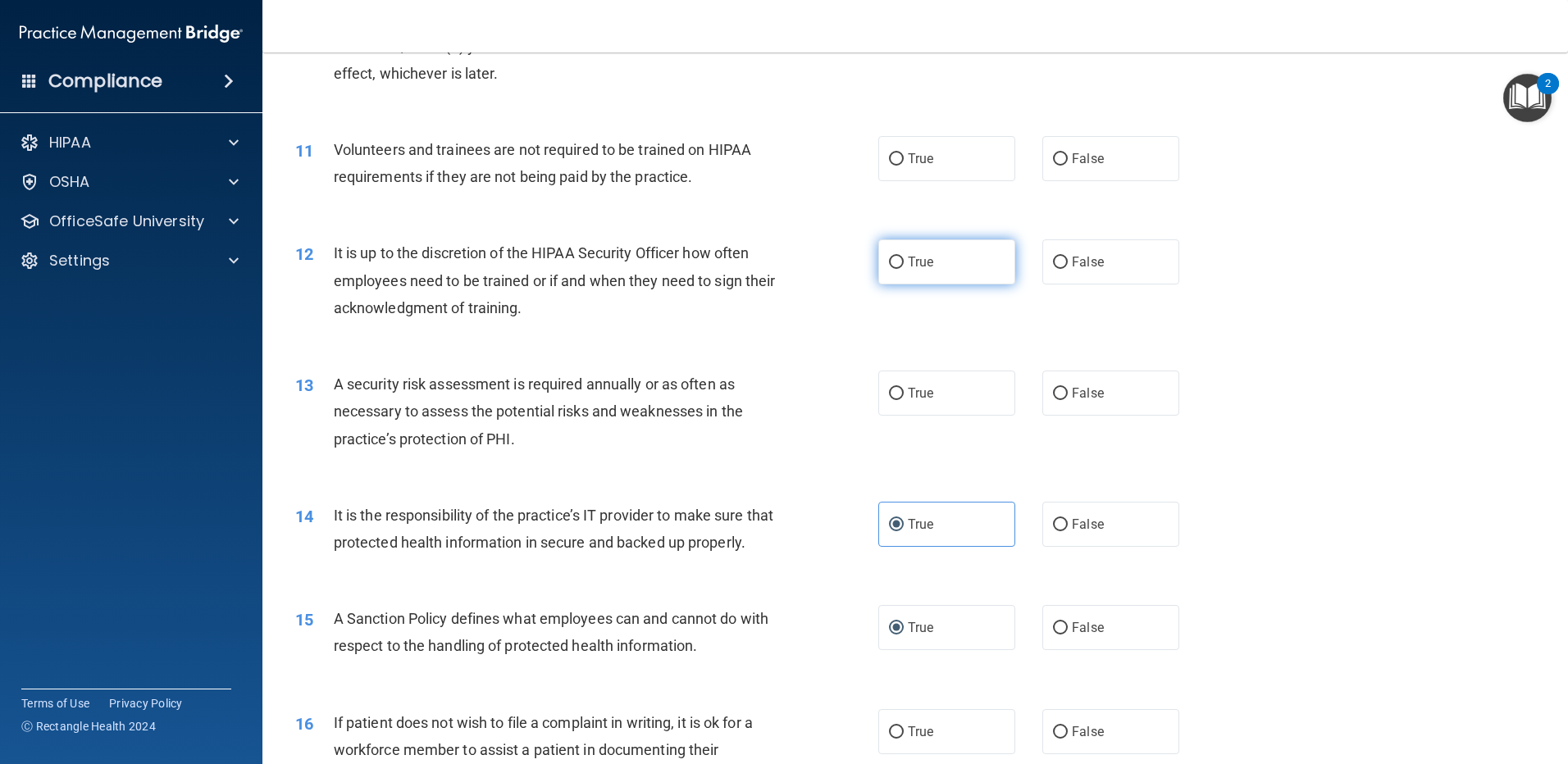
click at [917, 257] on span "True" at bounding box center [920, 261] width 25 height 15
click at [904, 257] on input "True" at bounding box center [896, 263] width 14 height 13
radio input "true"
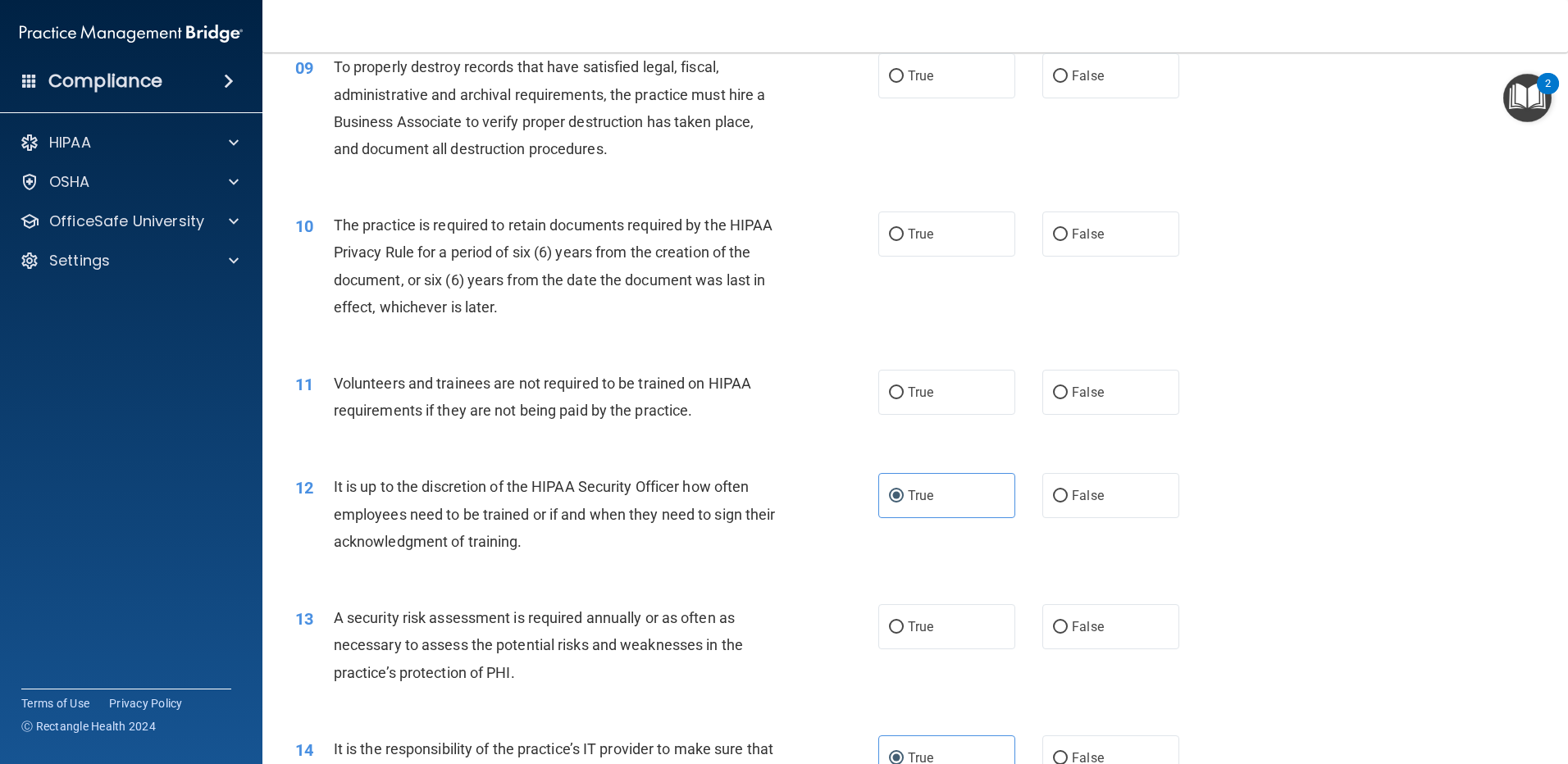
scroll to position [1165, 0]
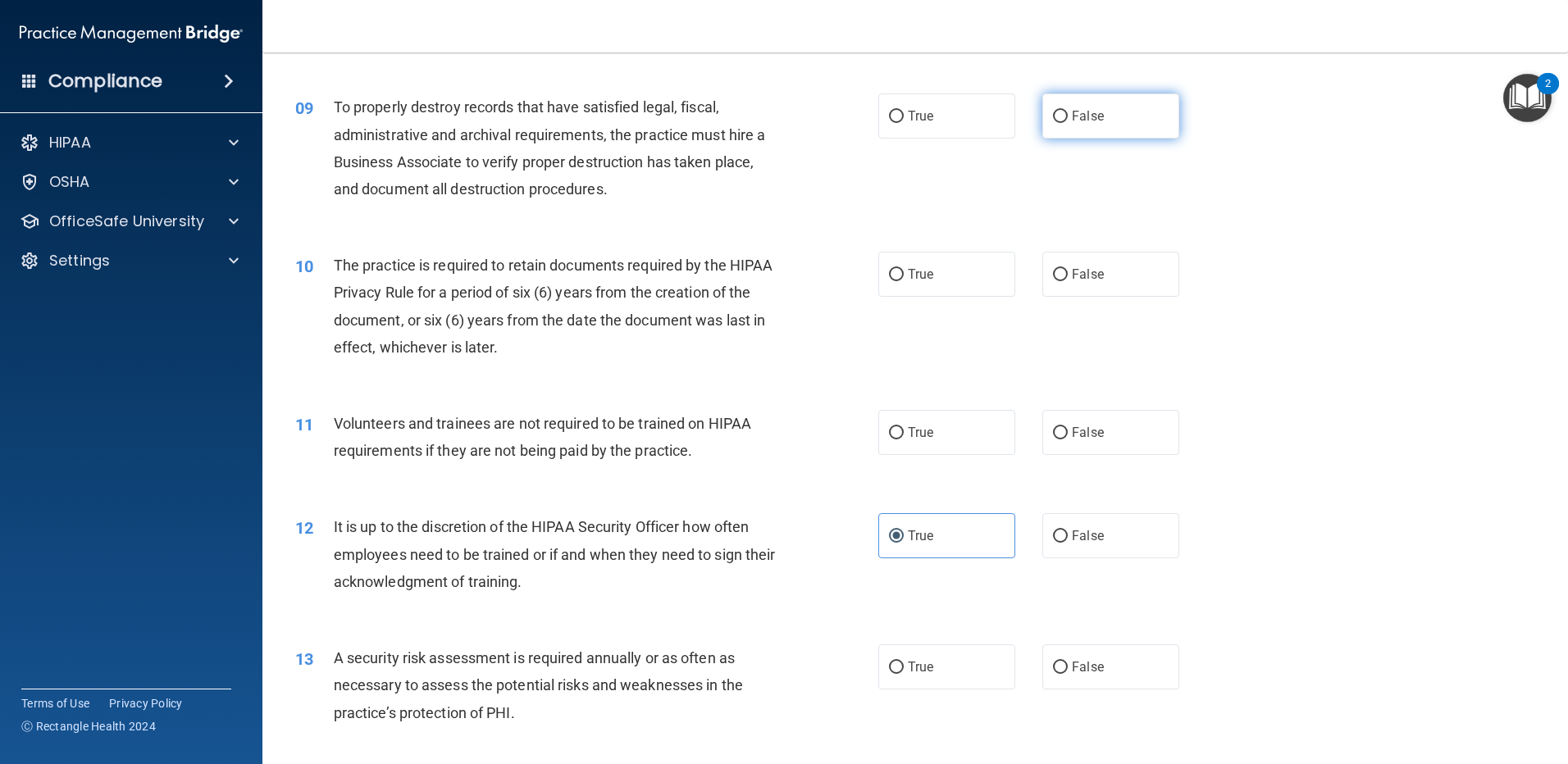
click at [1075, 122] on span "False" at bounding box center [1088, 116] width 32 height 15
click at [1067, 122] on input "False" at bounding box center [1060, 117] width 14 height 13
radio input "true"
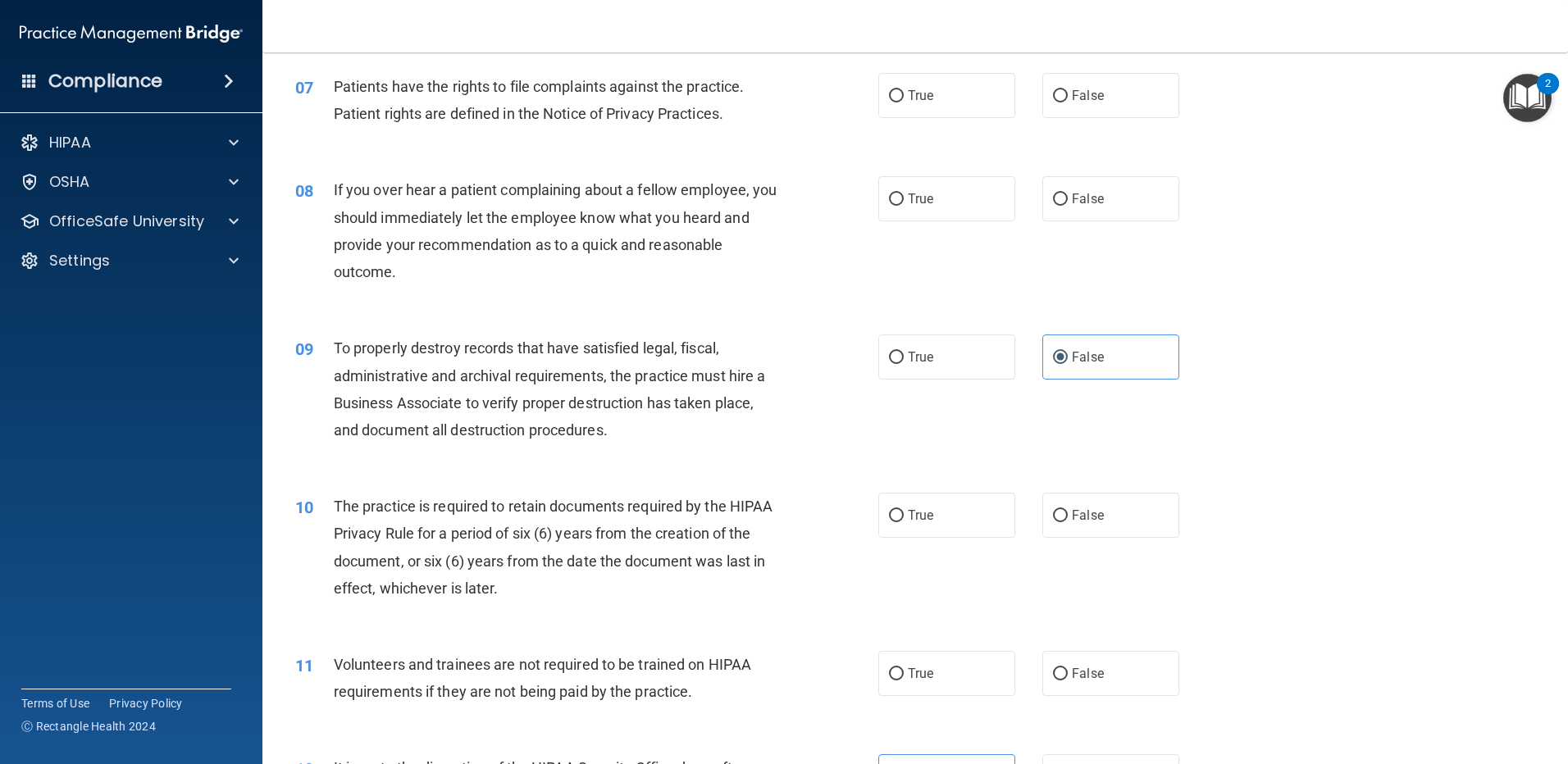
scroll to position [892, 0]
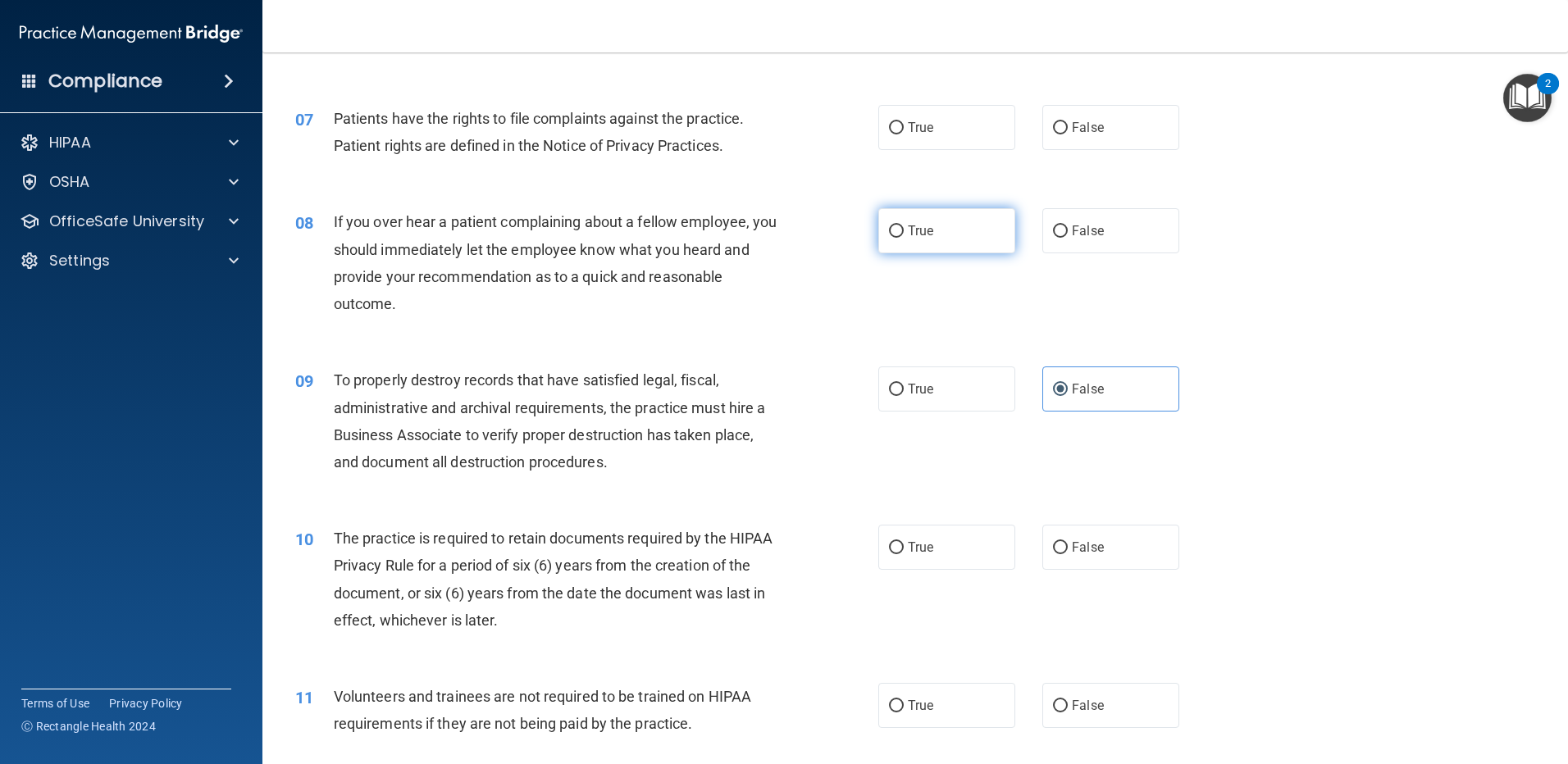
click at [909, 215] on label "True" at bounding box center [946, 231] width 137 height 45
click at [904, 225] on input "True" at bounding box center [896, 232] width 14 height 13
radio input "true"
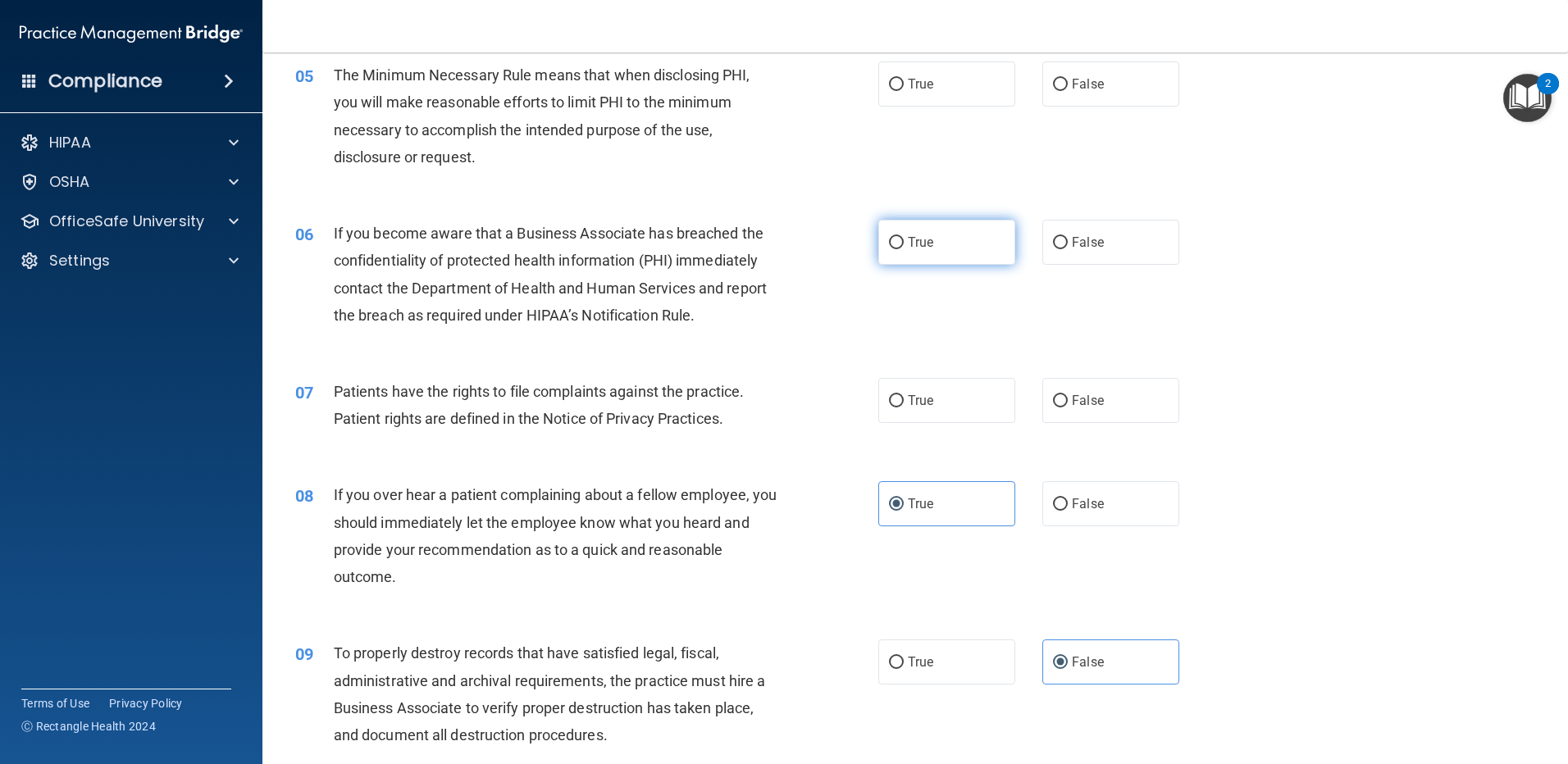
click at [898, 230] on label "True" at bounding box center [946, 242] width 137 height 45
click at [898, 237] on input "True" at bounding box center [896, 243] width 14 height 13
radio input "true"
click at [924, 104] on label "True" at bounding box center [946, 84] width 137 height 45
click at [904, 91] on input "True" at bounding box center [896, 85] width 14 height 13
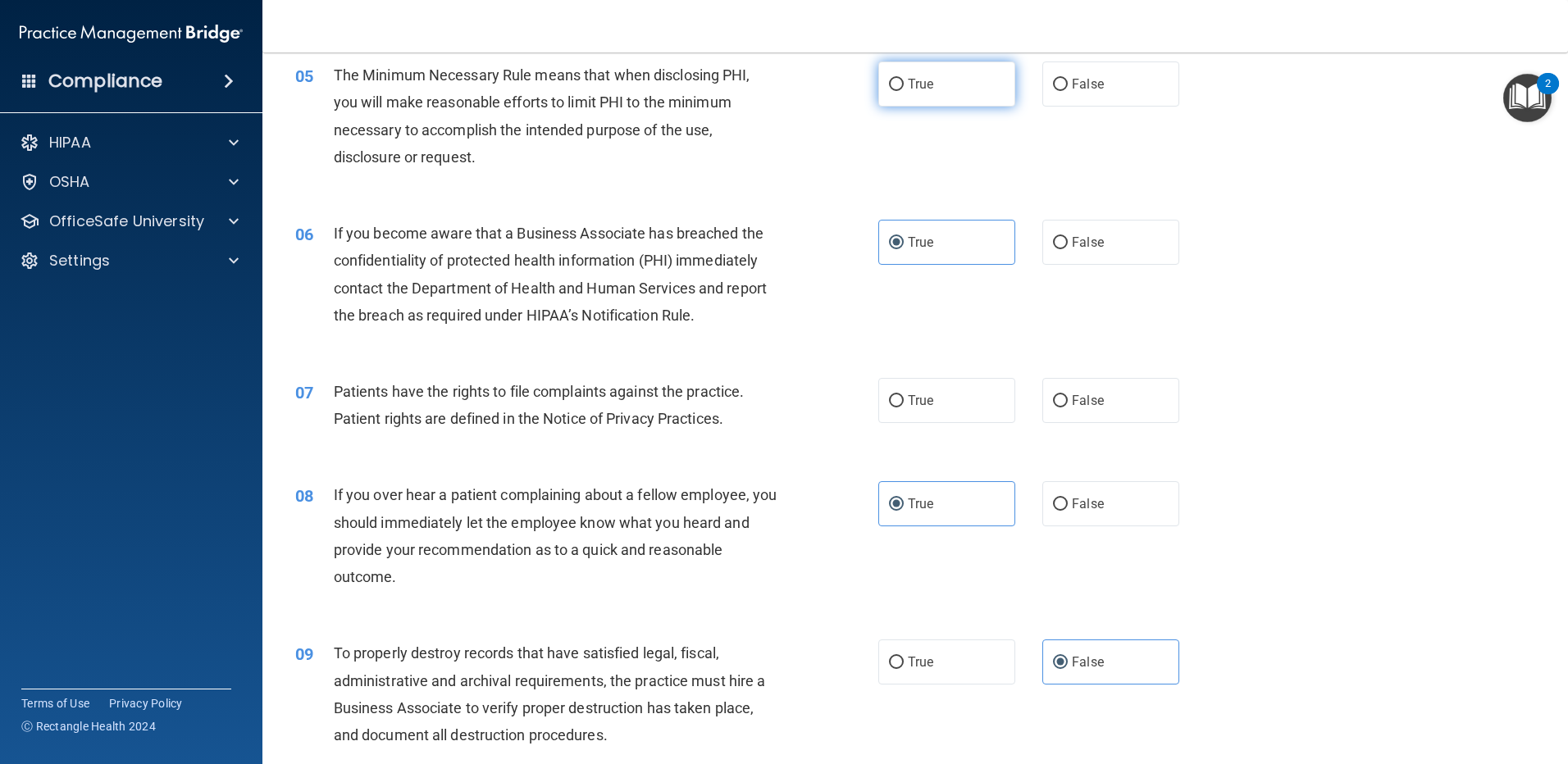
radio input "true"
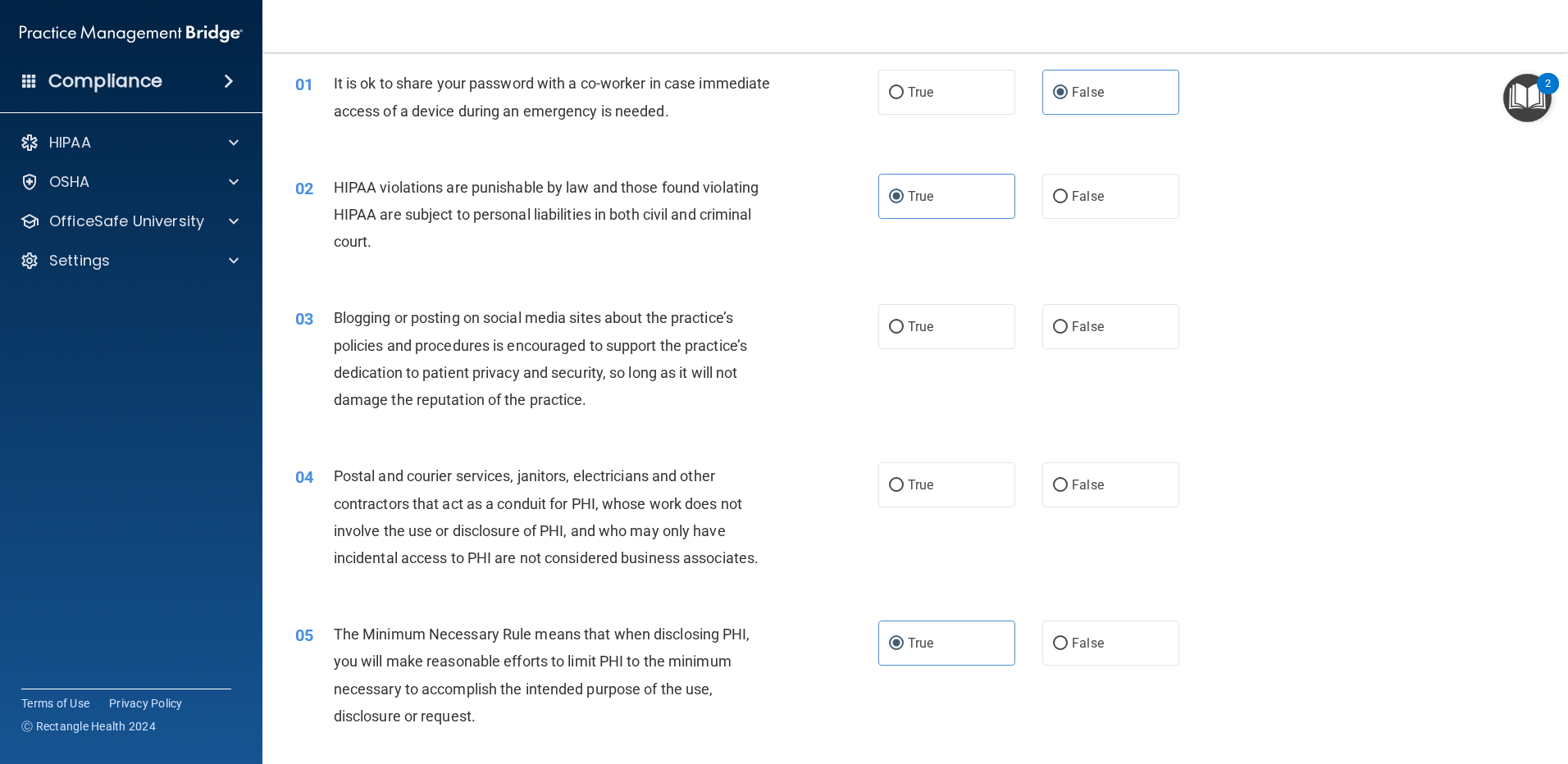
scroll to position [0, 0]
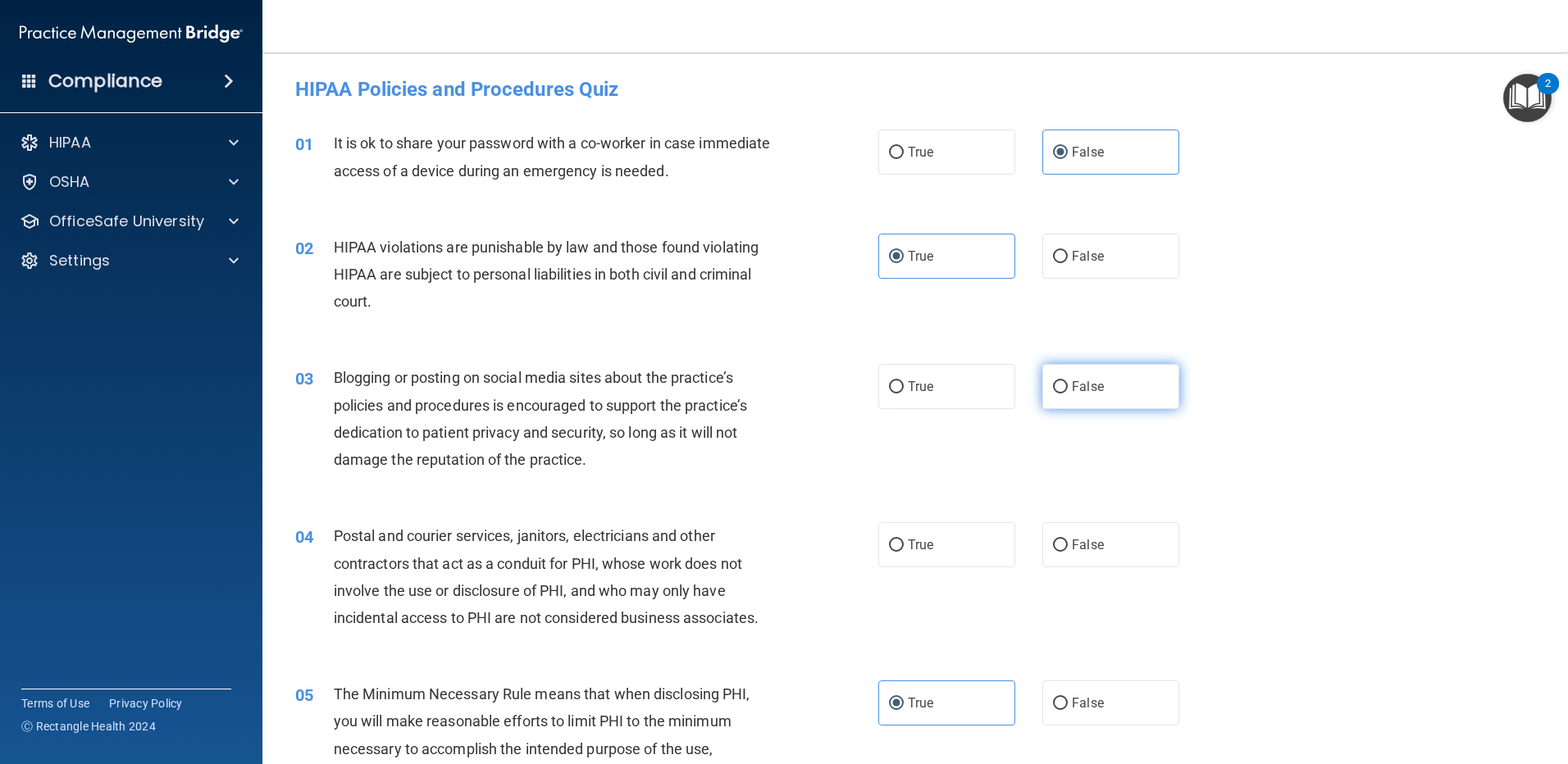
click at [1072, 382] on span "False" at bounding box center [1088, 386] width 32 height 15
click at [1067, 382] on input "False" at bounding box center [1060, 388] width 14 height 13
radio input "true"
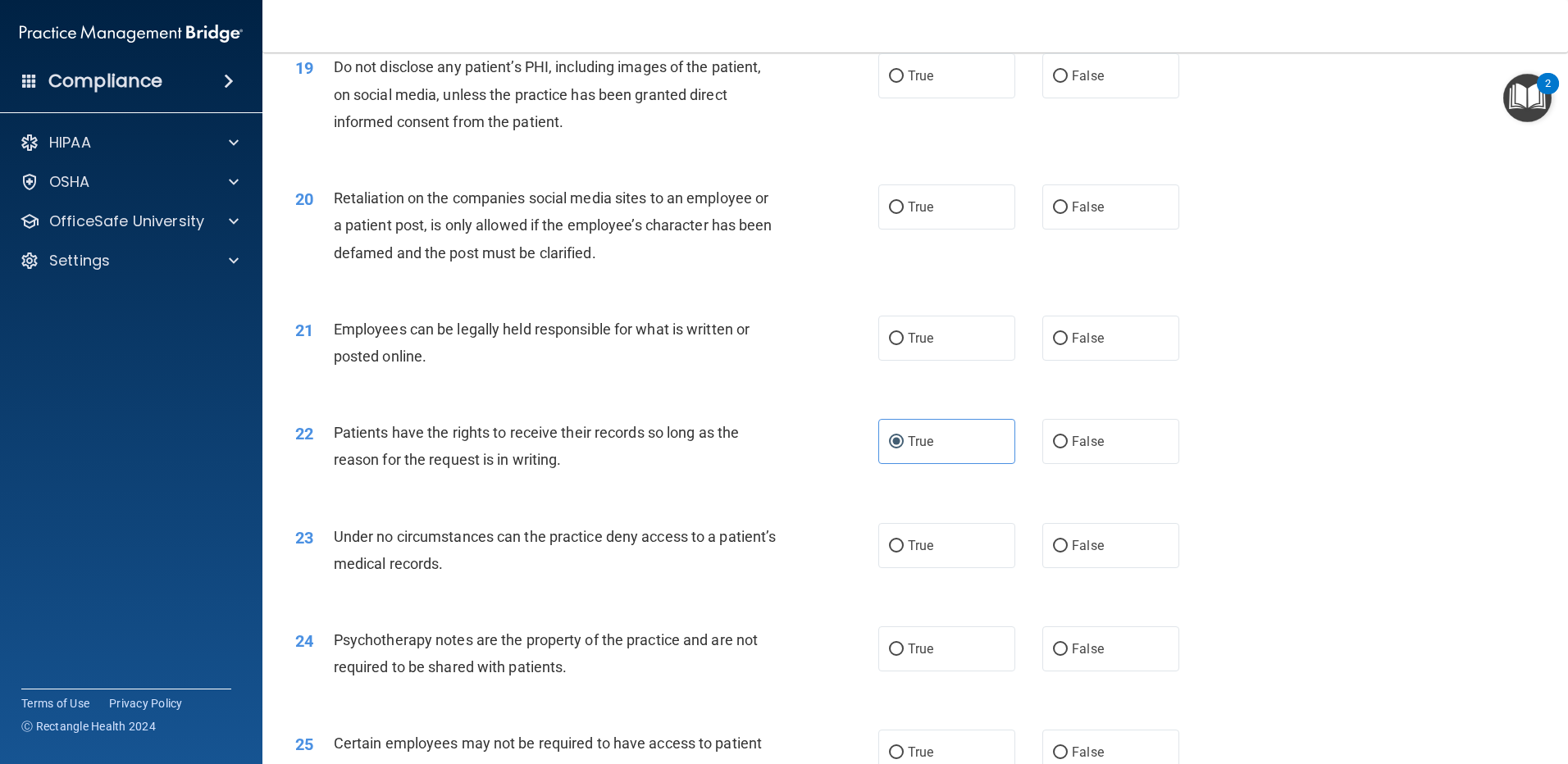
scroll to position [3353, 0]
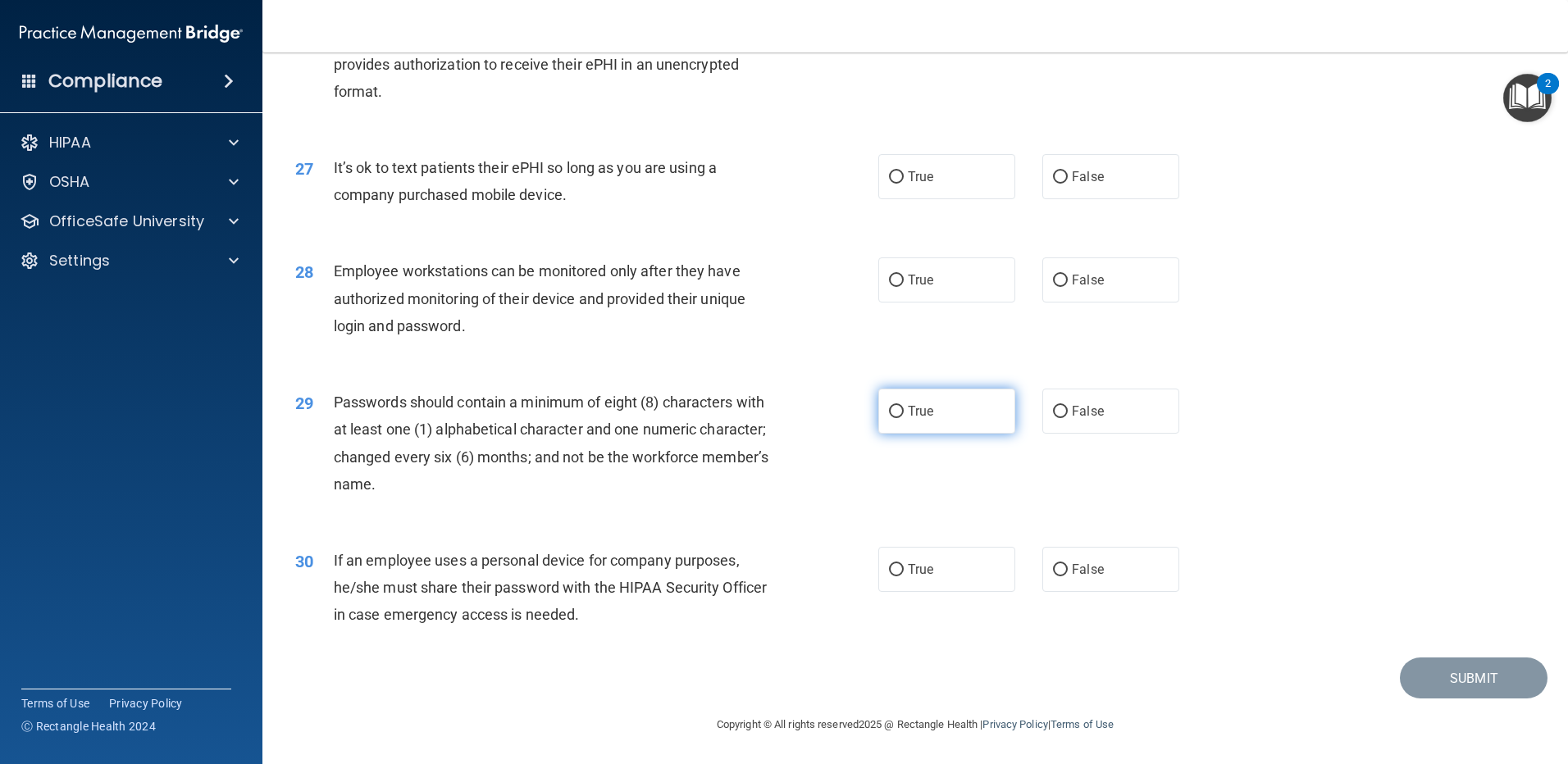
click at [907, 415] on span "True" at bounding box center [920, 410] width 25 height 15
click at [903, 415] on input "True" at bounding box center [896, 412] width 14 height 13
radio input "true"
click at [1080, 562] on span "False" at bounding box center [1088, 569] width 32 height 15
click at [1067, 565] on input "False" at bounding box center [1060, 571] width 14 height 13
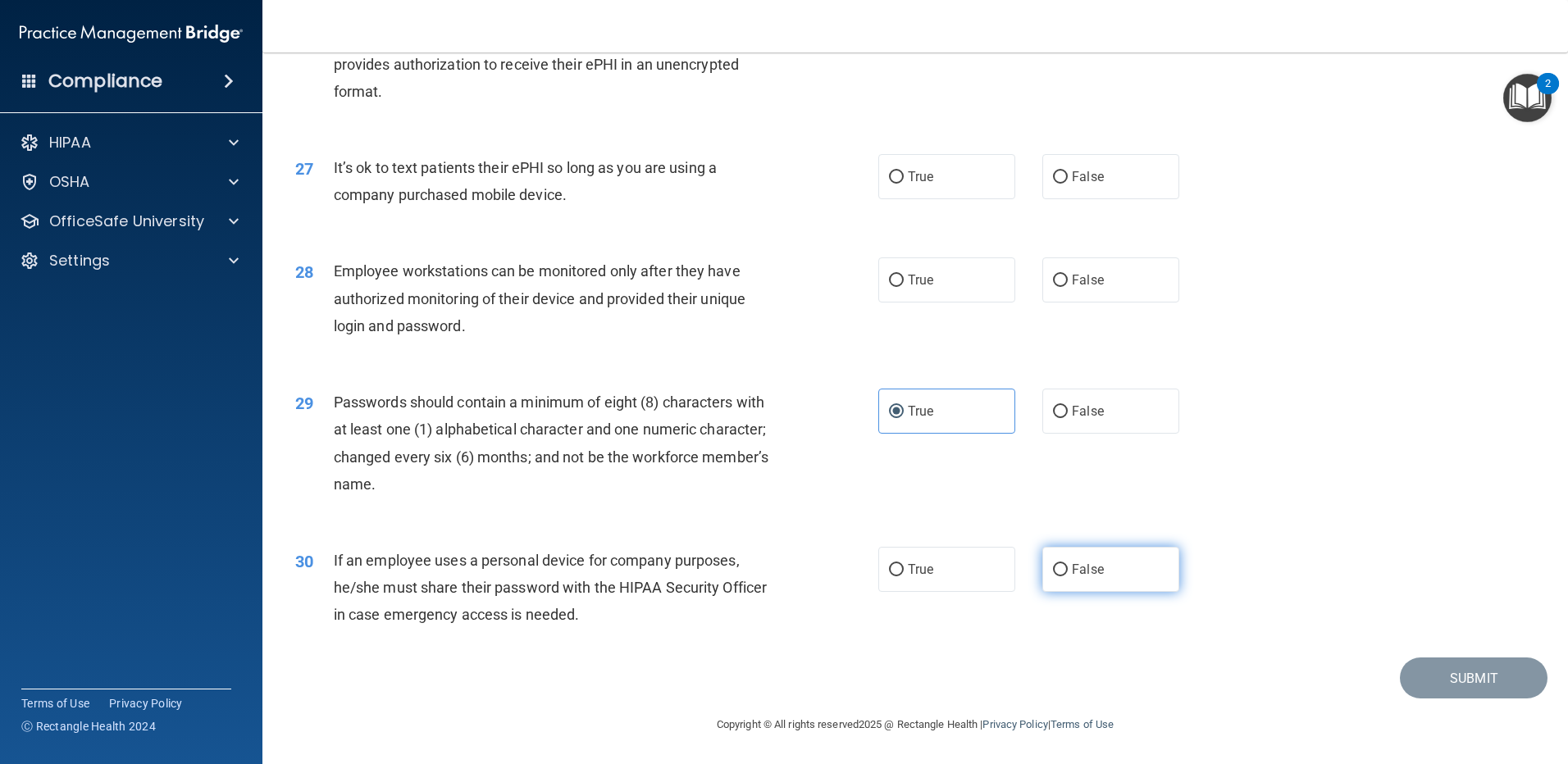
radio input "true"
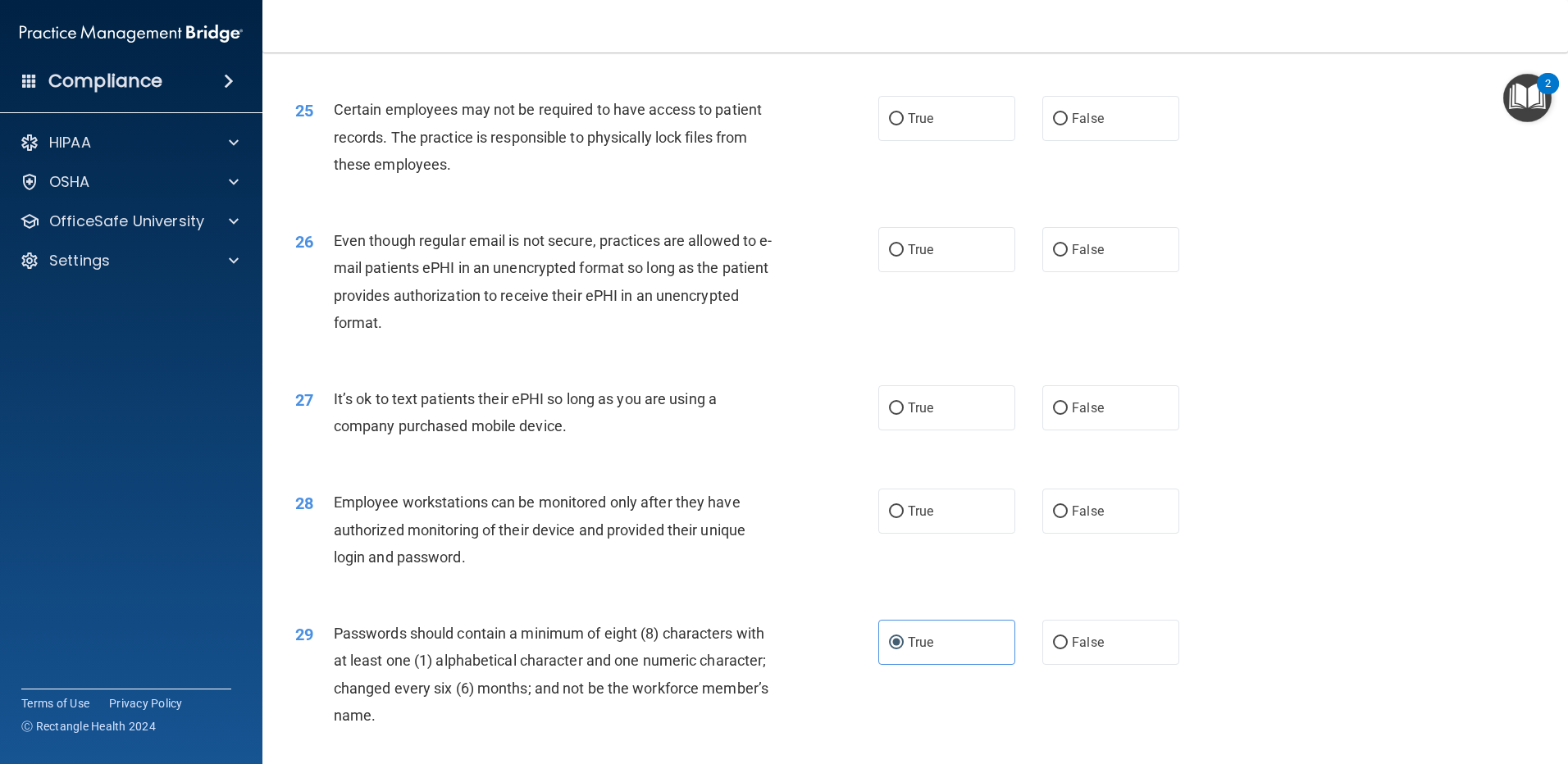
scroll to position [3079, 0]
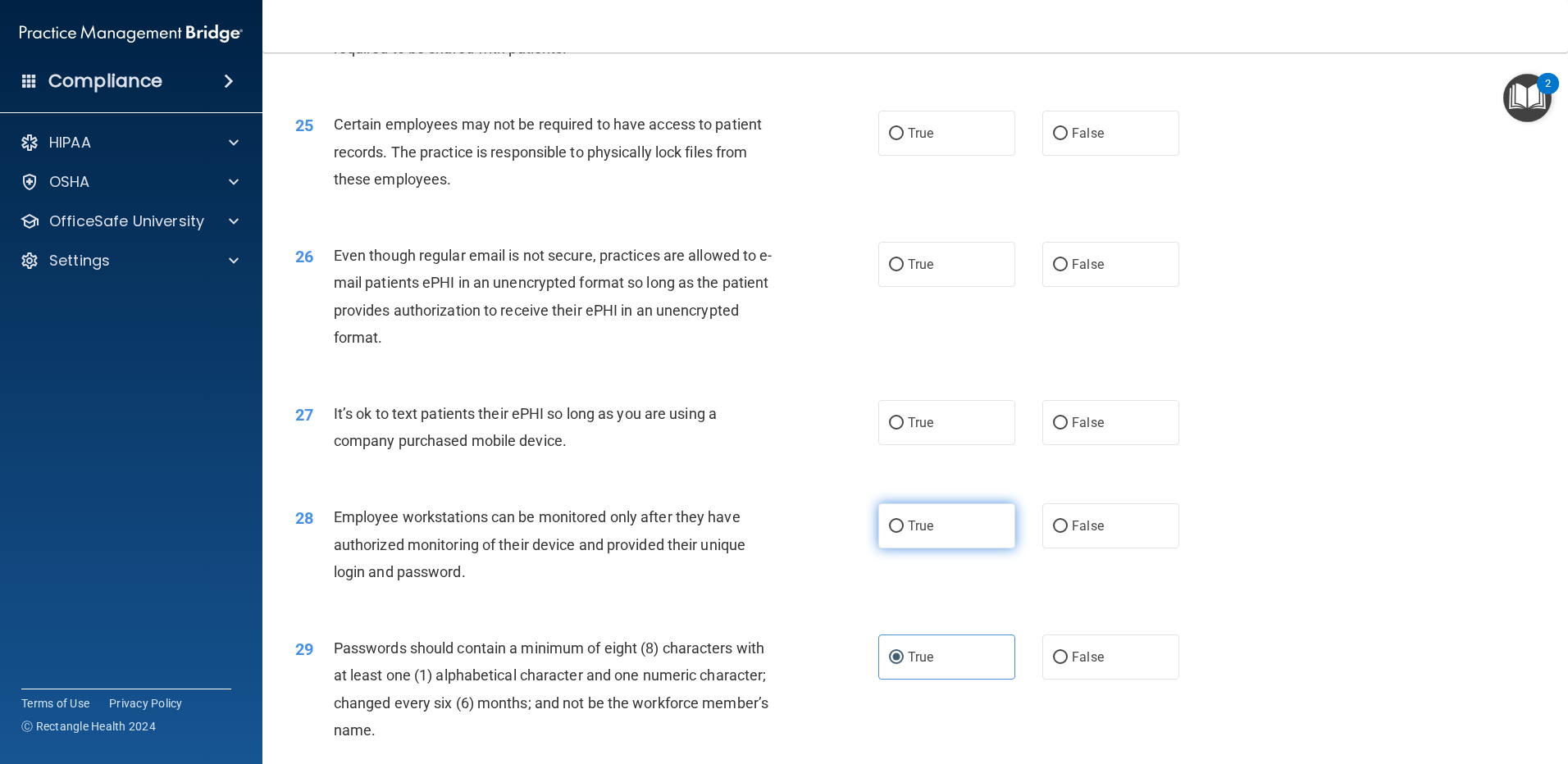
click at [893, 533] on input "True" at bounding box center [896, 527] width 14 height 13
radio input "true"
click at [1060, 445] on label "False" at bounding box center [1110, 423] width 137 height 45
click at [1060, 430] on input "False" at bounding box center [1060, 424] width 14 height 13
radio input "true"
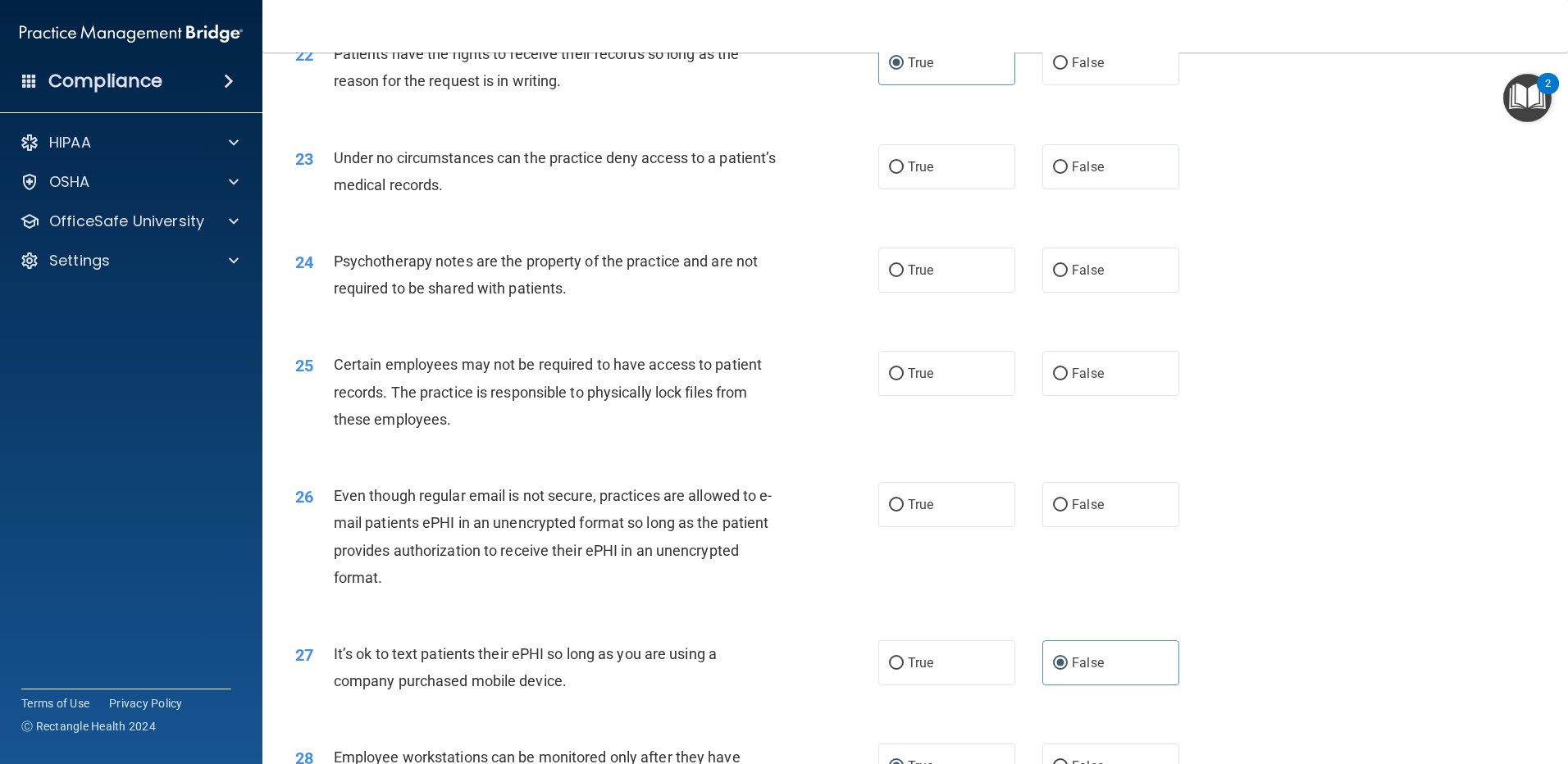
scroll to position [2806, 0]
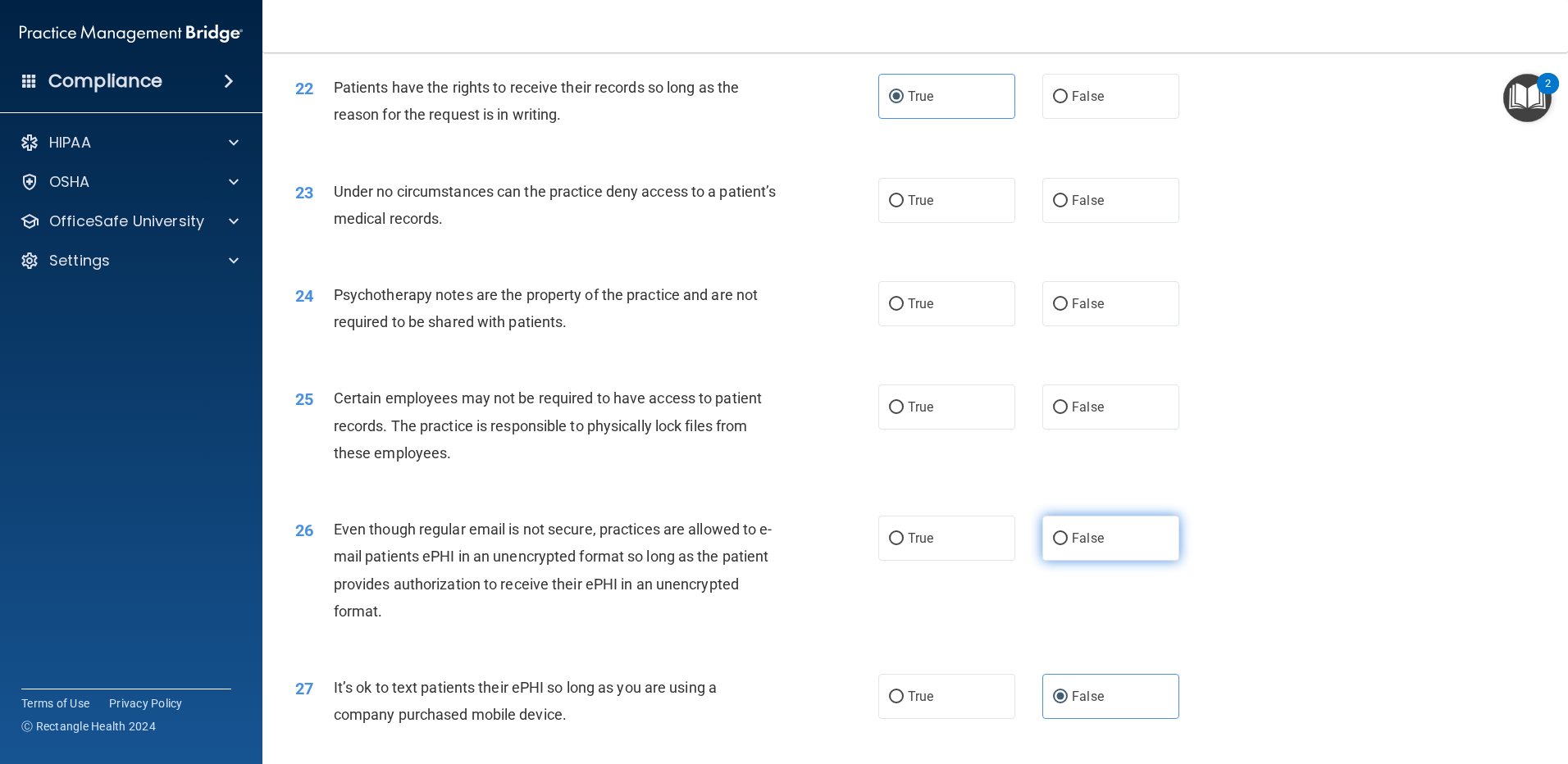
click at [1064, 558] on label "False" at bounding box center [1110, 539] width 137 height 45
click at [1064, 546] on input "False" at bounding box center [1060, 540] width 14 height 13
radio input "true"
drag, startPoint x: 1371, startPoint y: 189, endPoint x: 1370, endPoint y: 14, distance: 175.0
click at [1371, 185] on div "23 Under no circumstances can the practice deny access to a patient’s medical r…" at bounding box center [915, 208] width 1265 height 103
